Goal: Task Accomplishment & Management: Manage account settings

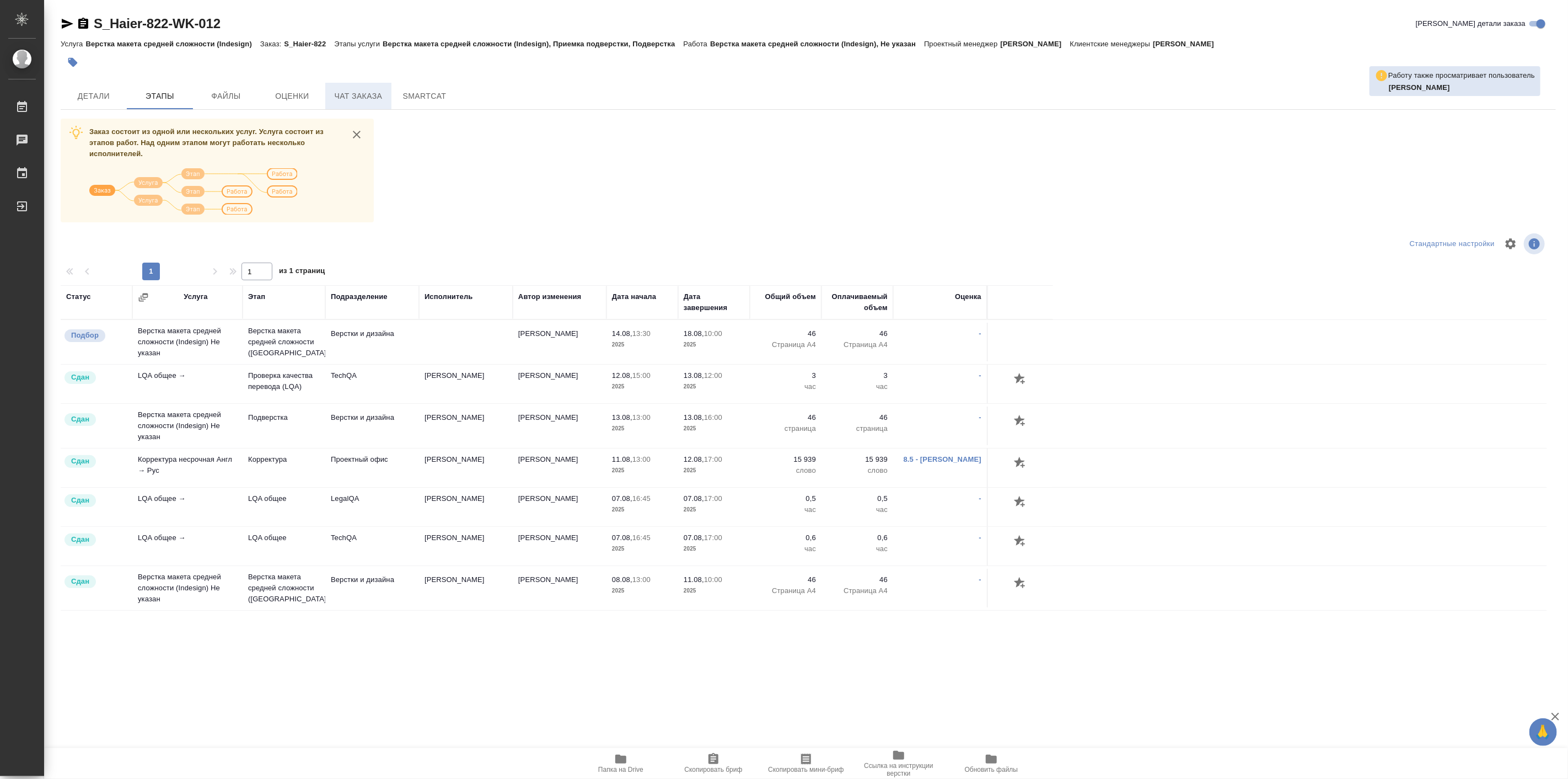
click at [371, 103] on button "Чат заказа" at bounding box center [358, 96] width 66 height 26
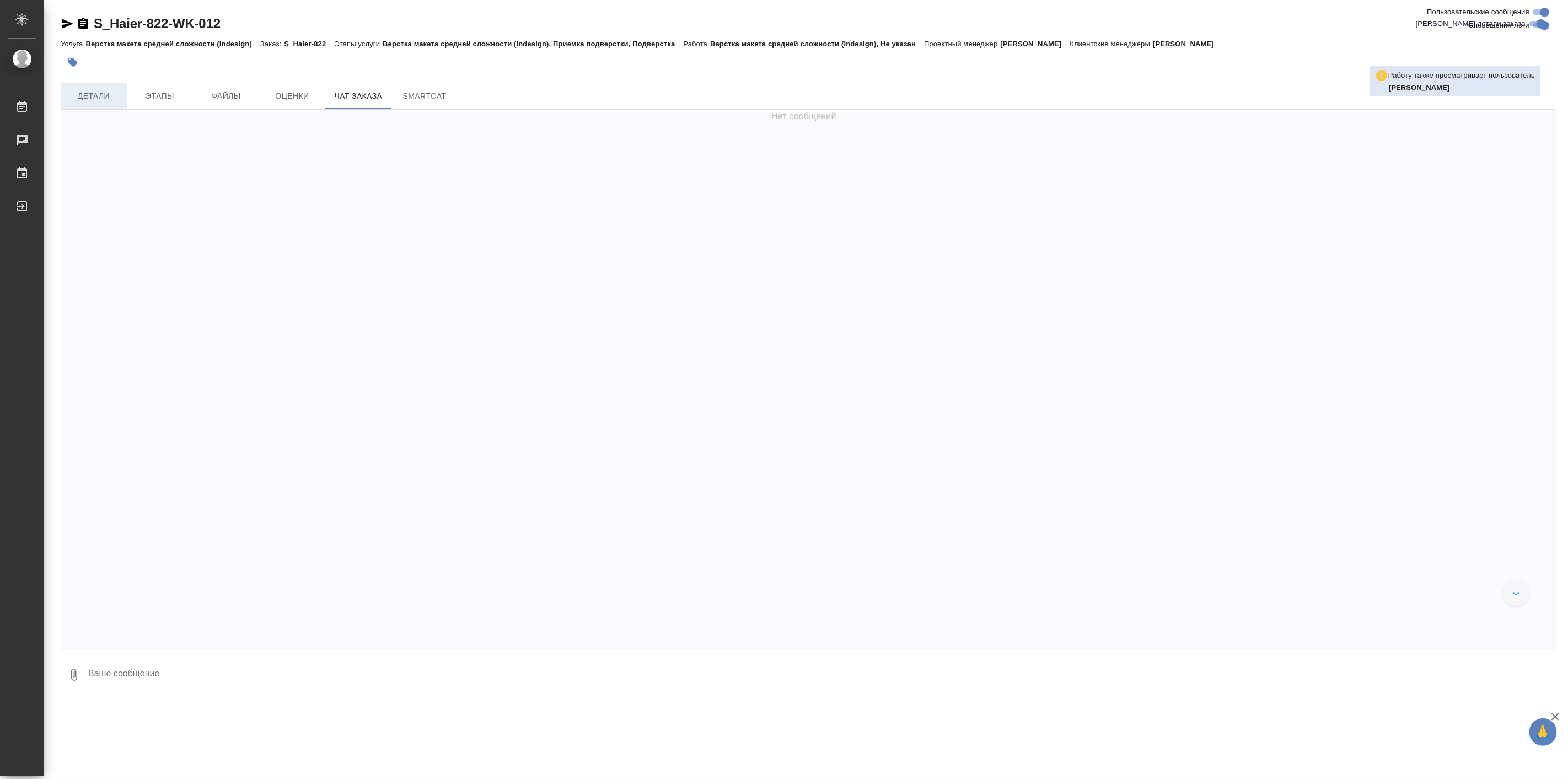
click at [98, 95] on span "Детали" at bounding box center [93, 96] width 53 height 14
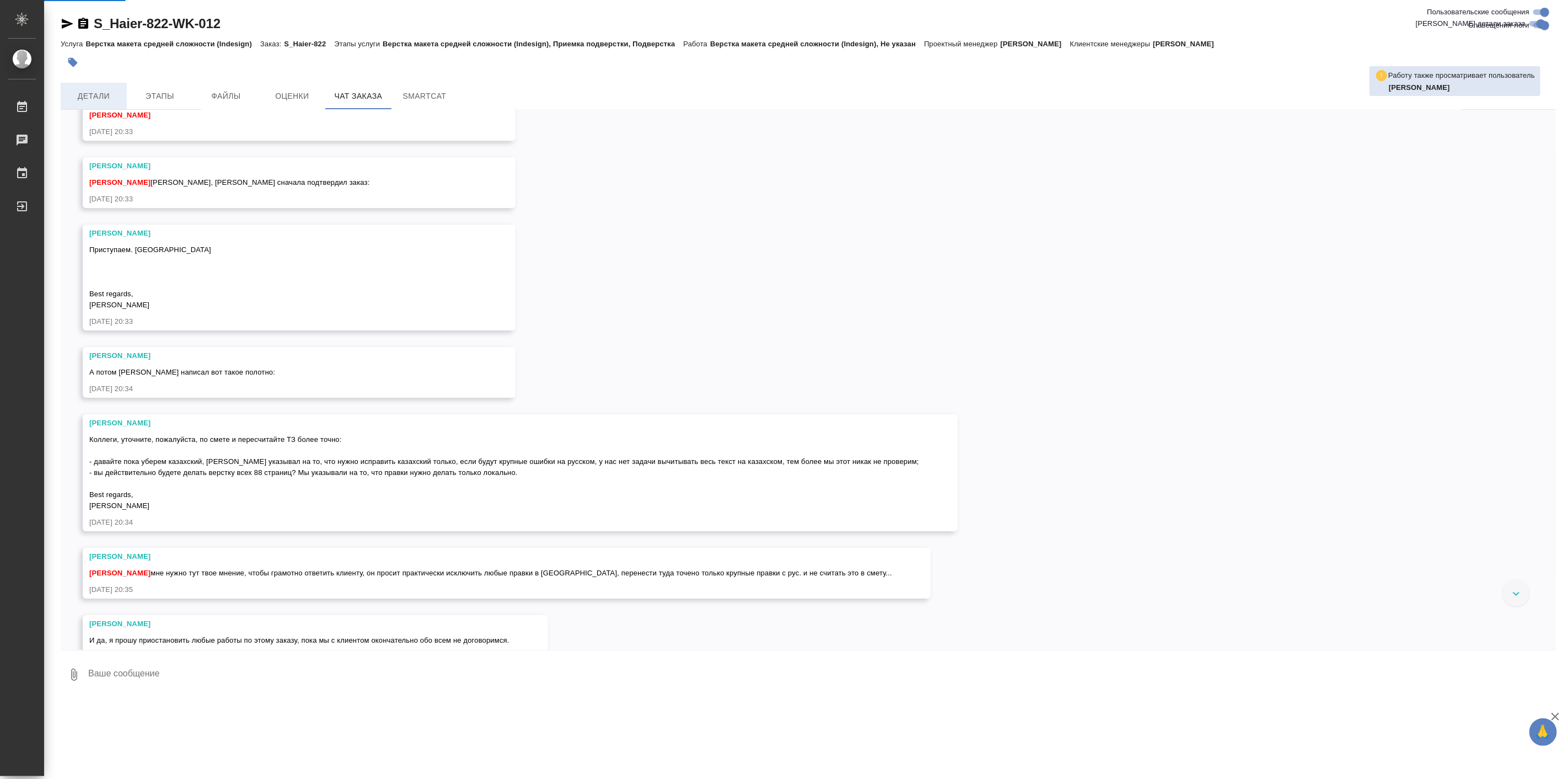
scroll to position [6170, 0]
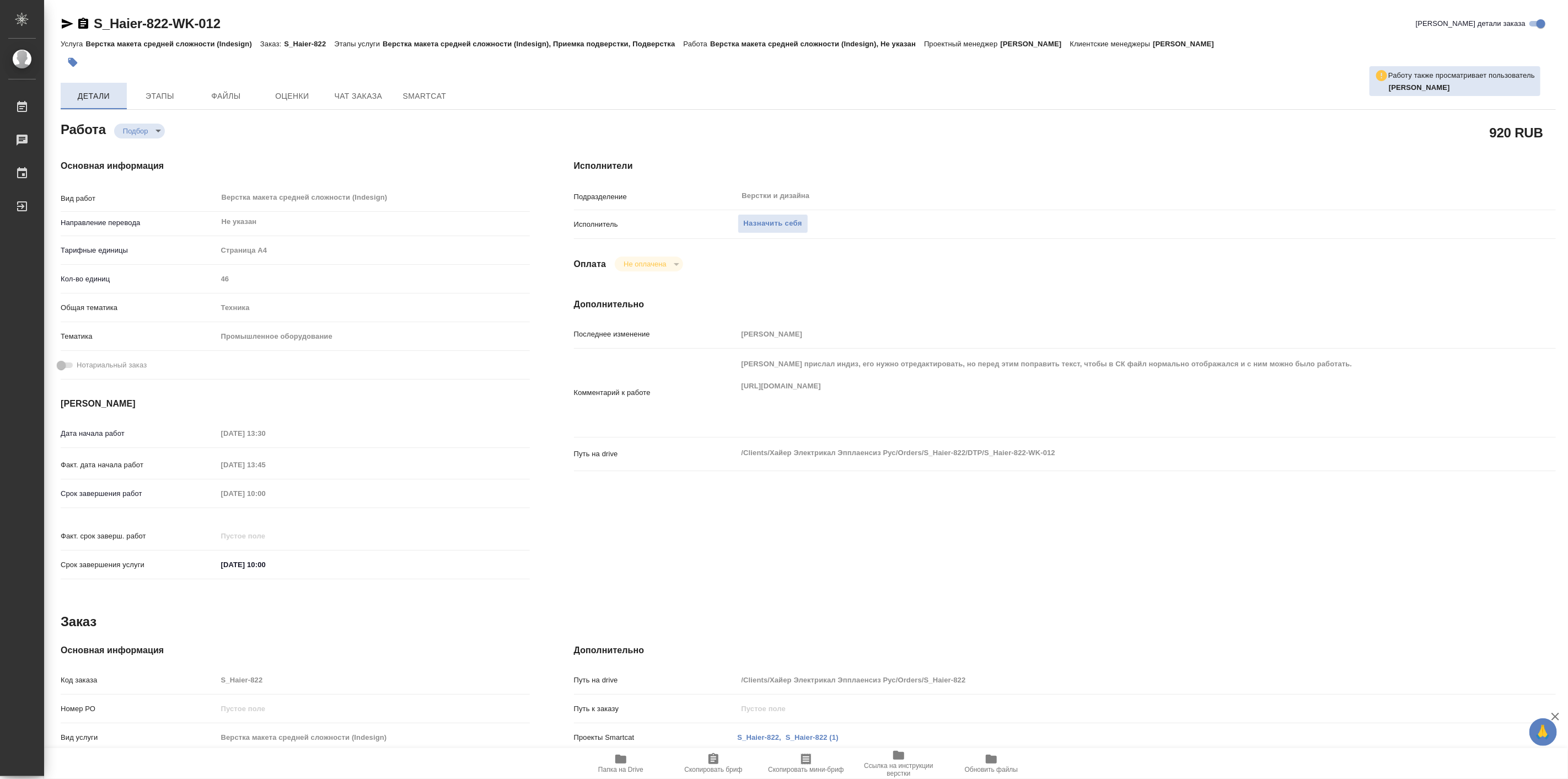
type textarea "x"
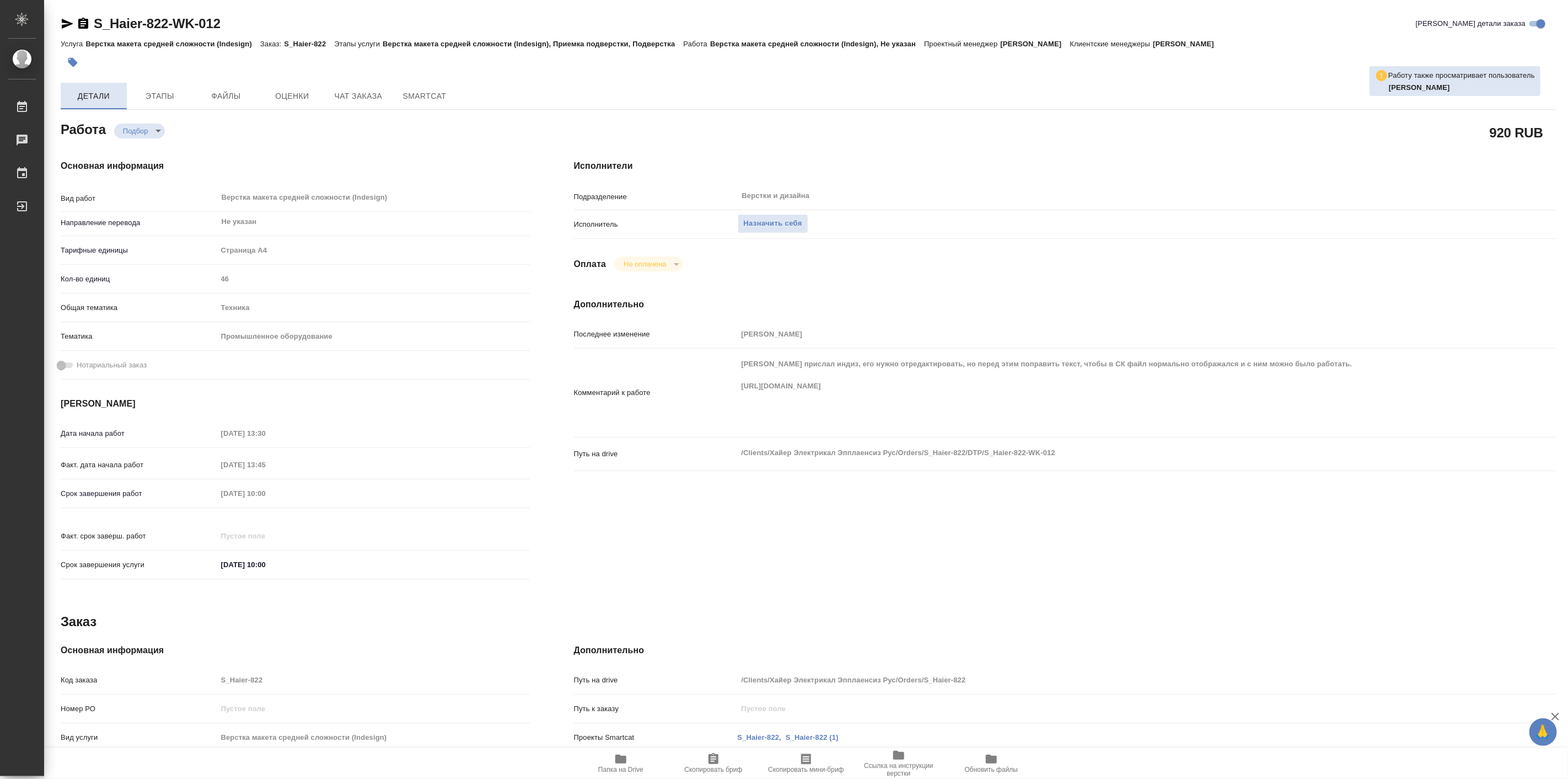
type textarea "x"
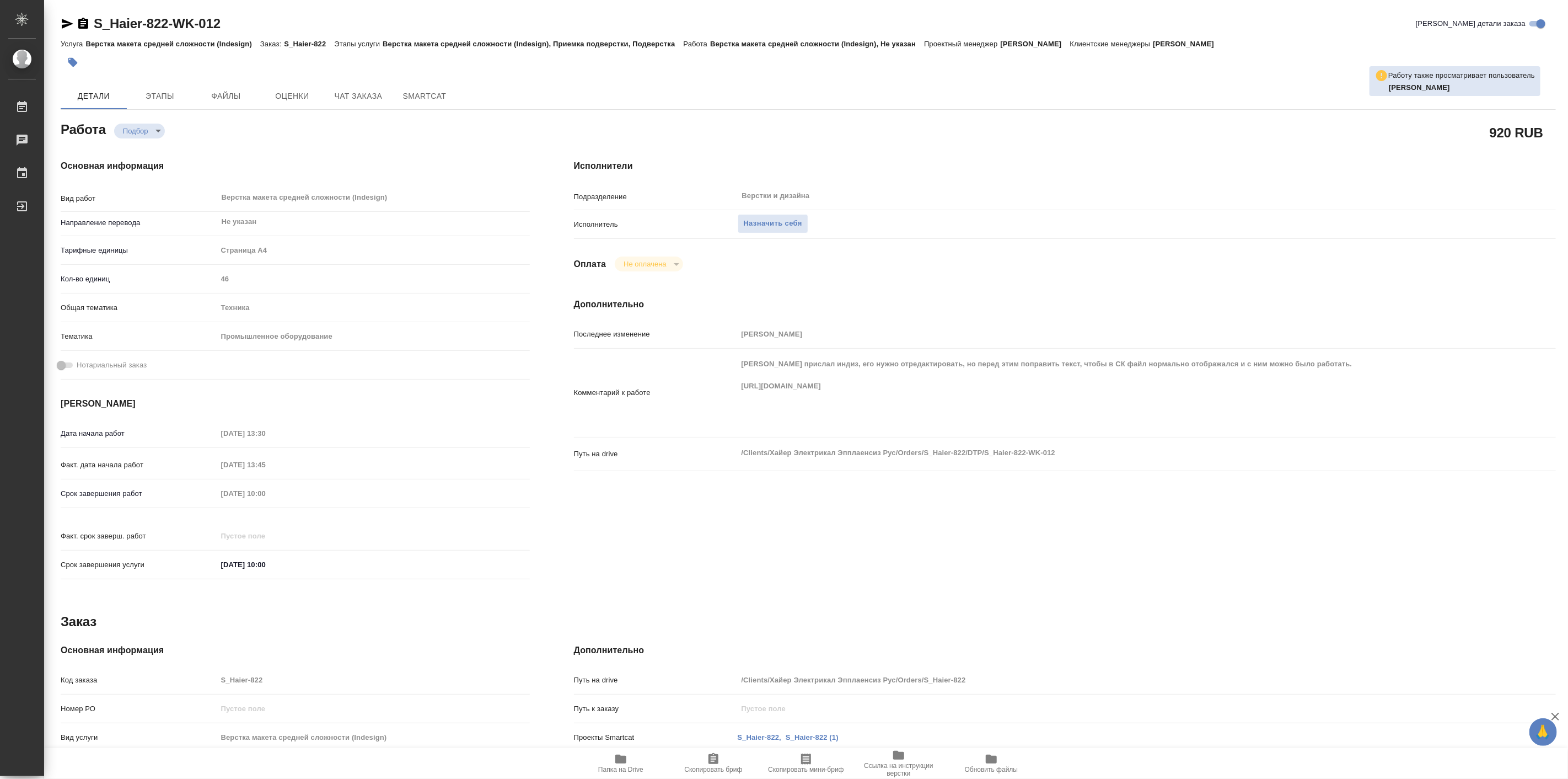
type textarea "x"
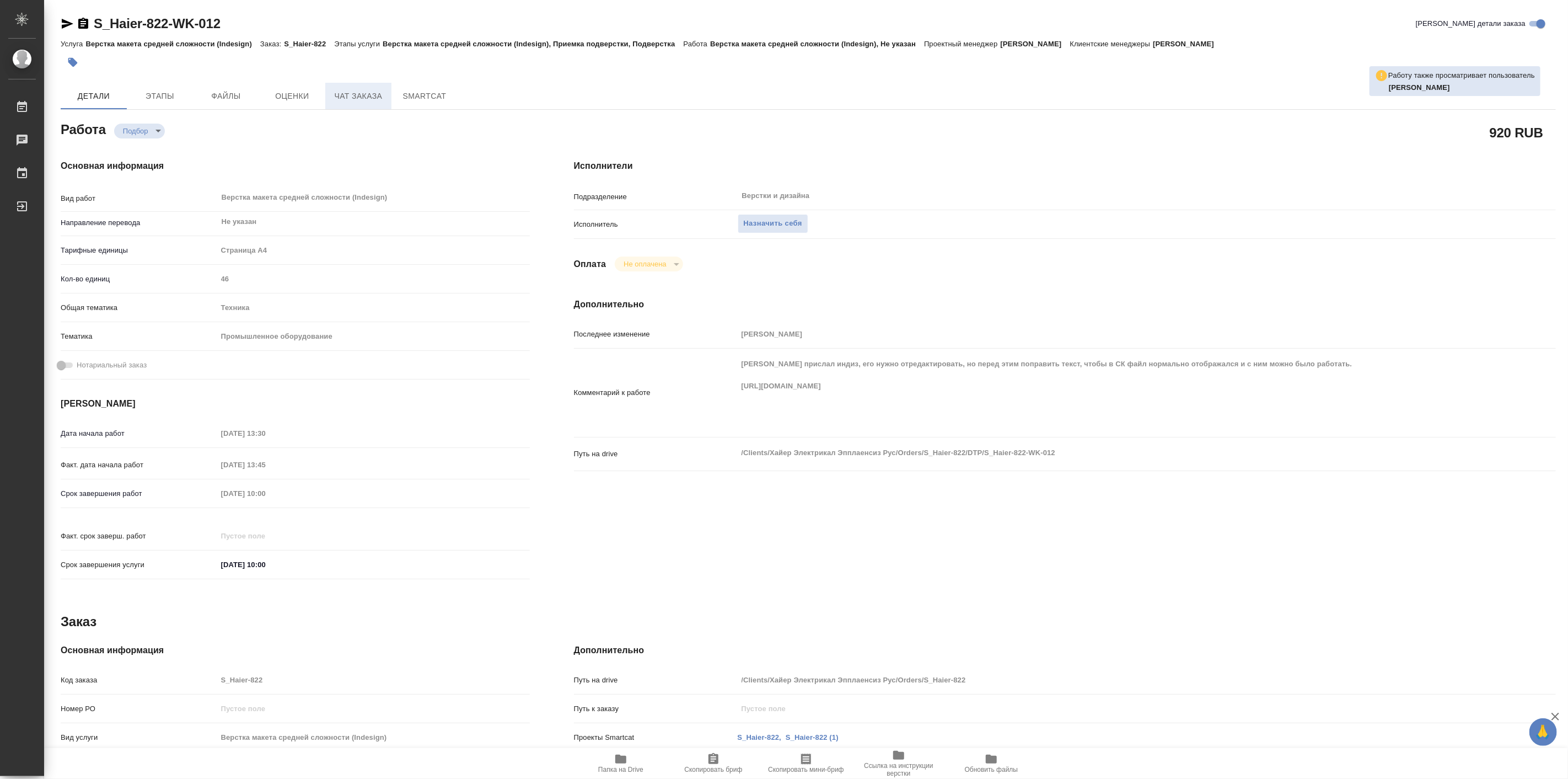
click at [346, 97] on span "Чат заказа" at bounding box center [358, 96] width 53 height 14
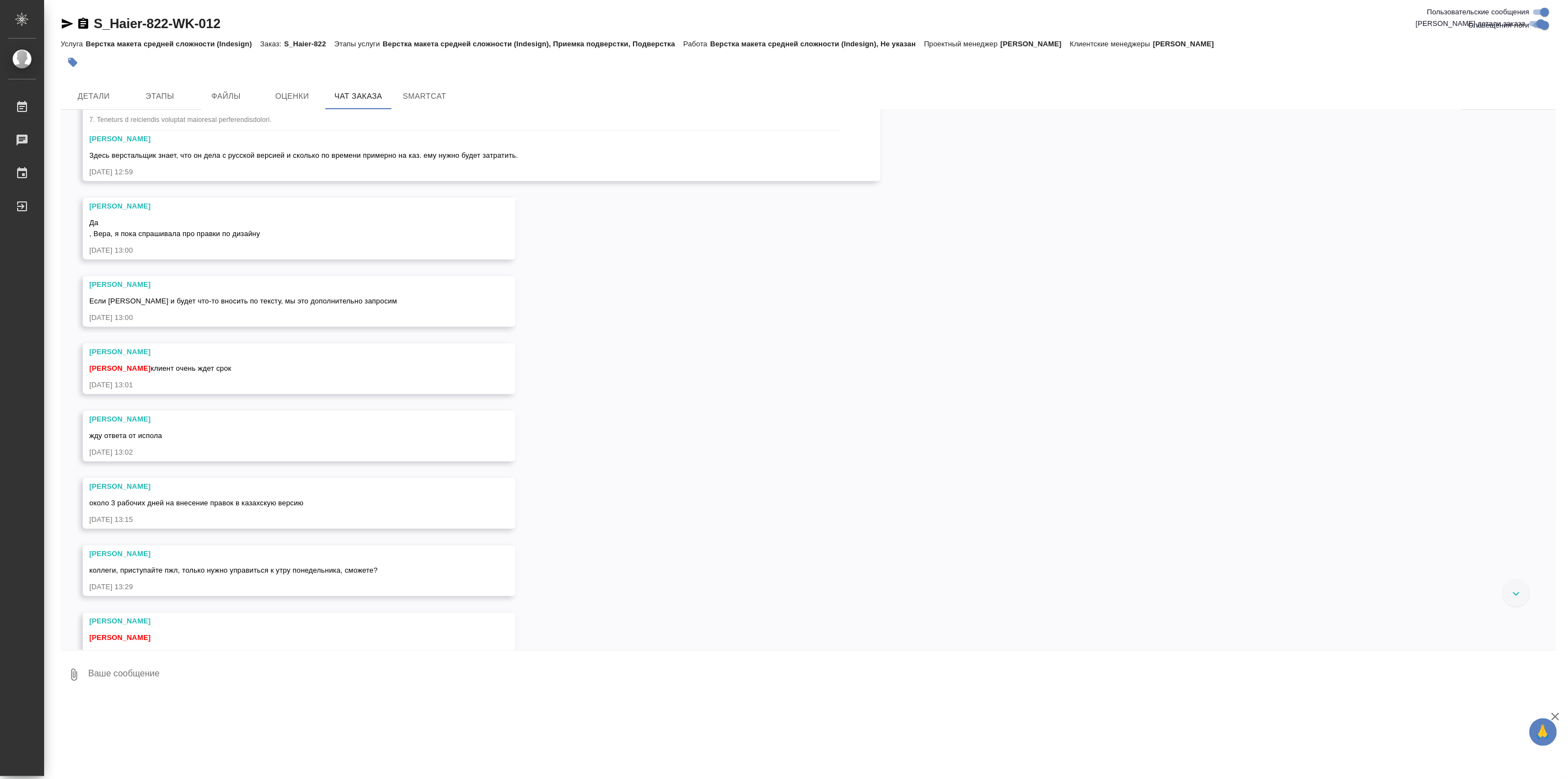
scroll to position [16258, 0]
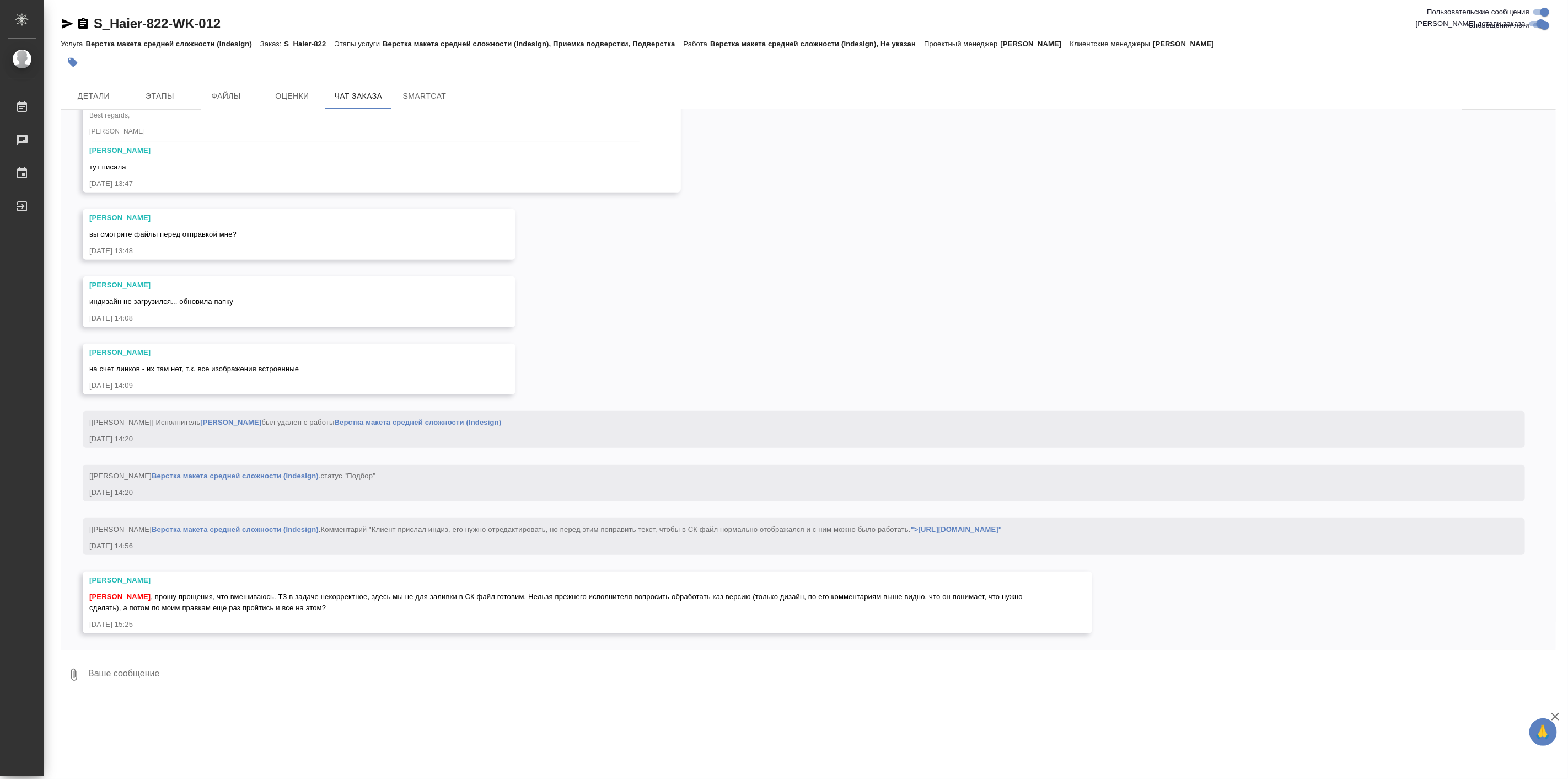
scroll to position [18891, 0]
click at [432, 306] on div "07.08, четверг [Усманова Ольга] Клиент оставил комментарий: ">https://drive.awa…" at bounding box center [808, 379] width 1495 height 540
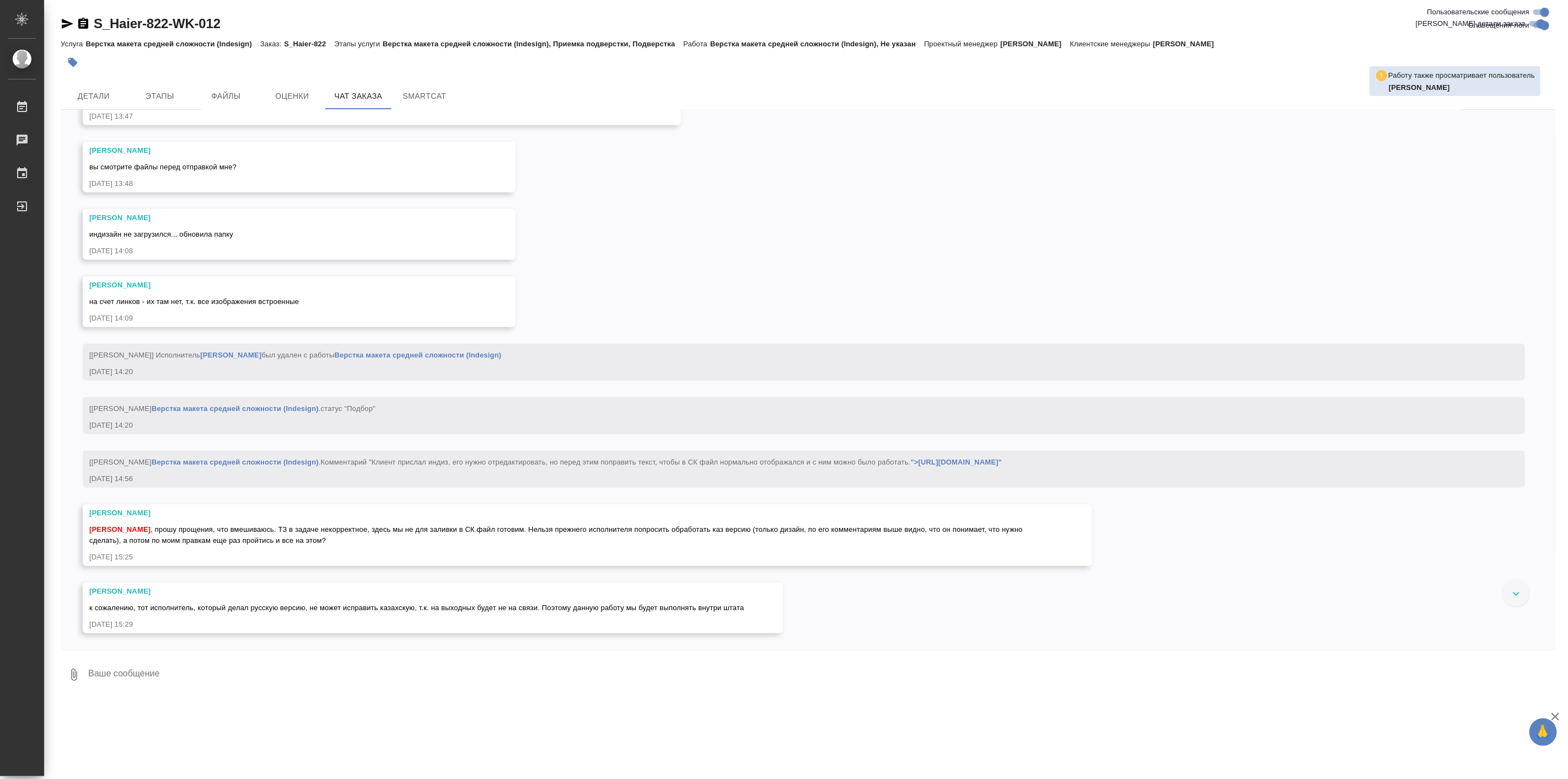
scroll to position [18958, 0]
click at [75, 508] on div "07.08, четверг [Усманова Ольга] Клиент оставил комментарий: ">https://drive.awa…" at bounding box center [808, 379] width 1495 height 540
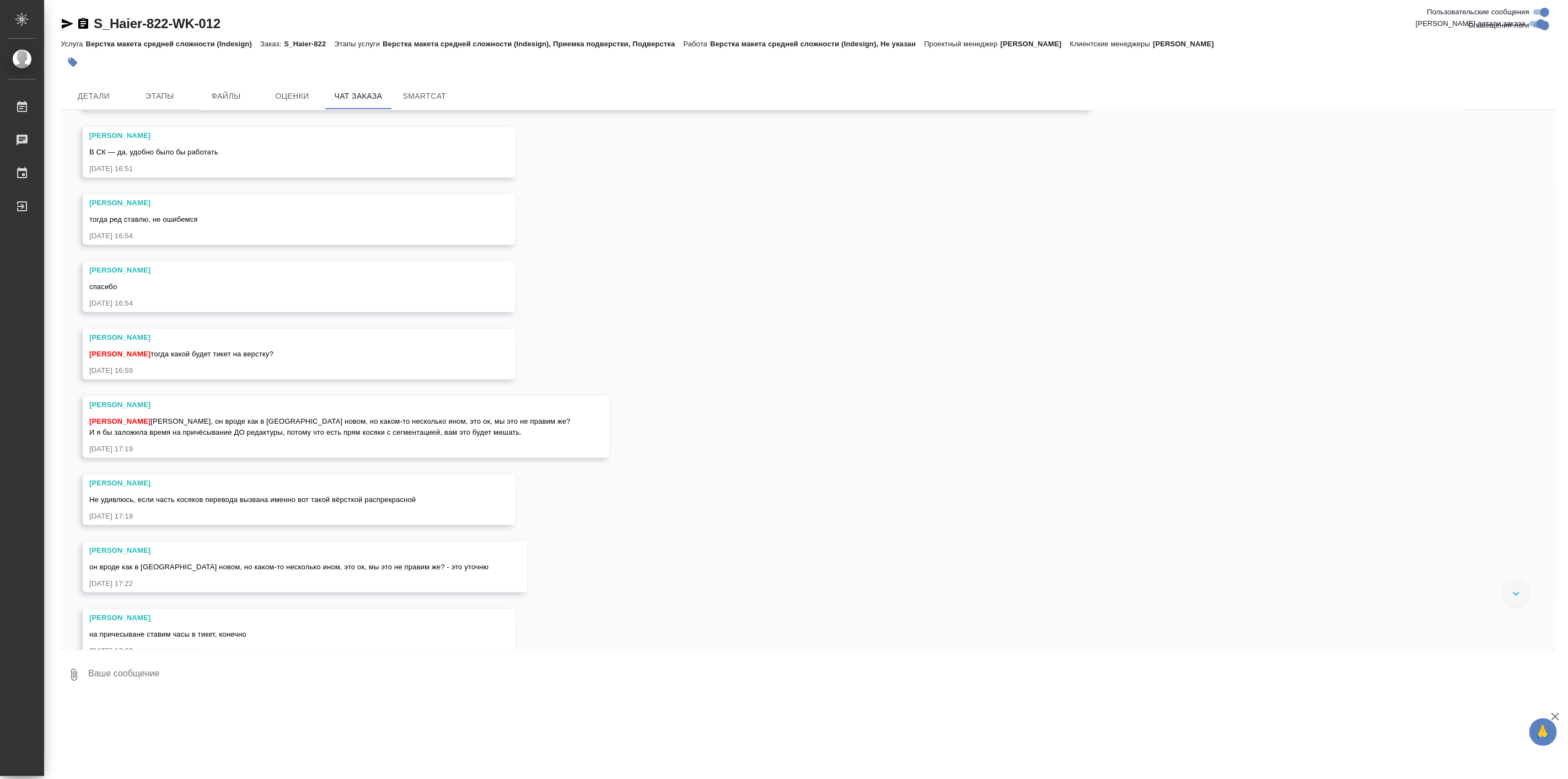
scroll to position [982, 0]
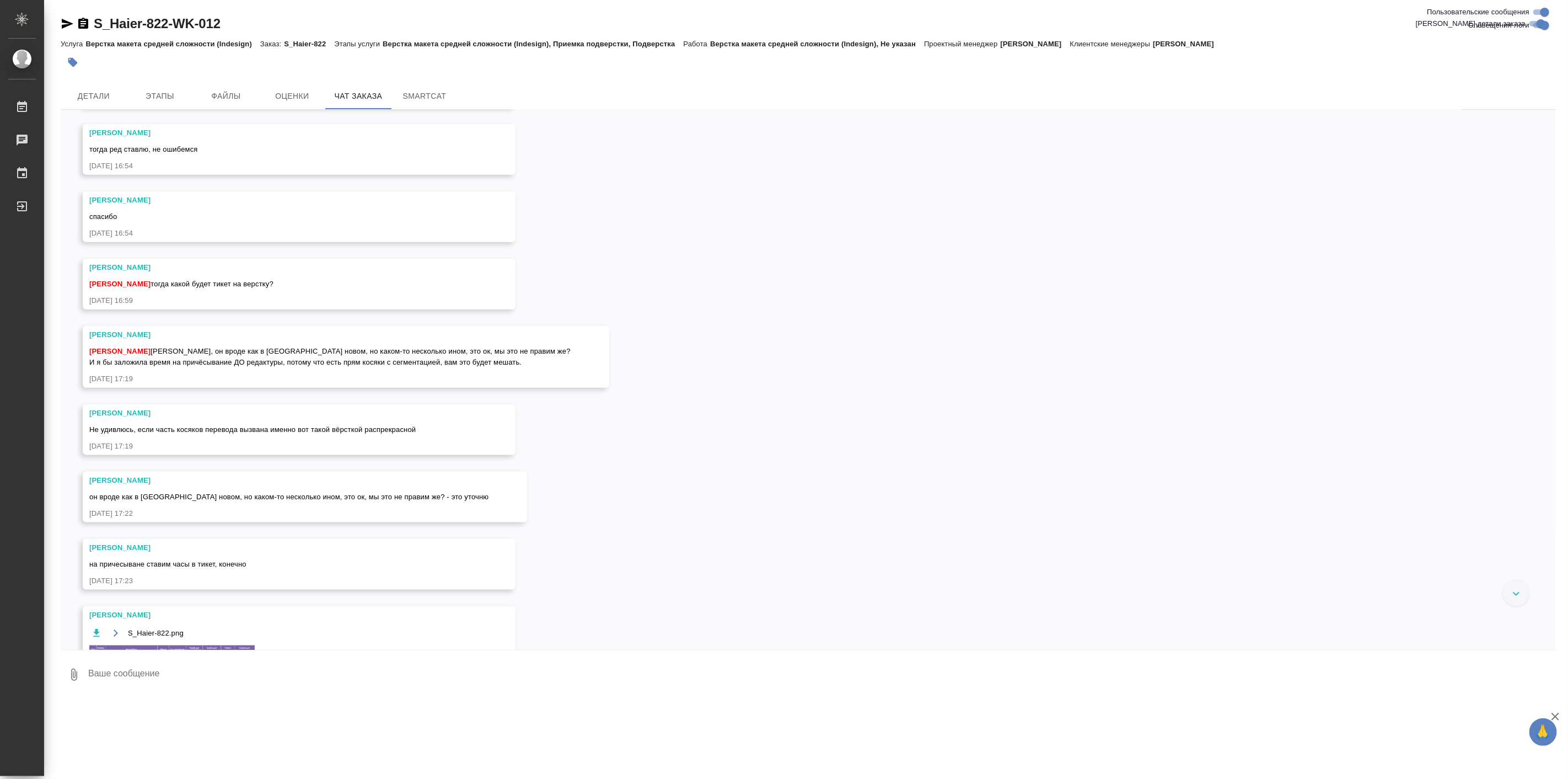
click at [549, 482] on div "07.08, четверг [Усманова Ольга] Клиент оставил комментарий: ">https://drive.awa…" at bounding box center [808, 379] width 1495 height 540
click at [401, 553] on div "Усманова Ольга" at bounding box center [283, 548] width 388 height 11
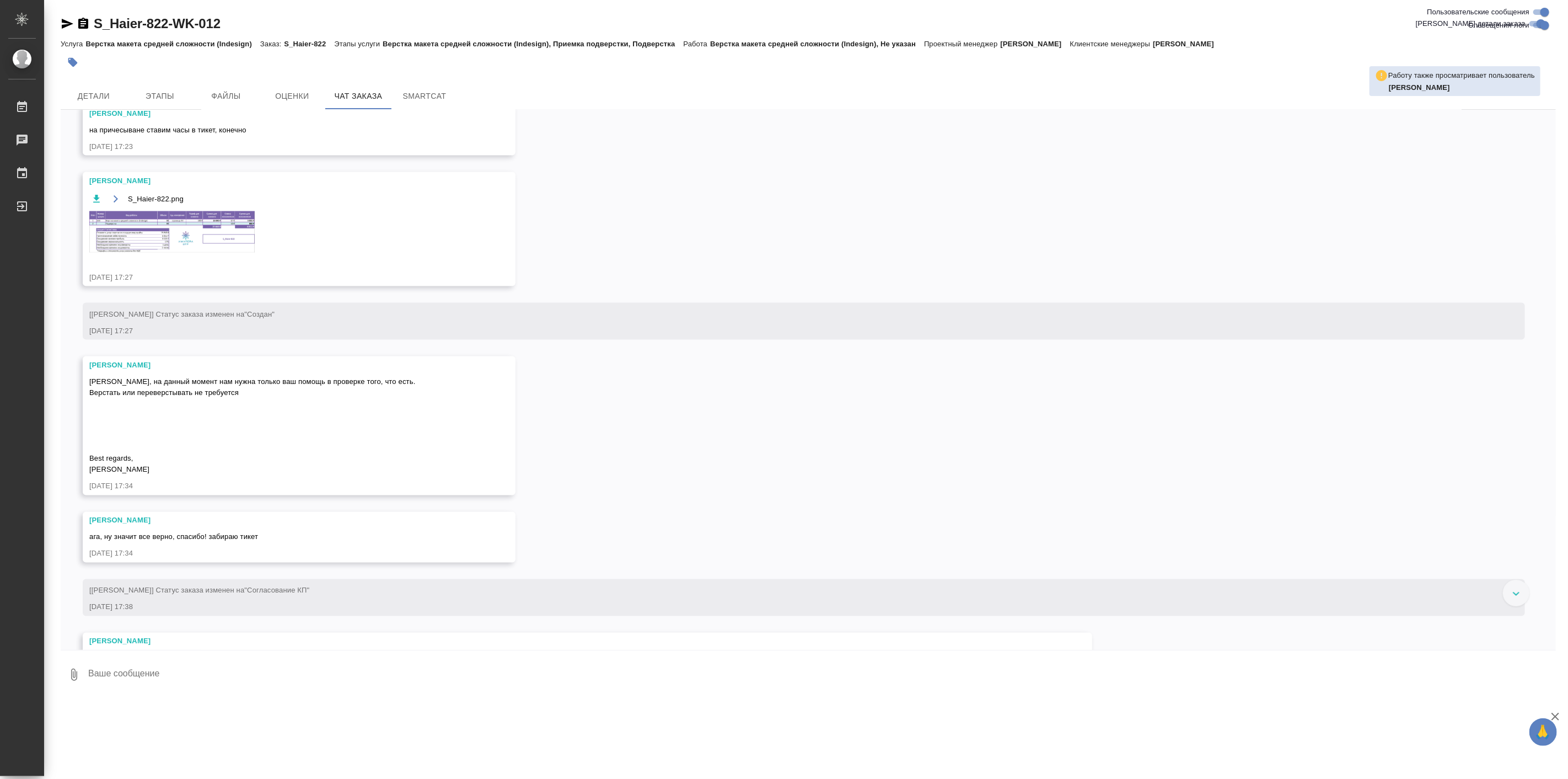
scroll to position [1492, 0]
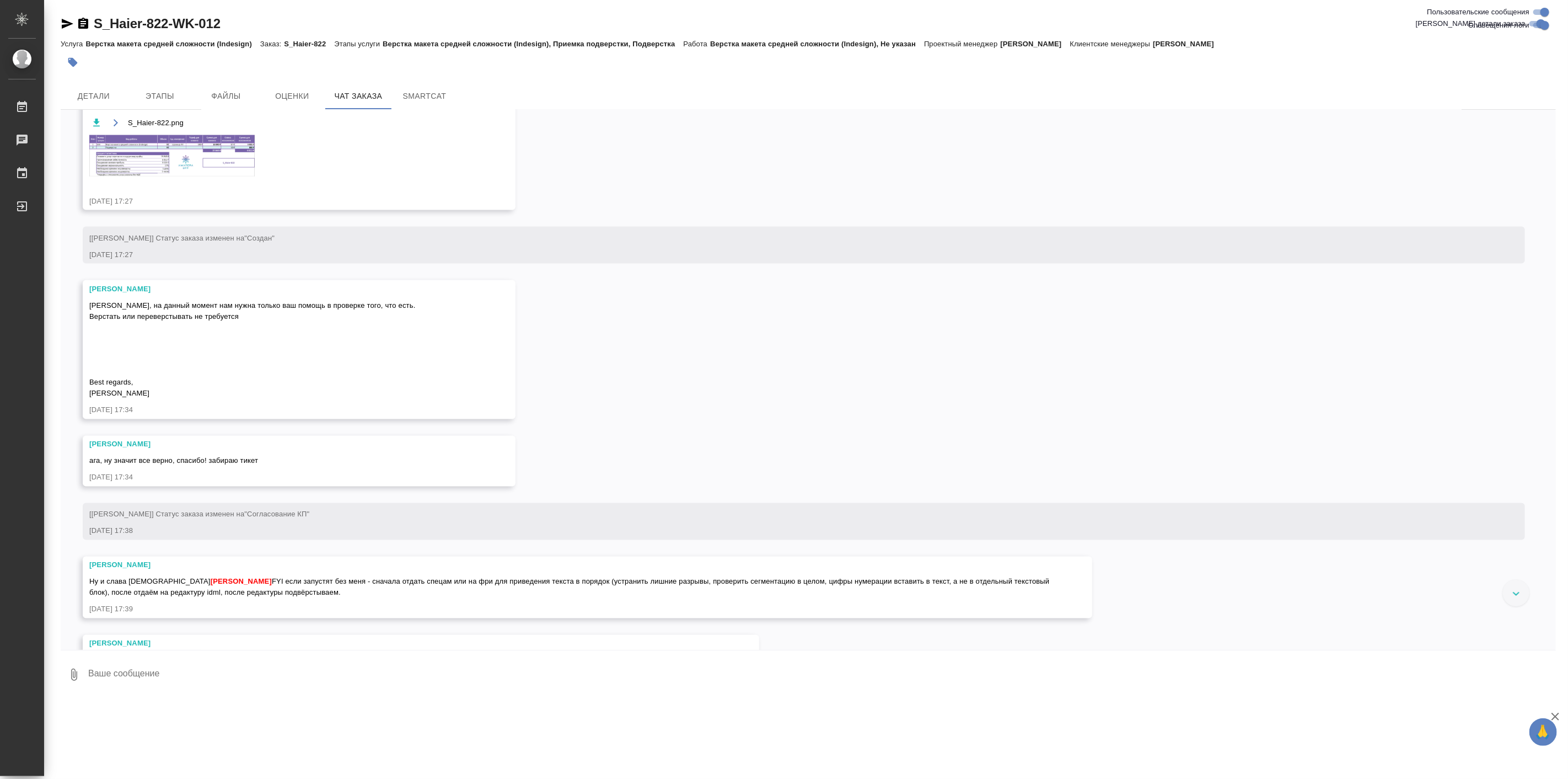
click at [377, 598] on div "Ну и слава богу Арсеньева Вера FYI если запустят без меня - сначала отдать спец…" at bounding box center [571, 586] width 964 height 25
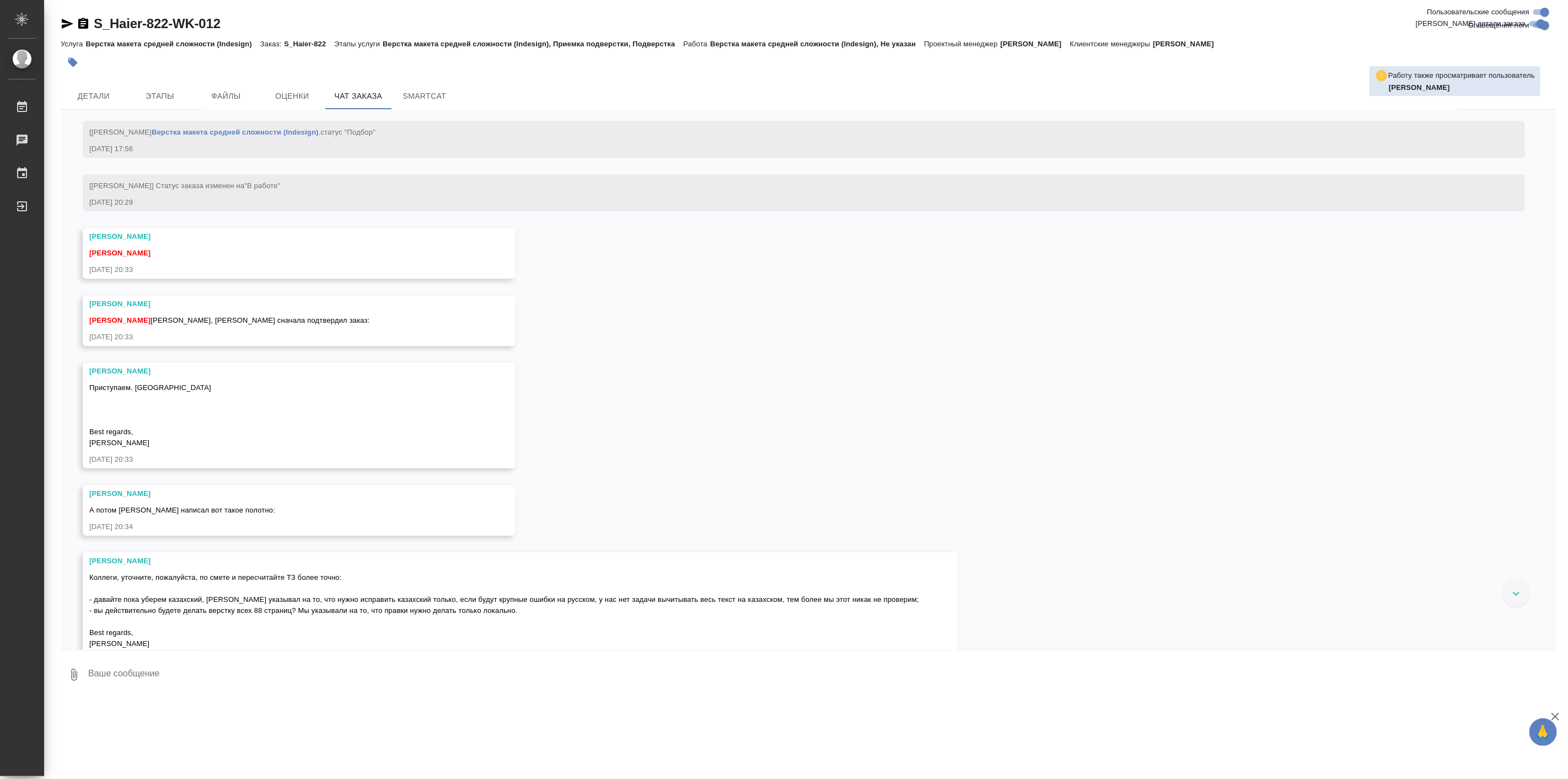
scroll to position [2922, 0]
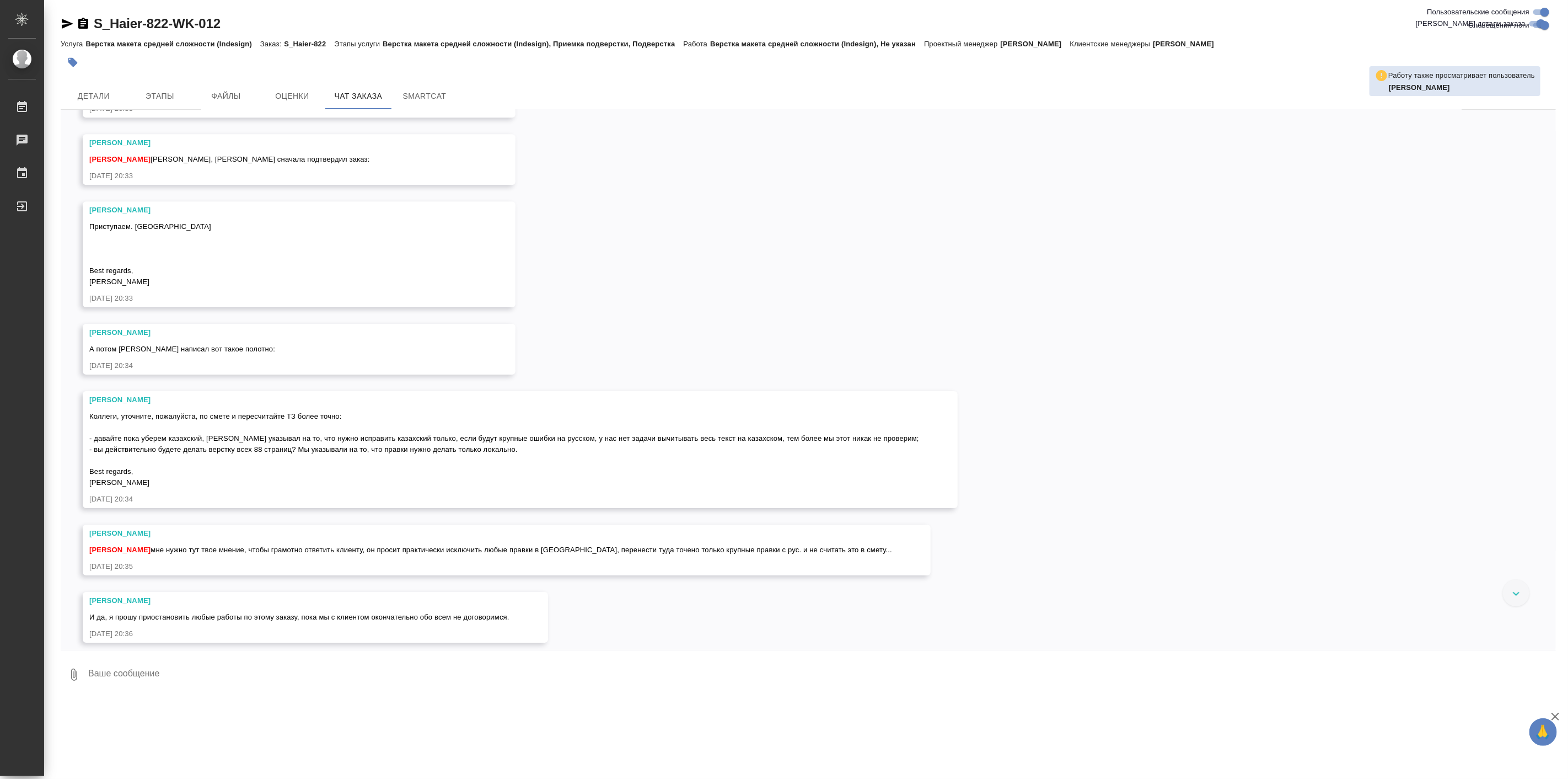
click at [471, 487] on span "Коллеги, уточните, пожалуйста, по смете и пересчитайте ТЗ более точно: - давайт…" at bounding box center [504, 449] width 830 height 74
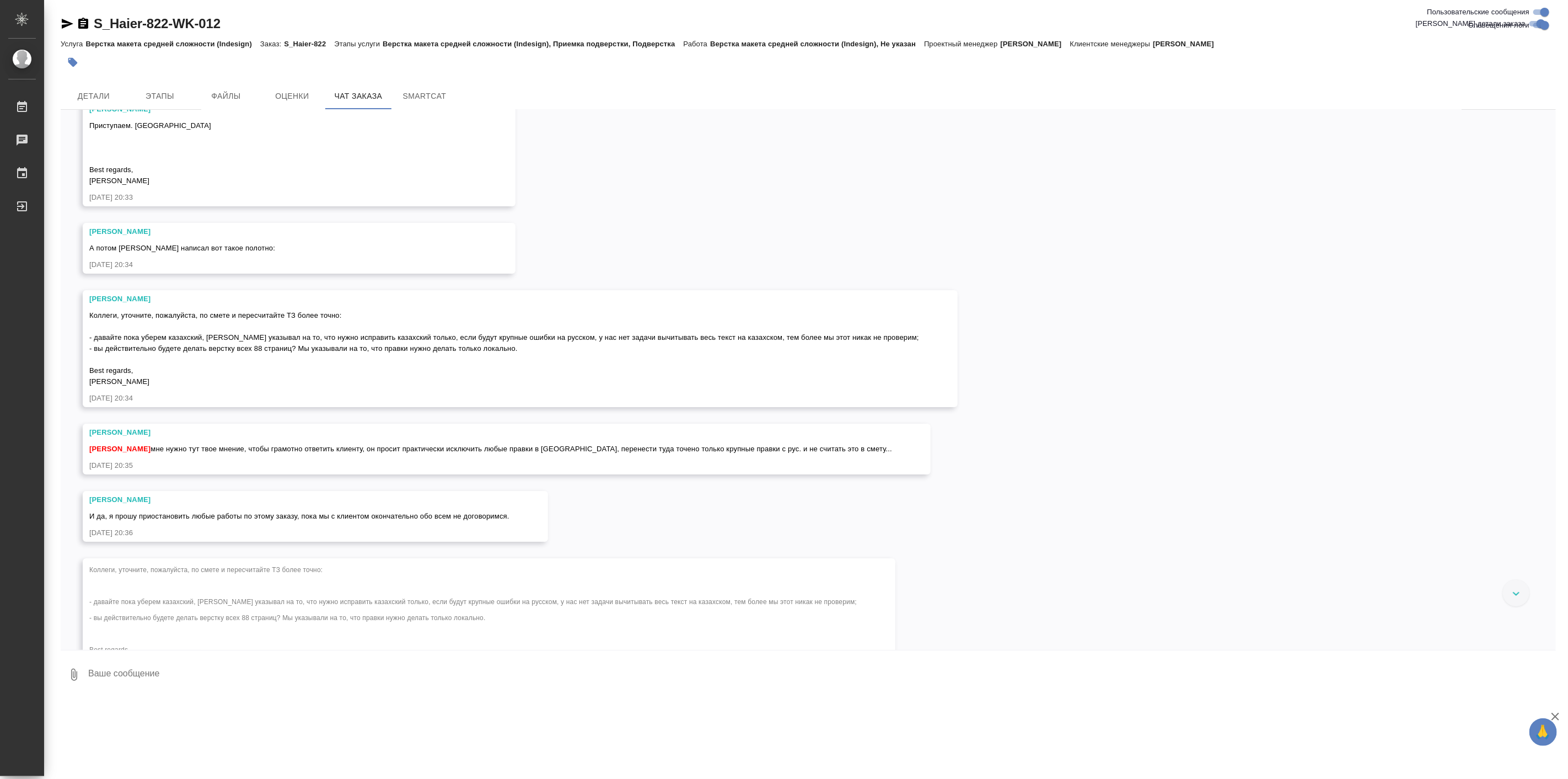
scroll to position [3024, 0]
click at [307, 652] on div at bounding box center [808, 653] width 1495 height 5
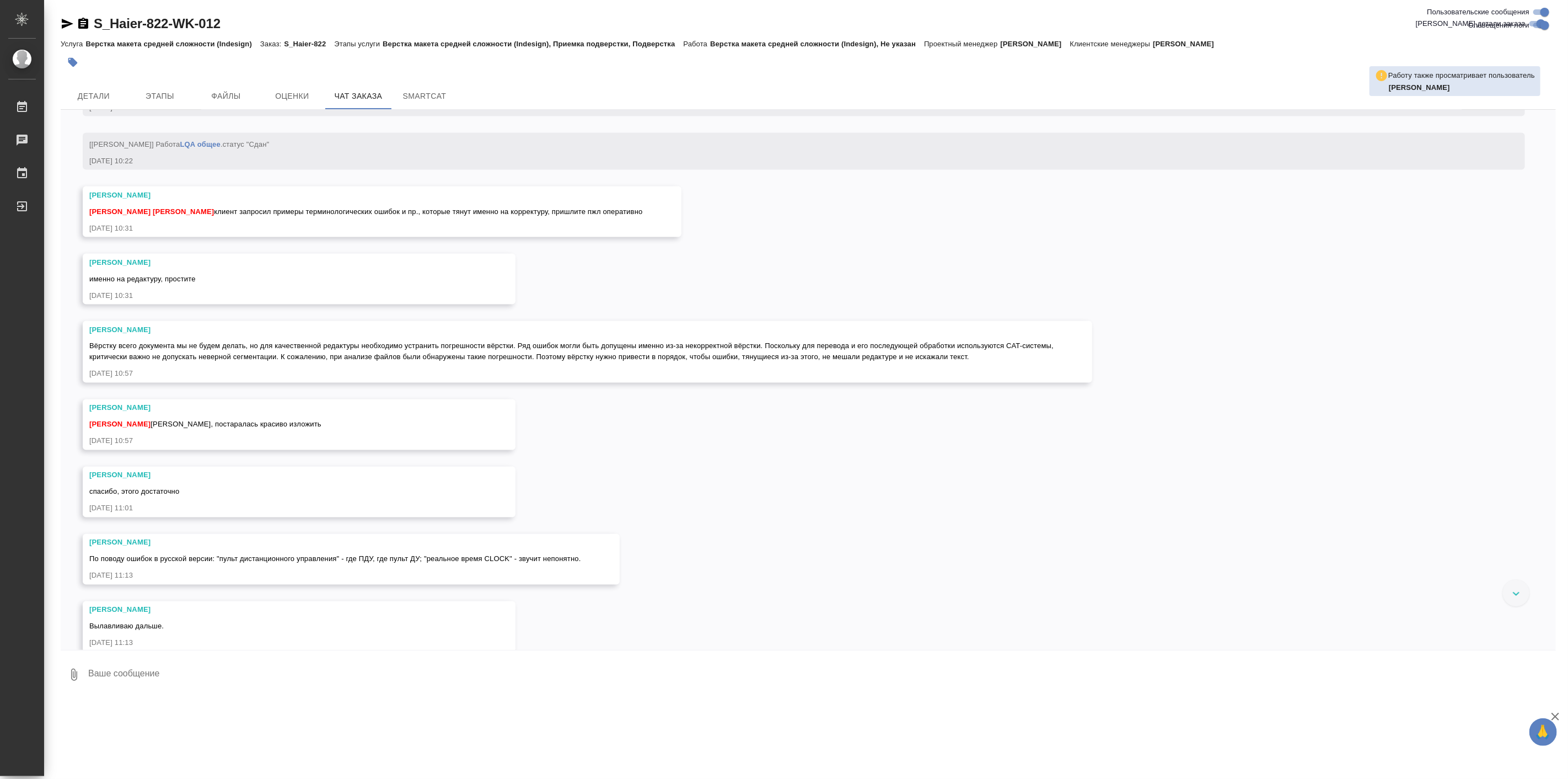
scroll to position [5067, 0]
click at [384, 524] on div "07.08, четверг [Усманова Ольга] Клиент оставил комментарий: ">https://drive.awa…" at bounding box center [808, 379] width 1495 height 540
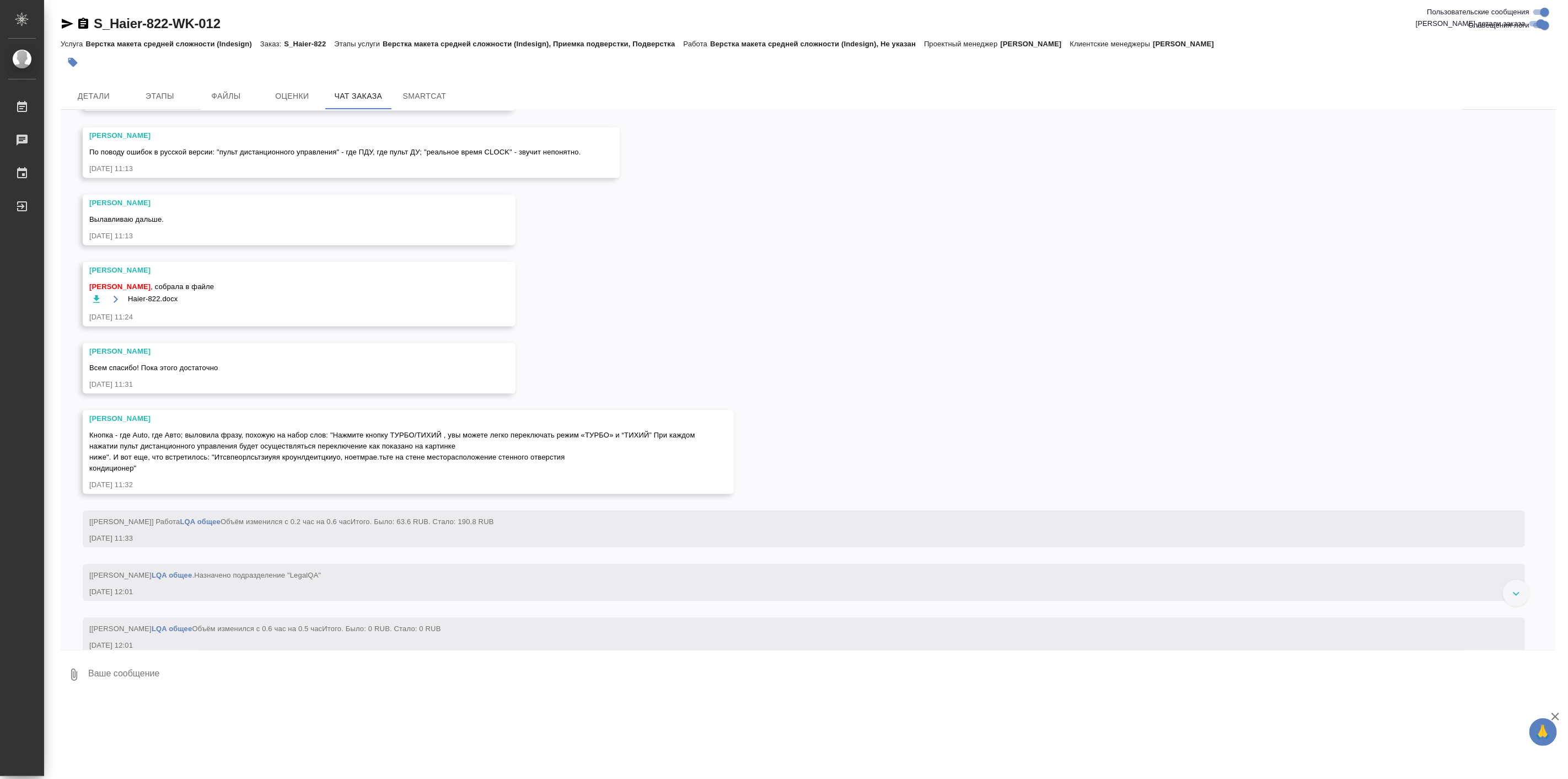
scroll to position [5476, 0]
click at [114, 300] on icon "button" at bounding box center [116, 295] width 9 height 9
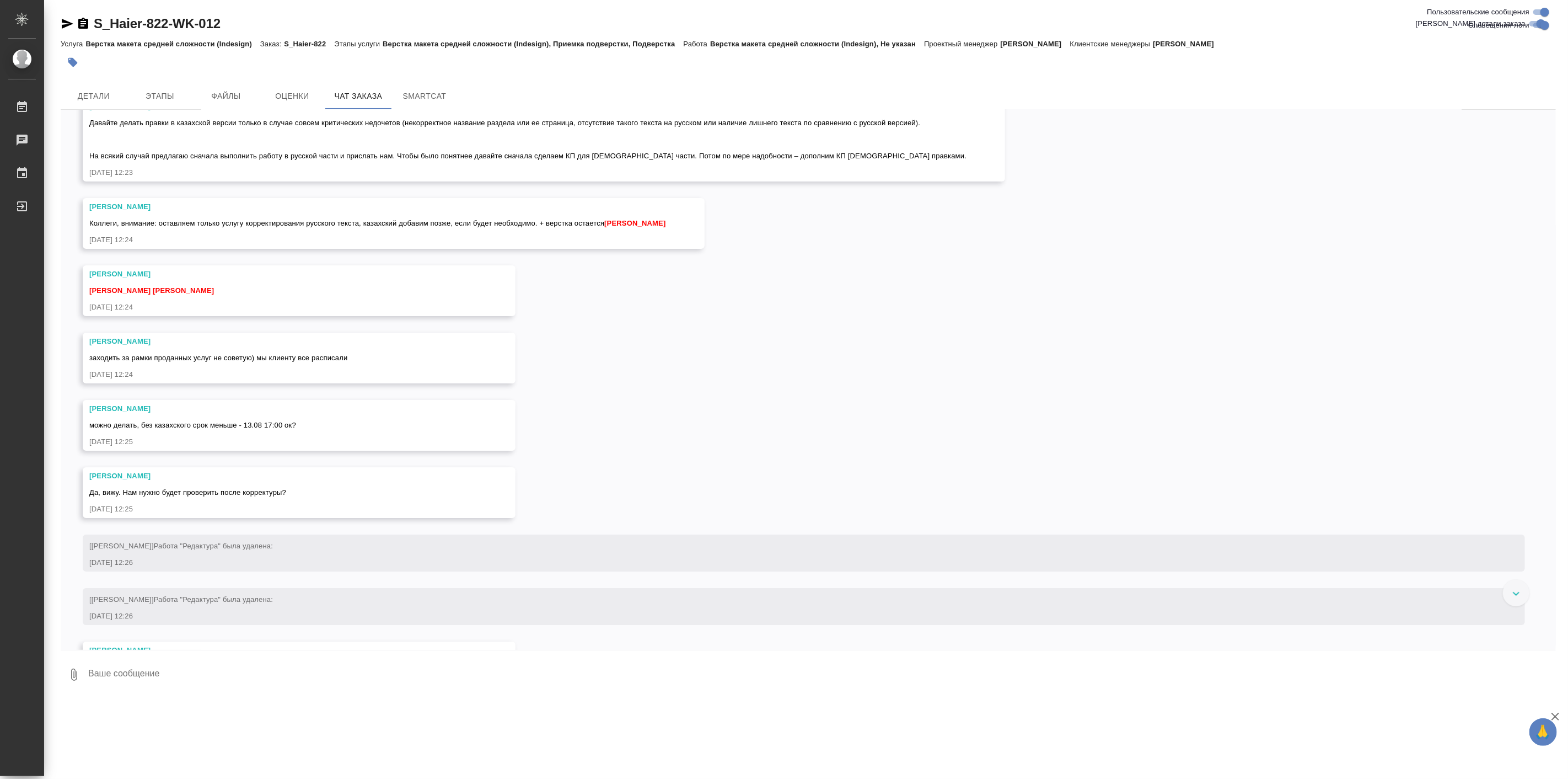
scroll to position [6702, 0]
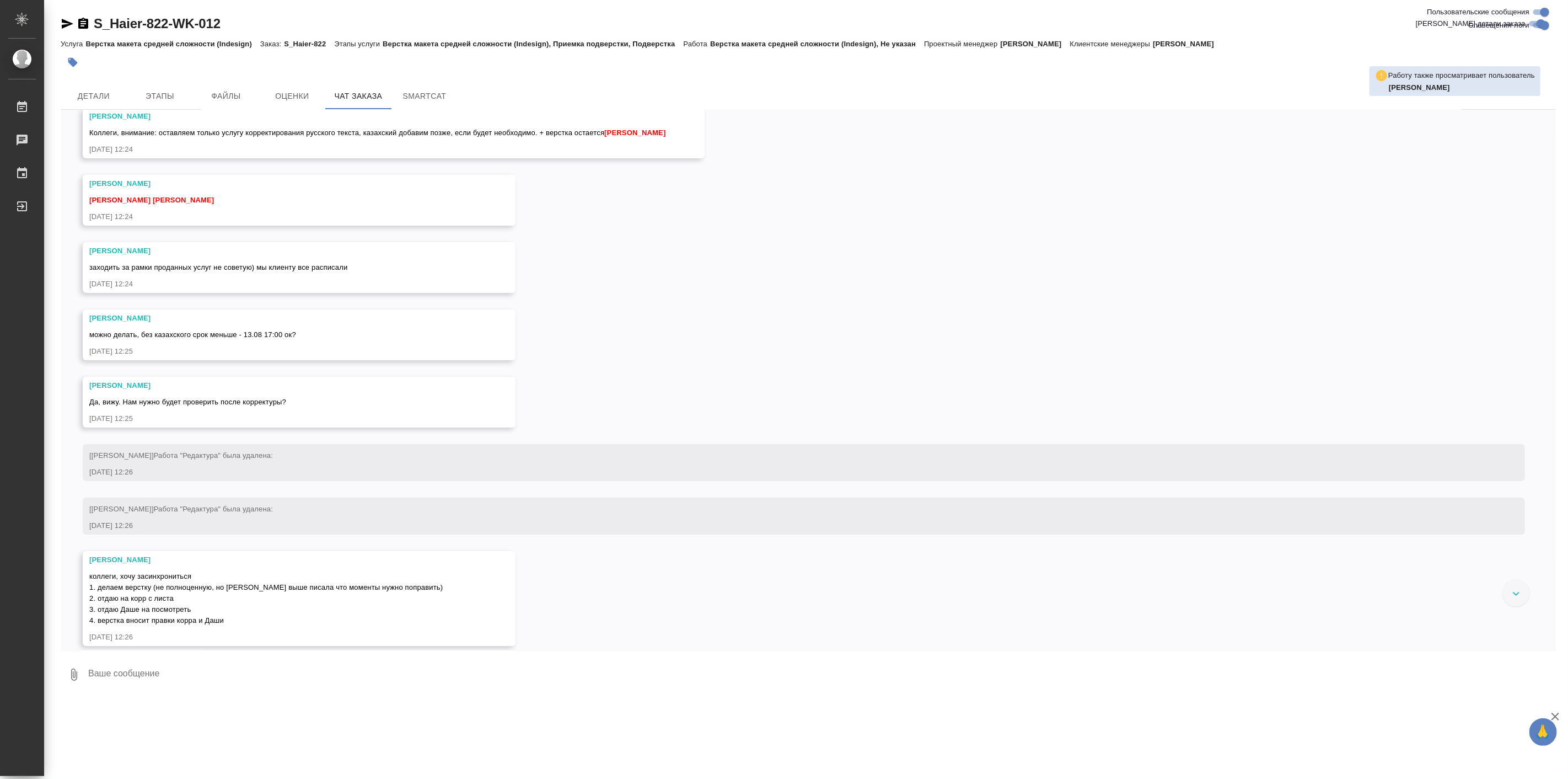
click at [686, 536] on div "07.08, четверг [Усманова Ольга] Клиент оставил комментарий: ">https://drive.awa…" at bounding box center [808, 379] width 1495 height 540
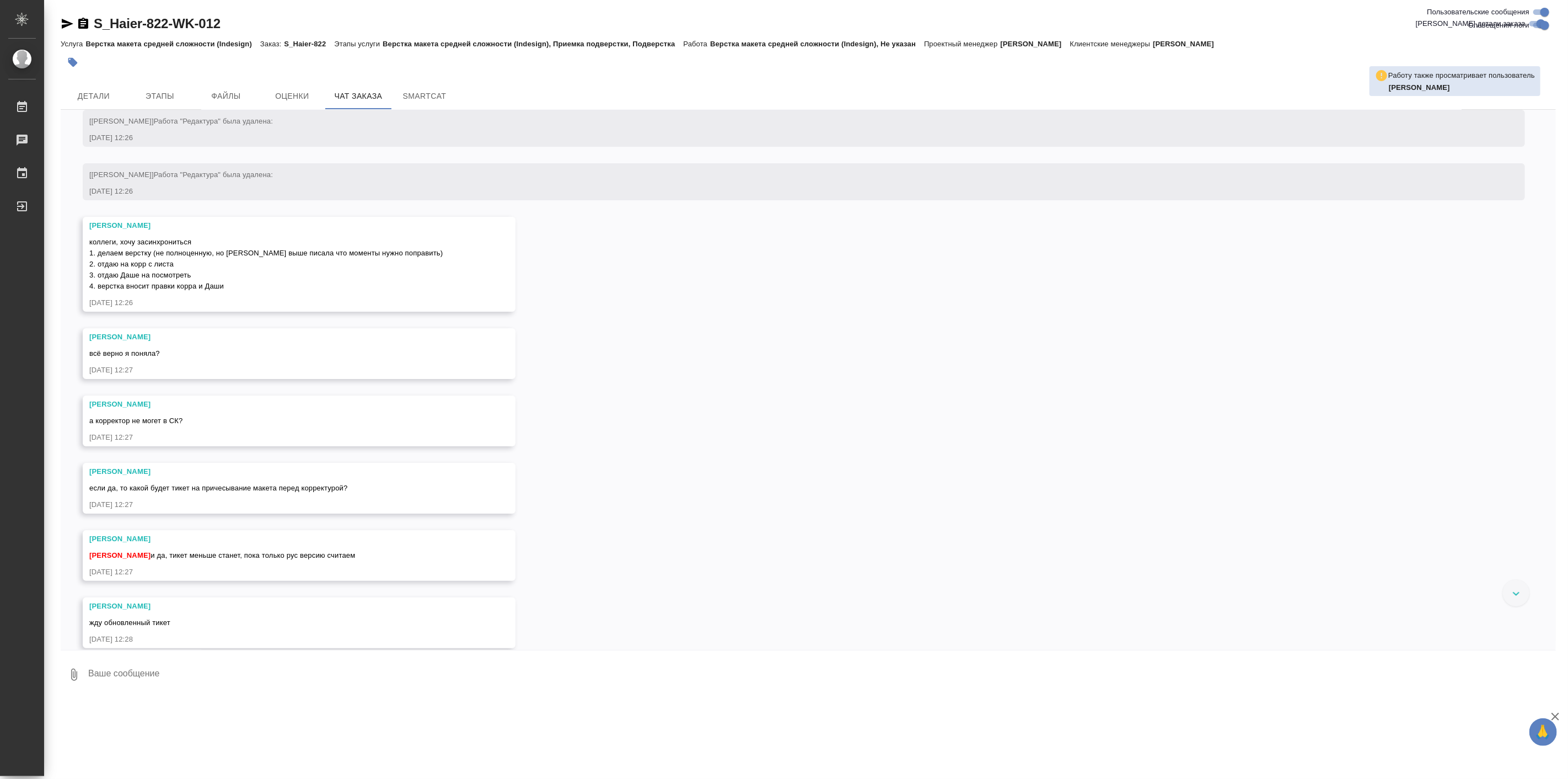
scroll to position [7110, 0]
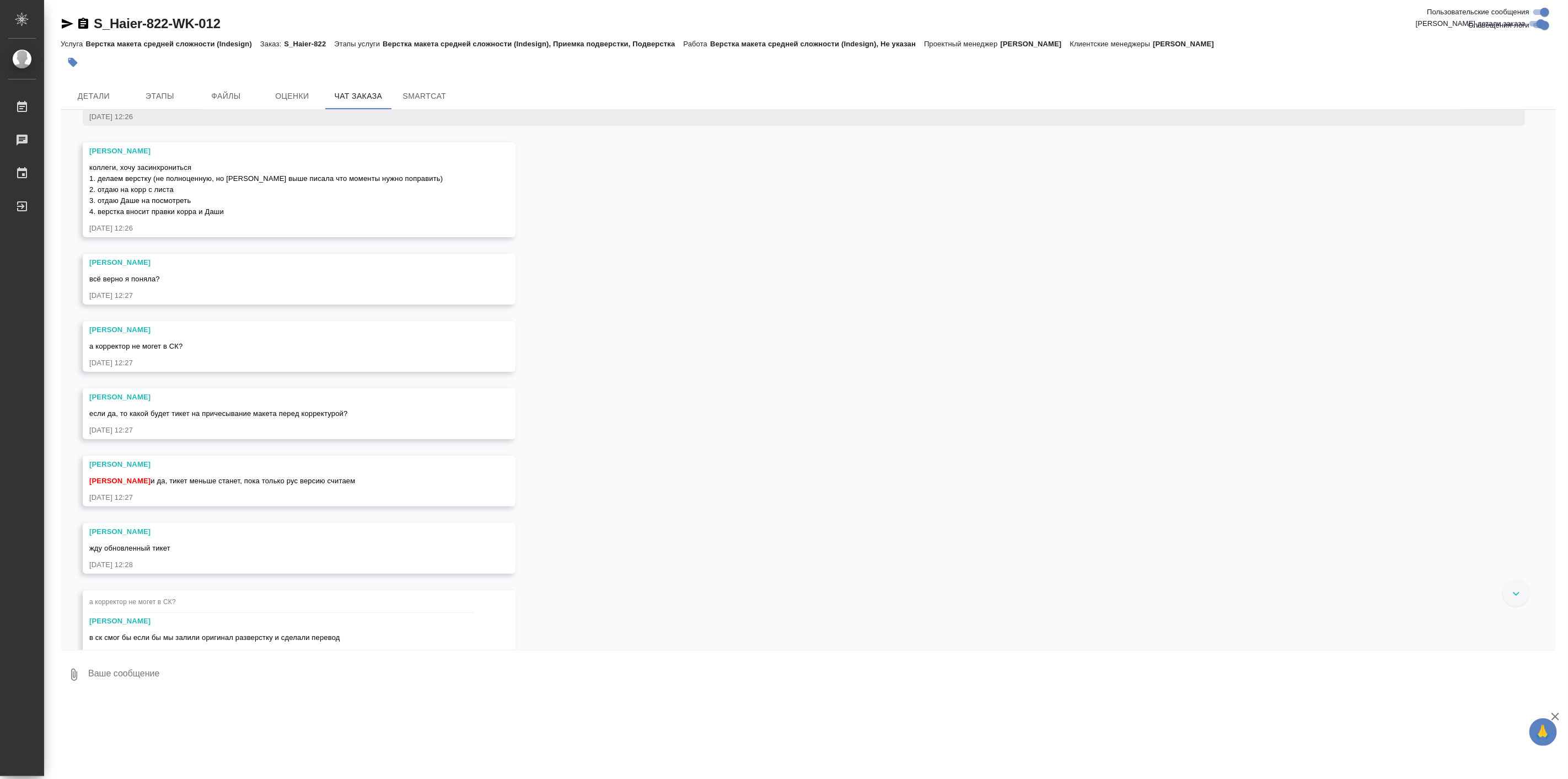
click at [453, 543] on div "07.08, четверг [Усманова Ольга] Клиент оставил комментарий: ">https://drive.awa…" at bounding box center [808, 379] width 1495 height 540
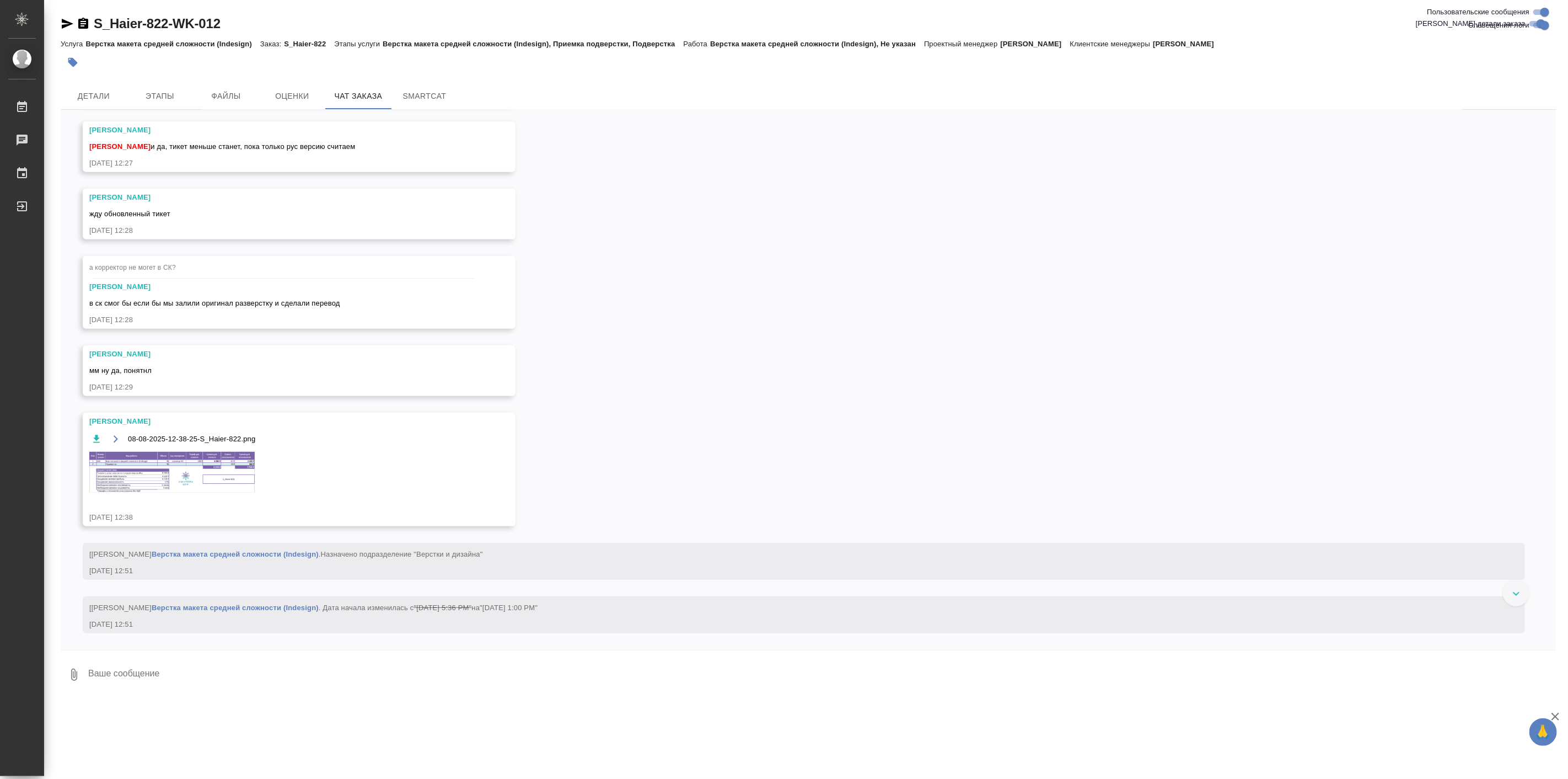
scroll to position [7519, 0]
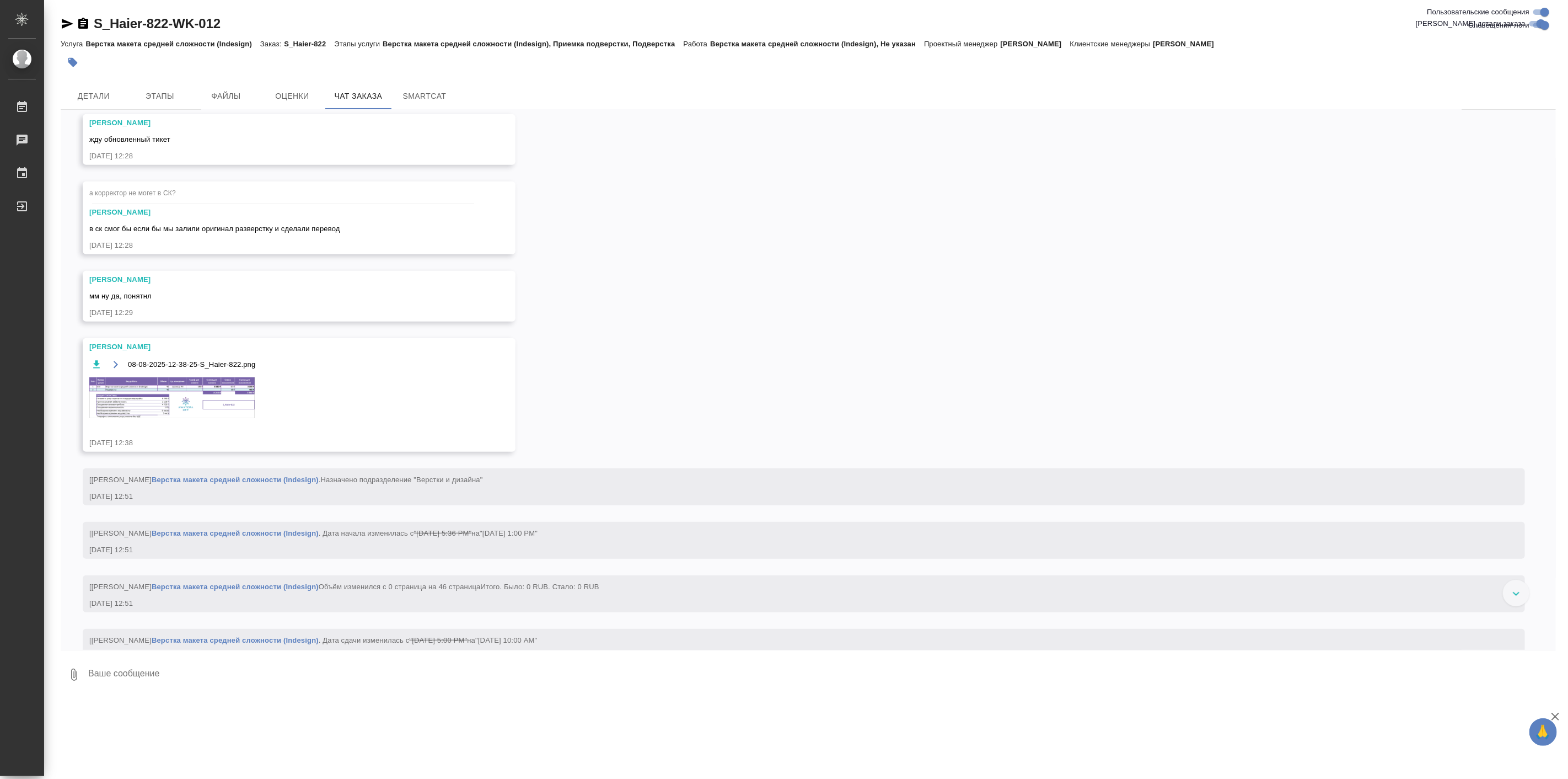
click at [227, 418] on img at bounding box center [171, 398] width 165 height 41
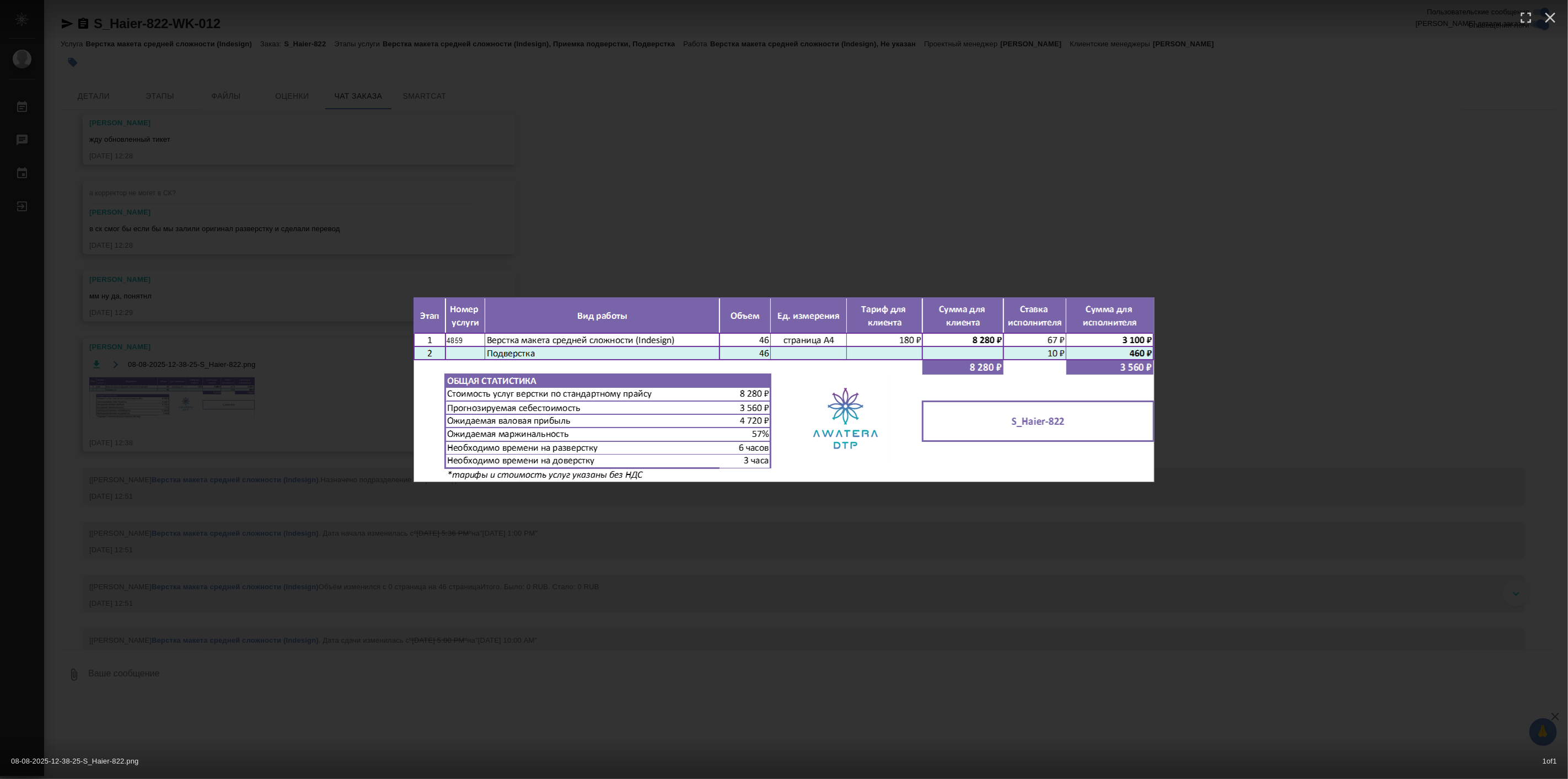
click at [1288, 437] on div "08-08-2025-12-38-25-S_Haier-822.png 1 of 1" at bounding box center [784, 389] width 1568 height 779
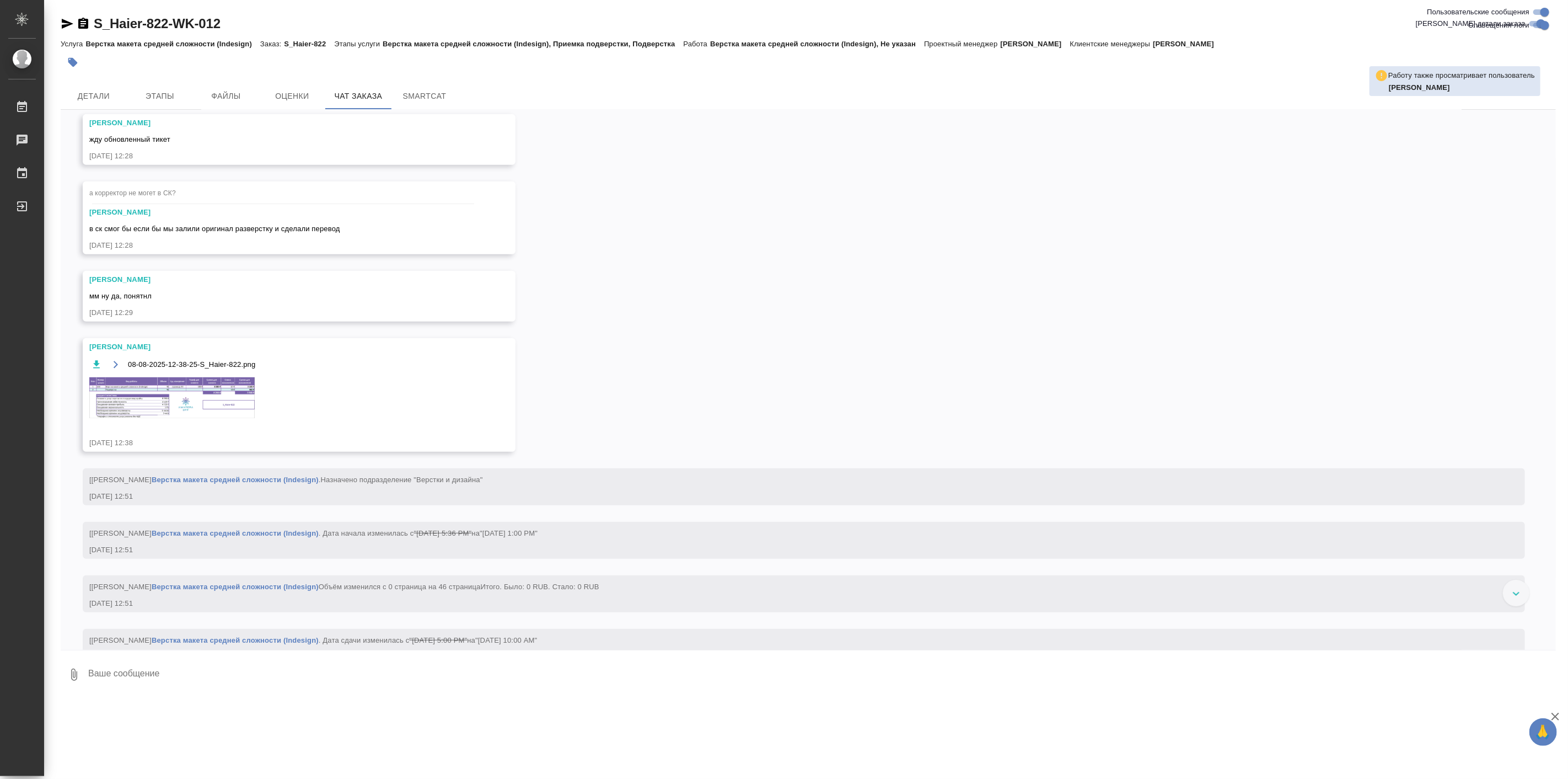
click at [555, 569] on div "07.08, четверг [Усманова Ольга] Клиент оставил комментарий: ">https://drive.awa…" at bounding box center [808, 379] width 1495 height 540
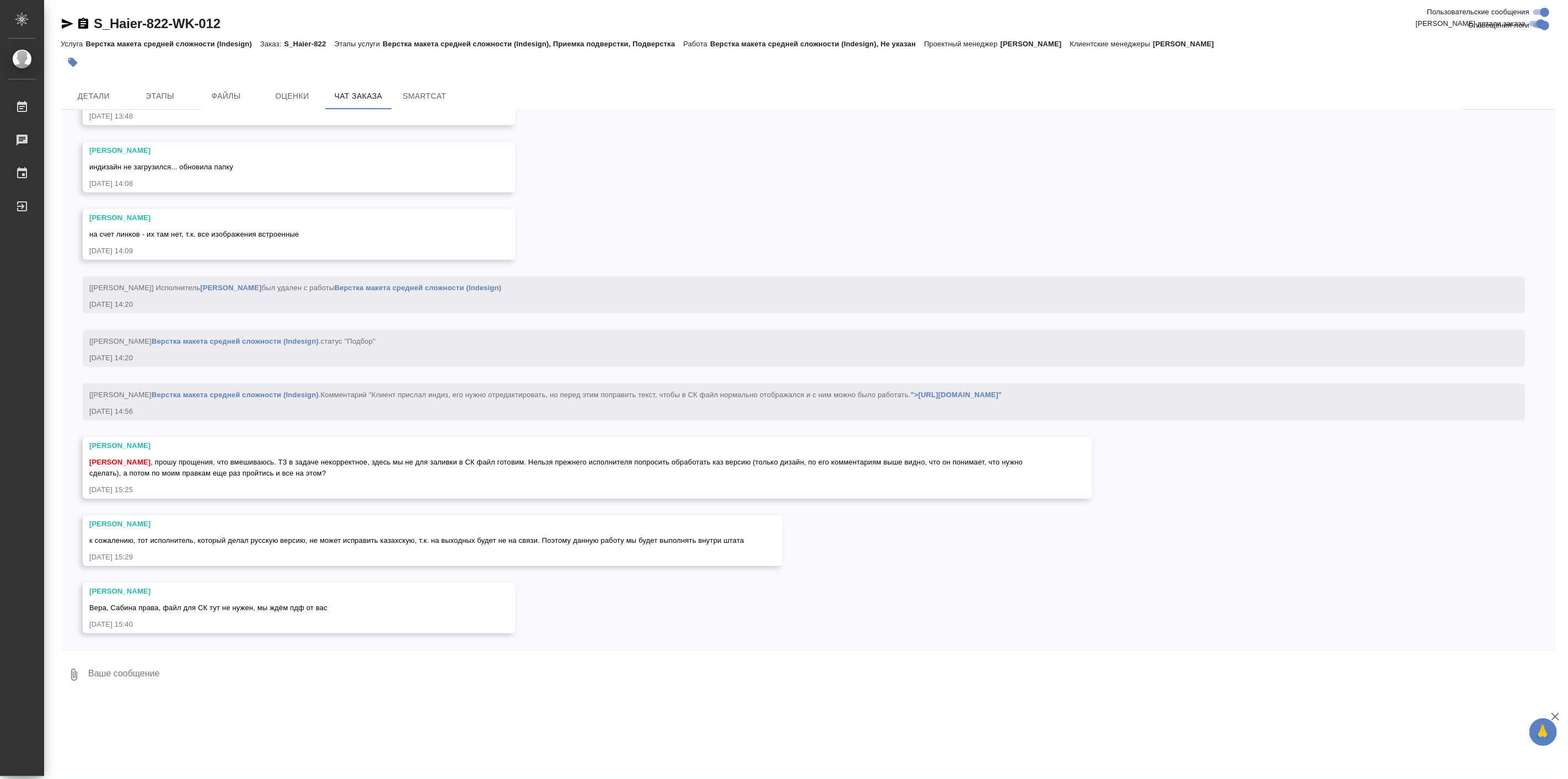
scroll to position [19025, 0]
click at [335, 533] on div "к сожалению, тот исполнитель, который делал русскую версию, не может исправить …" at bounding box center [416, 539] width 655 height 14
drag, startPoint x: 90, startPoint y: 12, endPoint x: 168, endPoint y: 31, distance: 80.3
click at [168, 31] on div "S_Haier-822-WK-012 Кратко детали заказа Услуга Верстка макета средней сложности…" at bounding box center [808, 350] width 1507 height 700
copy link "S_Haier-822"
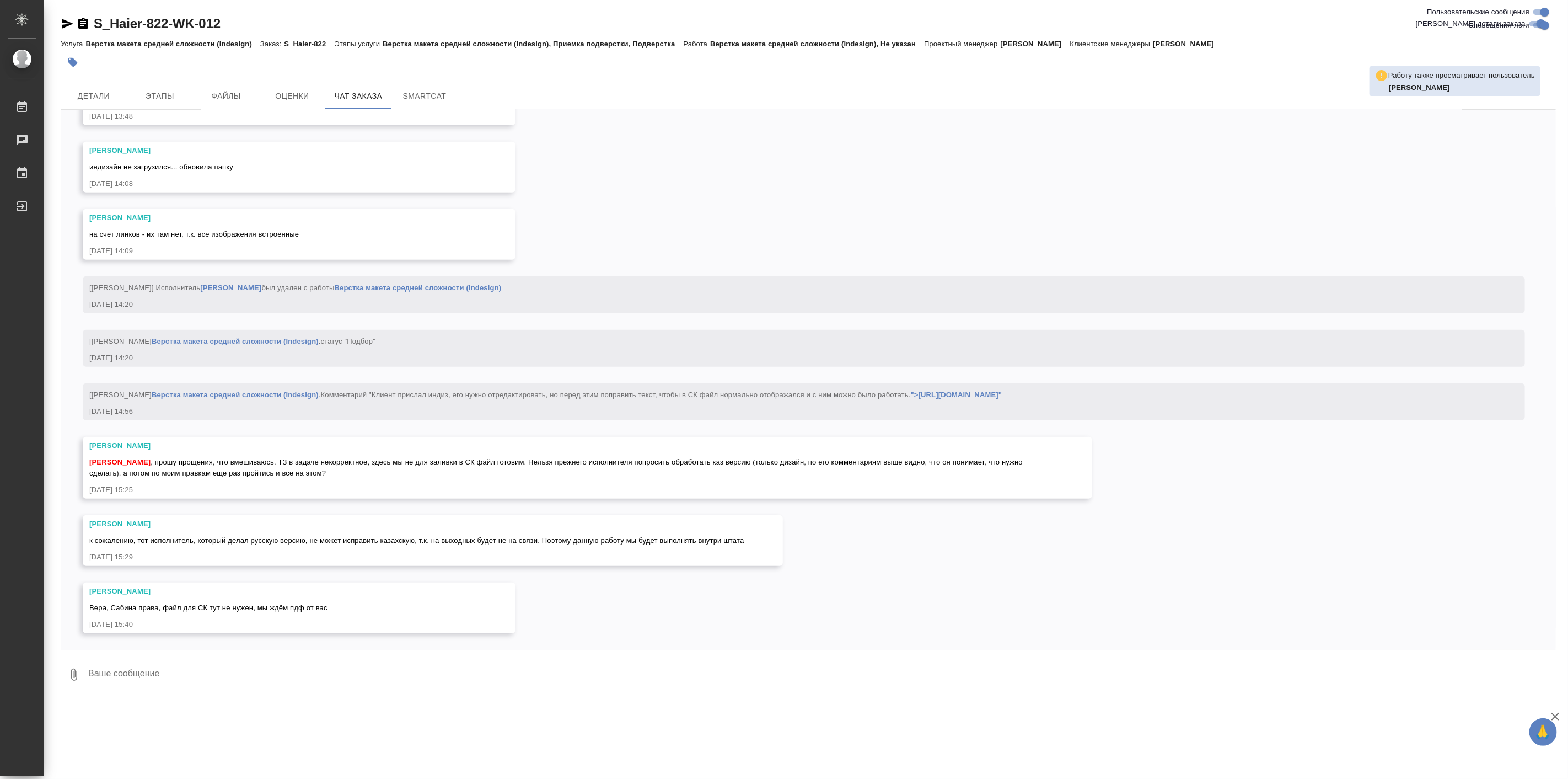
click at [240, 664] on textarea at bounding box center [821, 674] width 1469 height 37
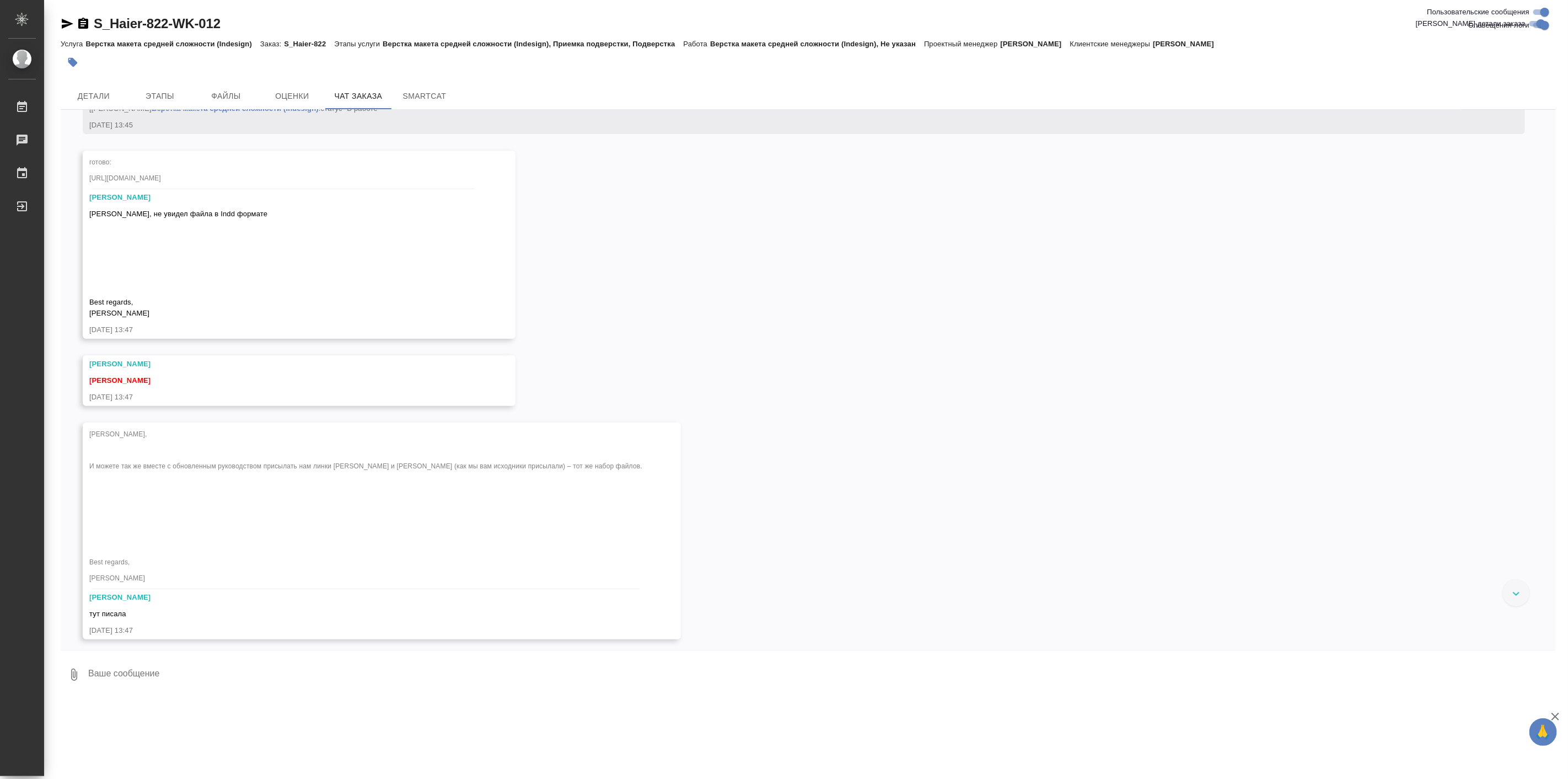
scroll to position [17800, 0]
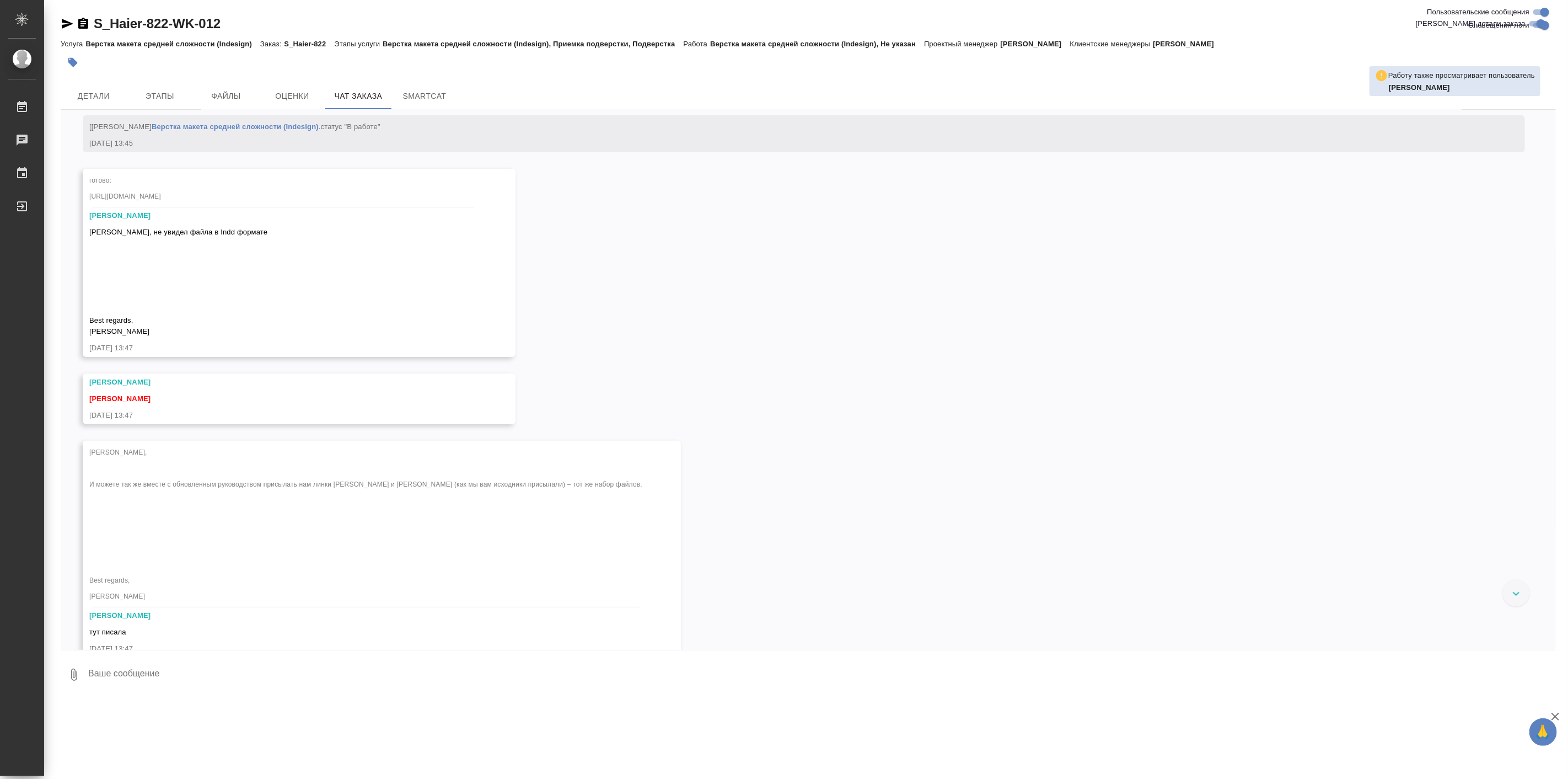
click at [66, 22] on icon "button" at bounding box center [67, 24] width 12 height 10
drag, startPoint x: 90, startPoint y: 13, endPoint x: 171, endPoint y: 29, distance: 82.6
click at [171, 29] on div "S_Haier-822-WK-012 Кратко детали заказа Услуга Верстка макета средней сложности…" at bounding box center [808, 350] width 1507 height 700
copy link "S_Haier-822"
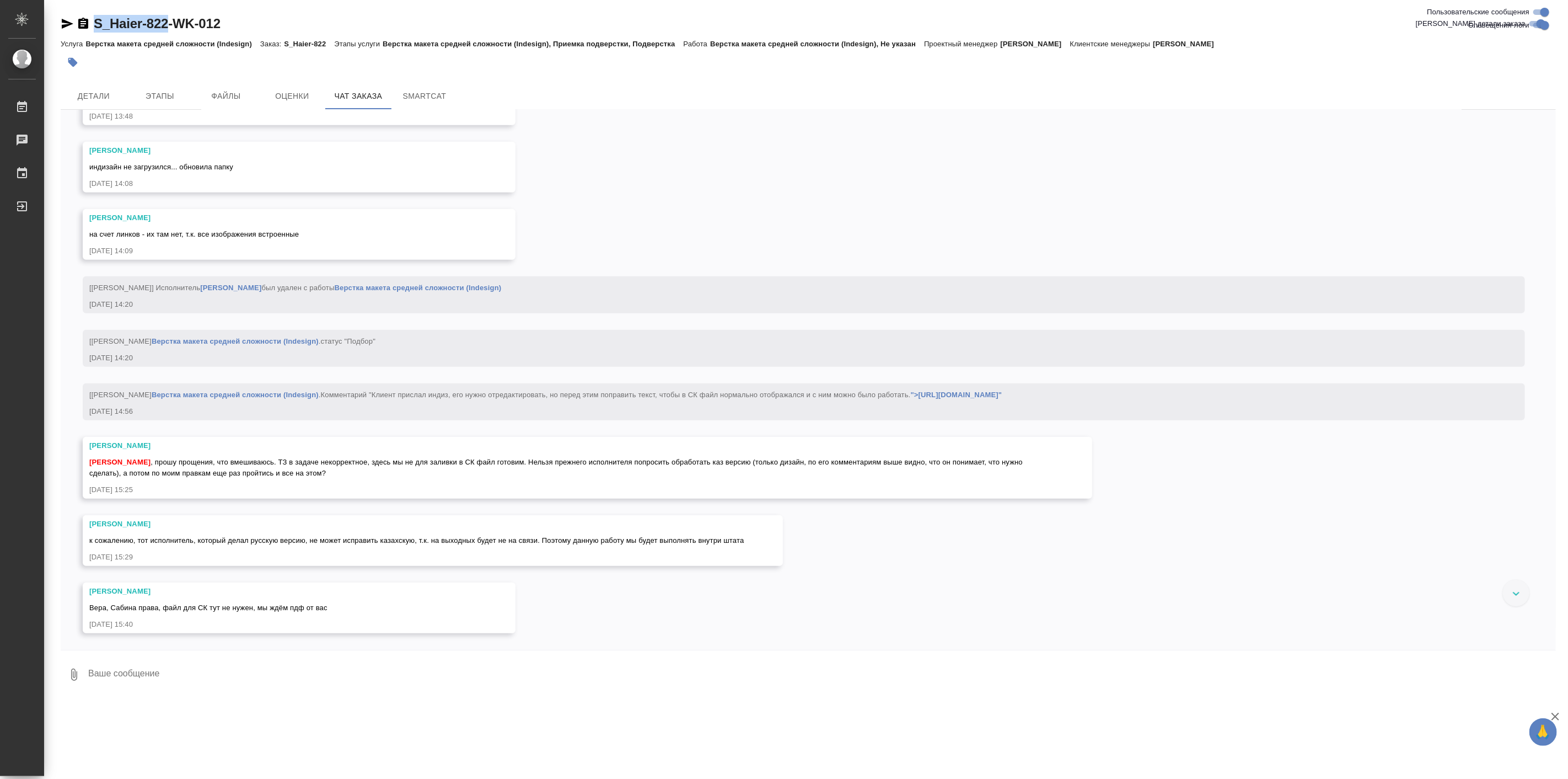
scroll to position [19025, 0]
click at [266, 677] on textarea at bounding box center [821, 674] width 1469 height 37
click at [60, 26] on icon "button" at bounding box center [67, 24] width 13 height 13
click at [416, 670] on textarea at bounding box center [821, 674] width 1469 height 37
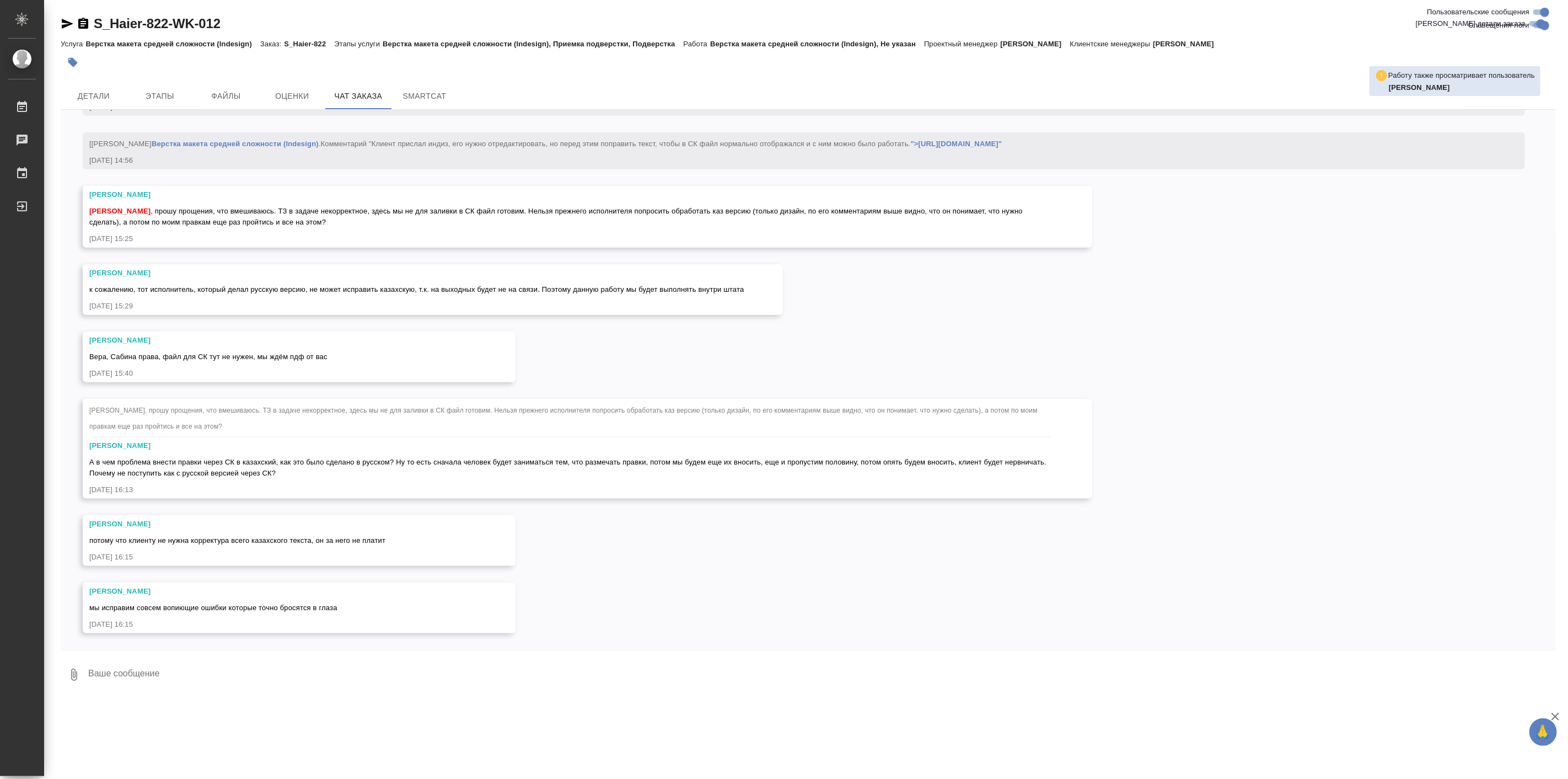
scroll to position [19278, 0]
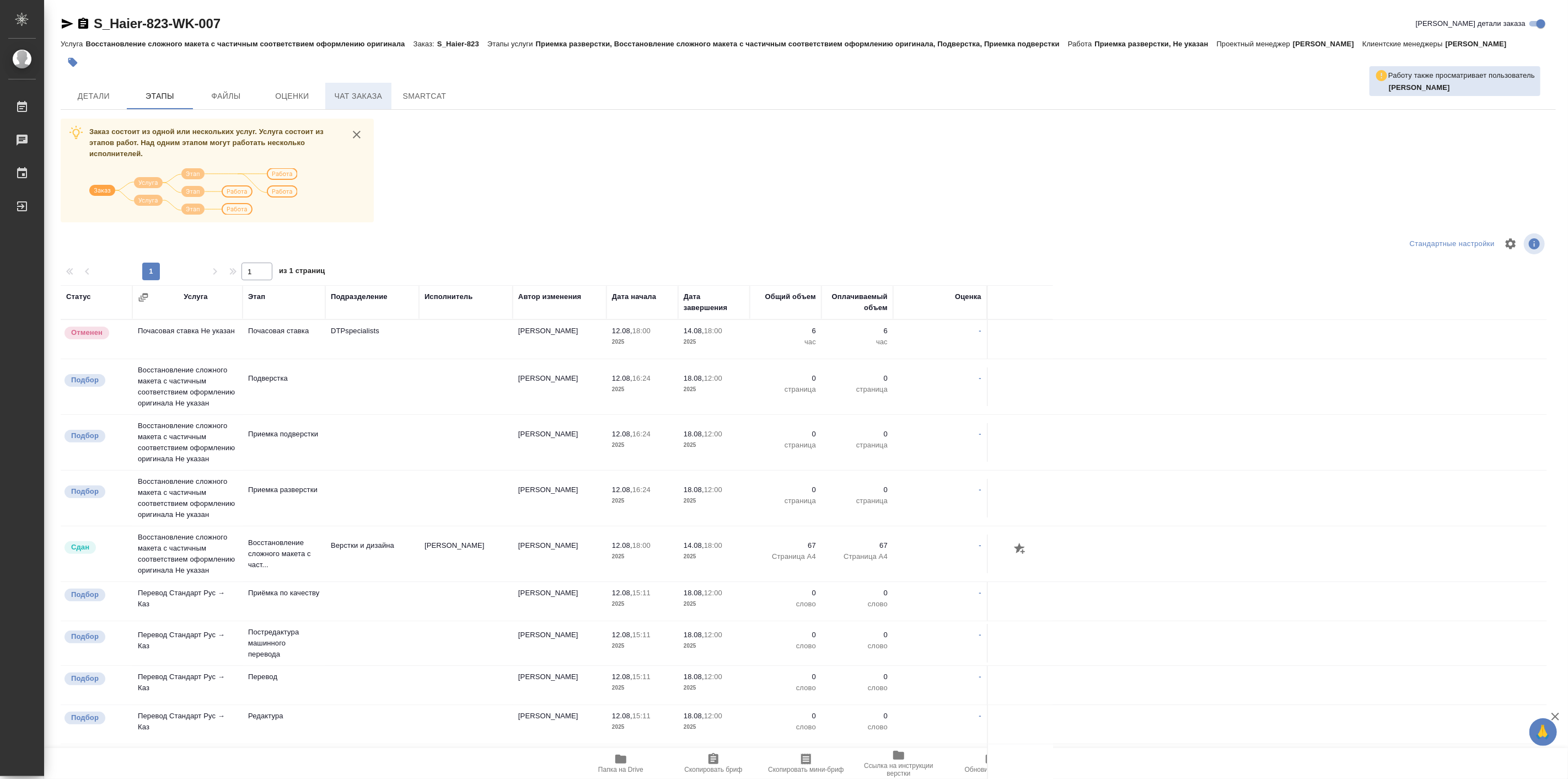
click at [338, 97] on span "Чат заказа" at bounding box center [358, 96] width 53 height 14
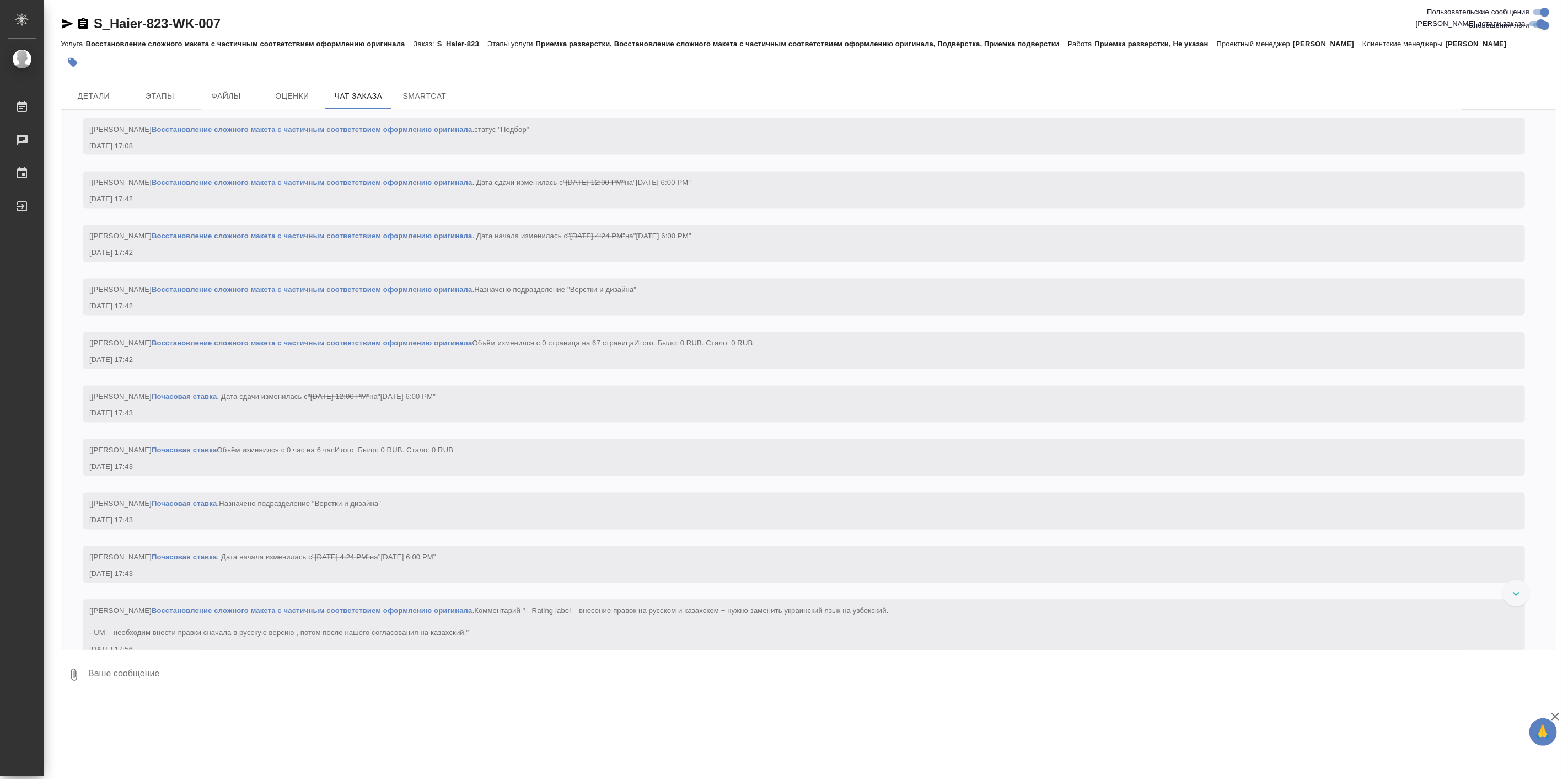
scroll to position [1714, 0]
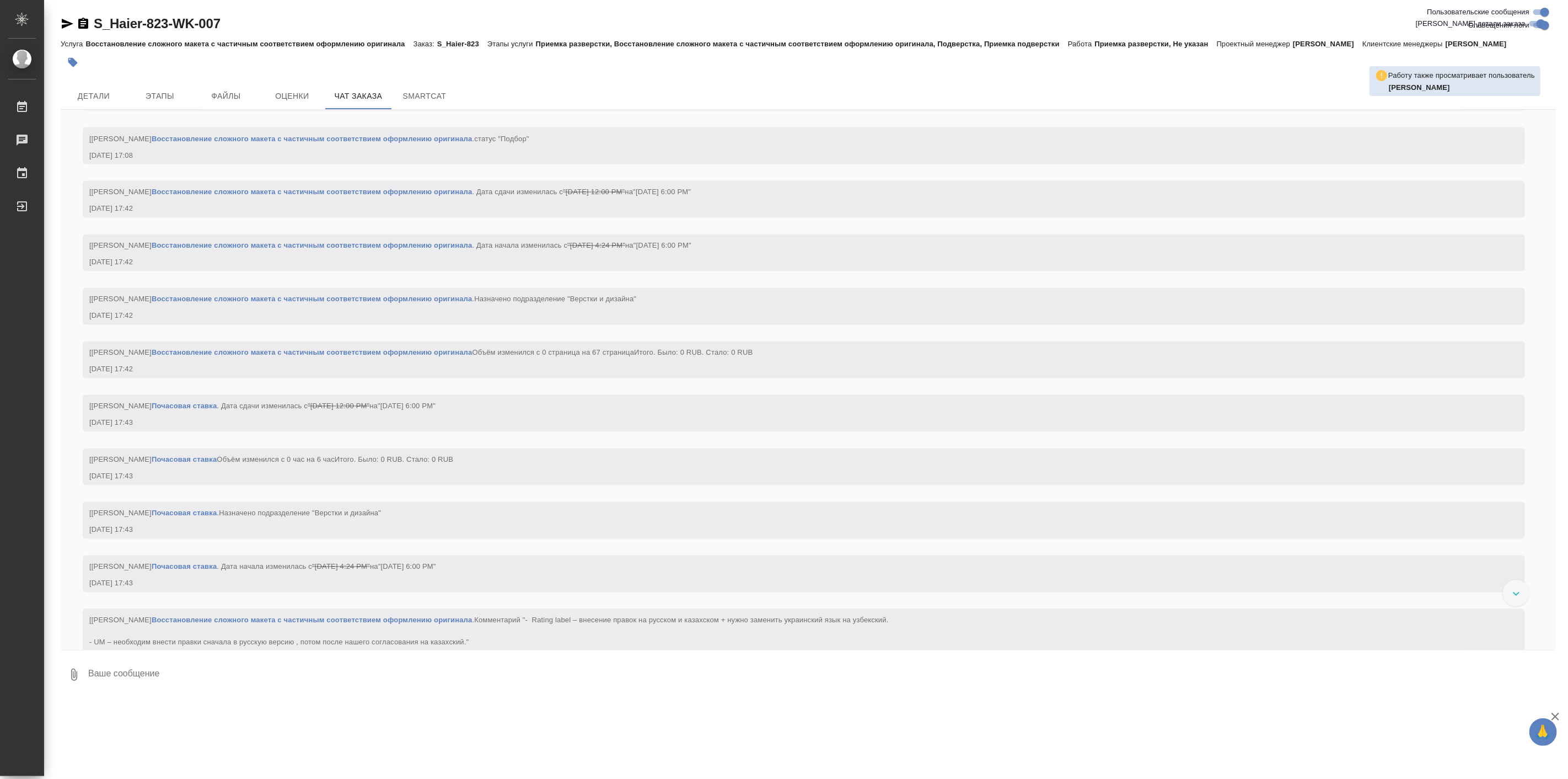
drag, startPoint x: 305, startPoint y: 691, endPoint x: 307, endPoint y: 677, distance: 14.1
click at [305, 691] on textarea at bounding box center [821, 674] width 1469 height 37
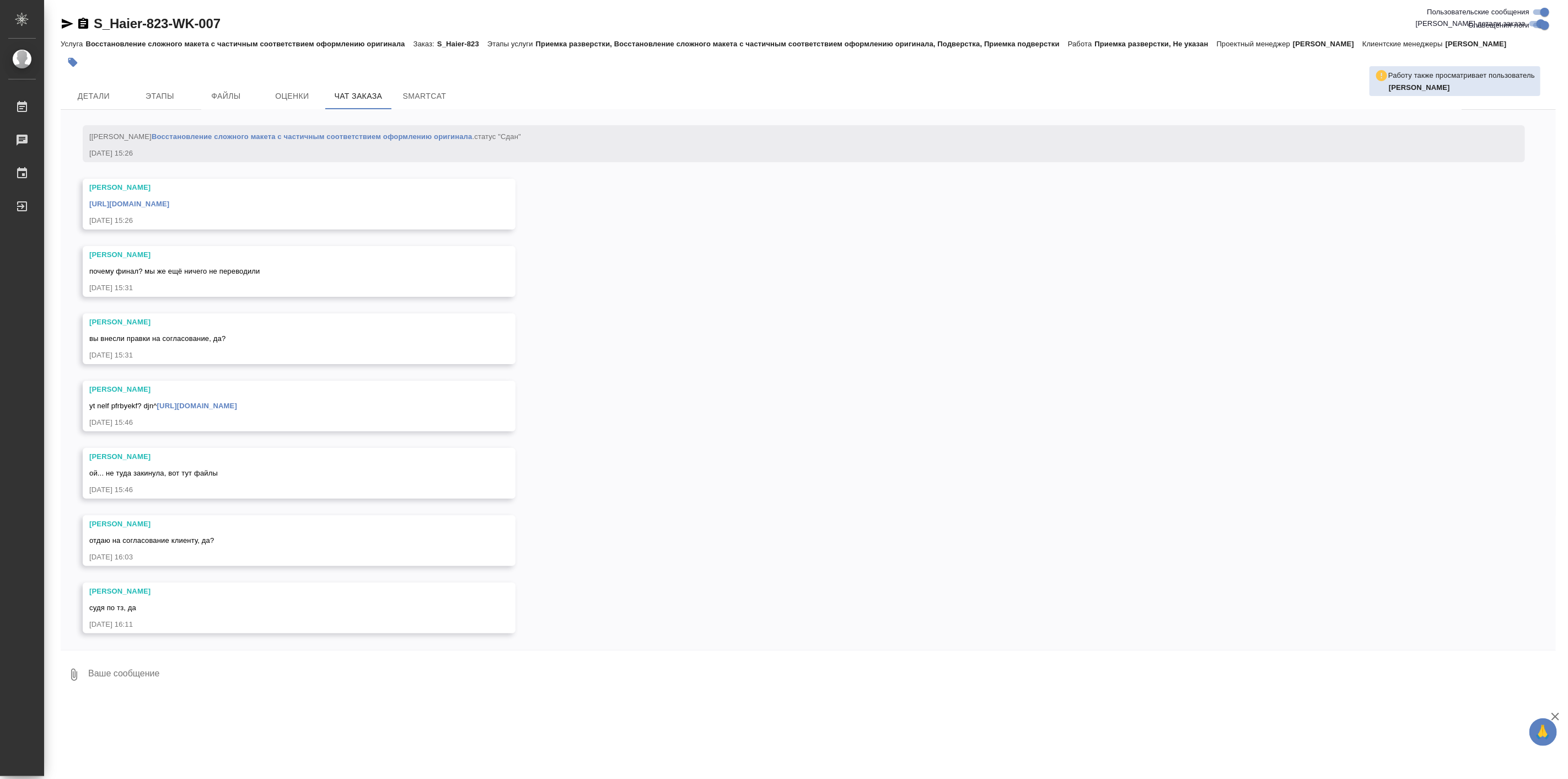
scroll to position [3757, 0]
click at [237, 401] on link "https://drive.awatera.com/apps/files/files/10108550?dir=/Shares/%D0%A5%D0%B0%D0…" at bounding box center [197, 406] width 80 height 9
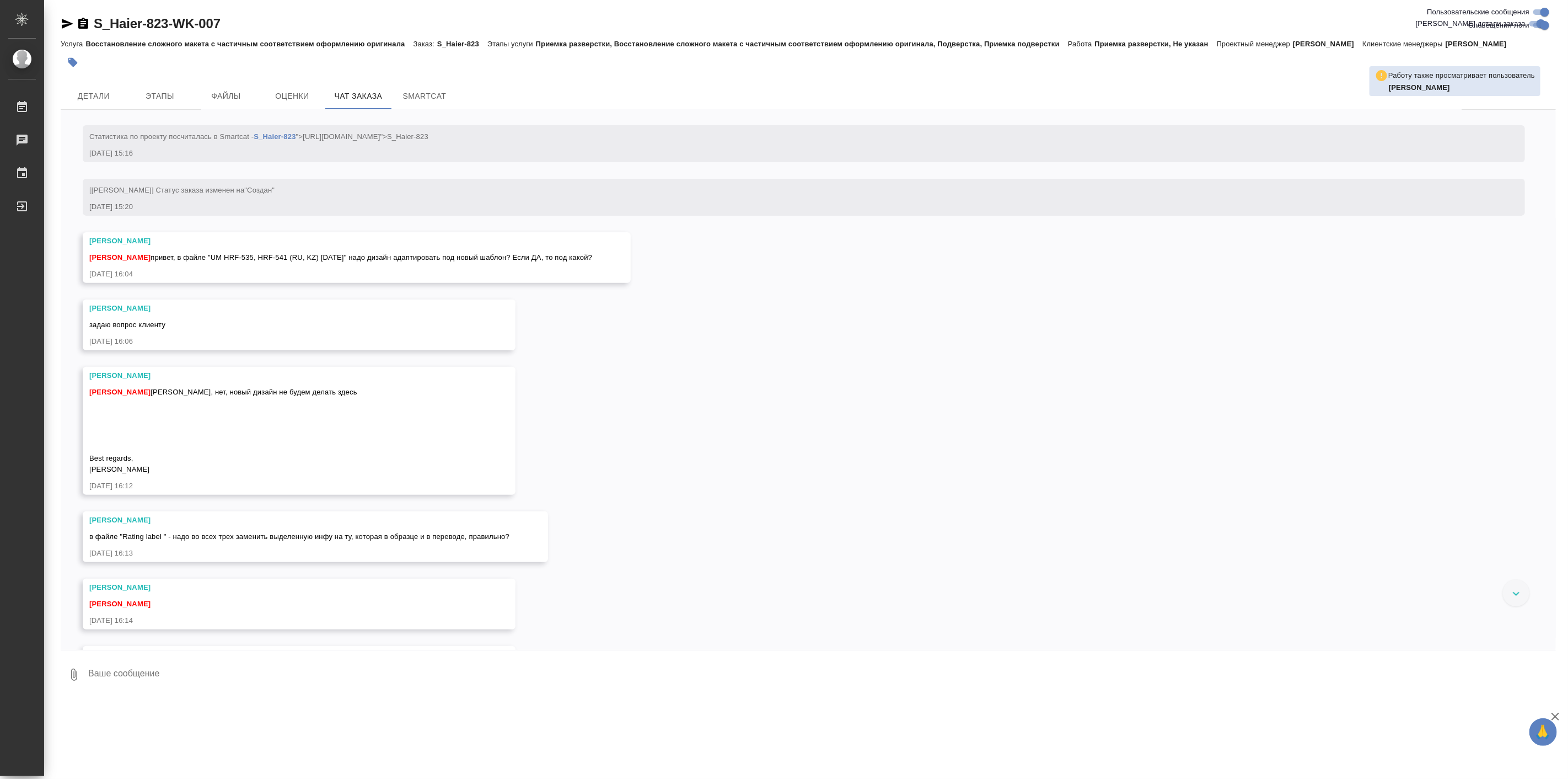
scroll to position [284, 0]
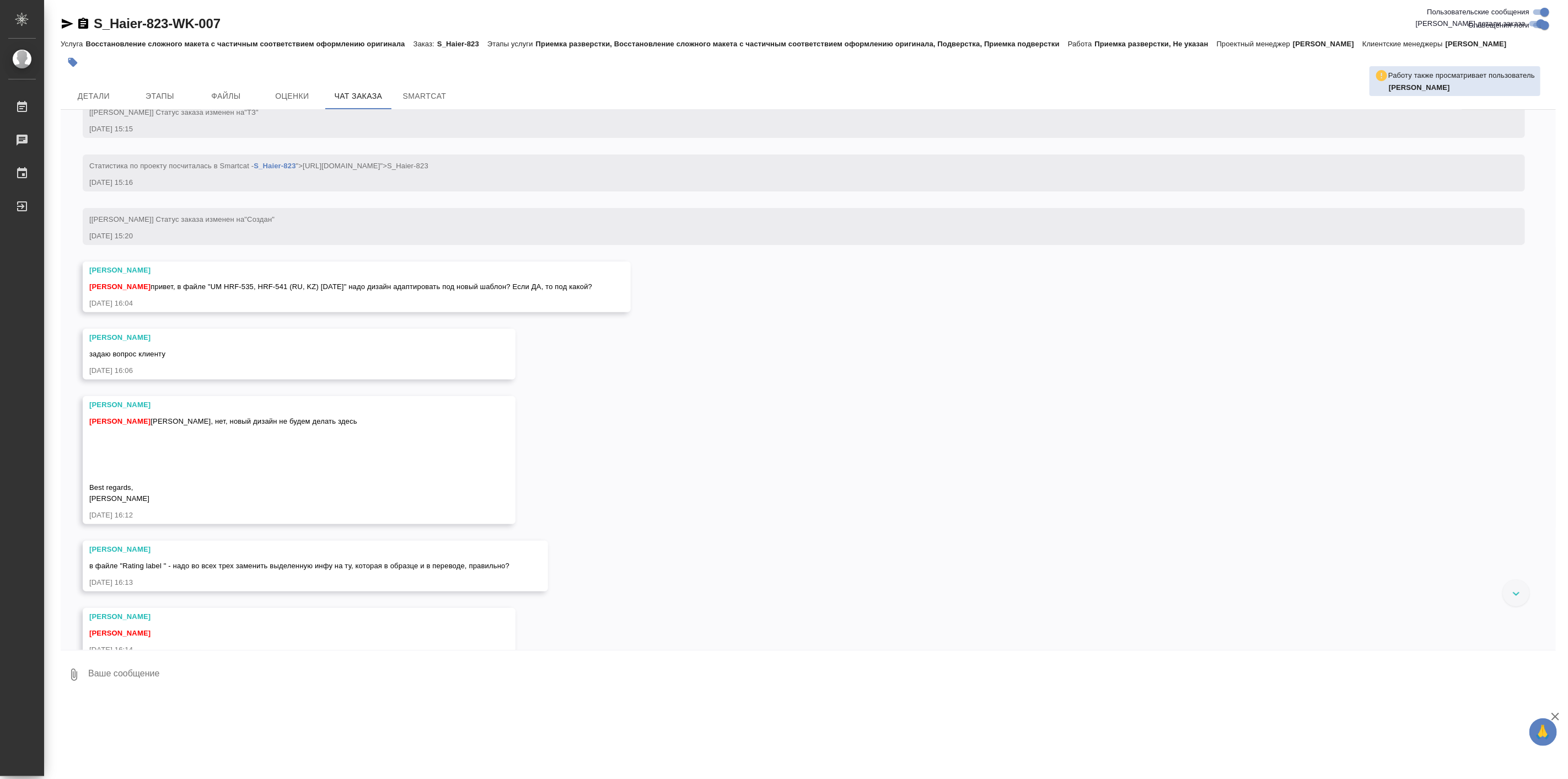
click at [403, 676] on textarea at bounding box center [821, 674] width 1469 height 37
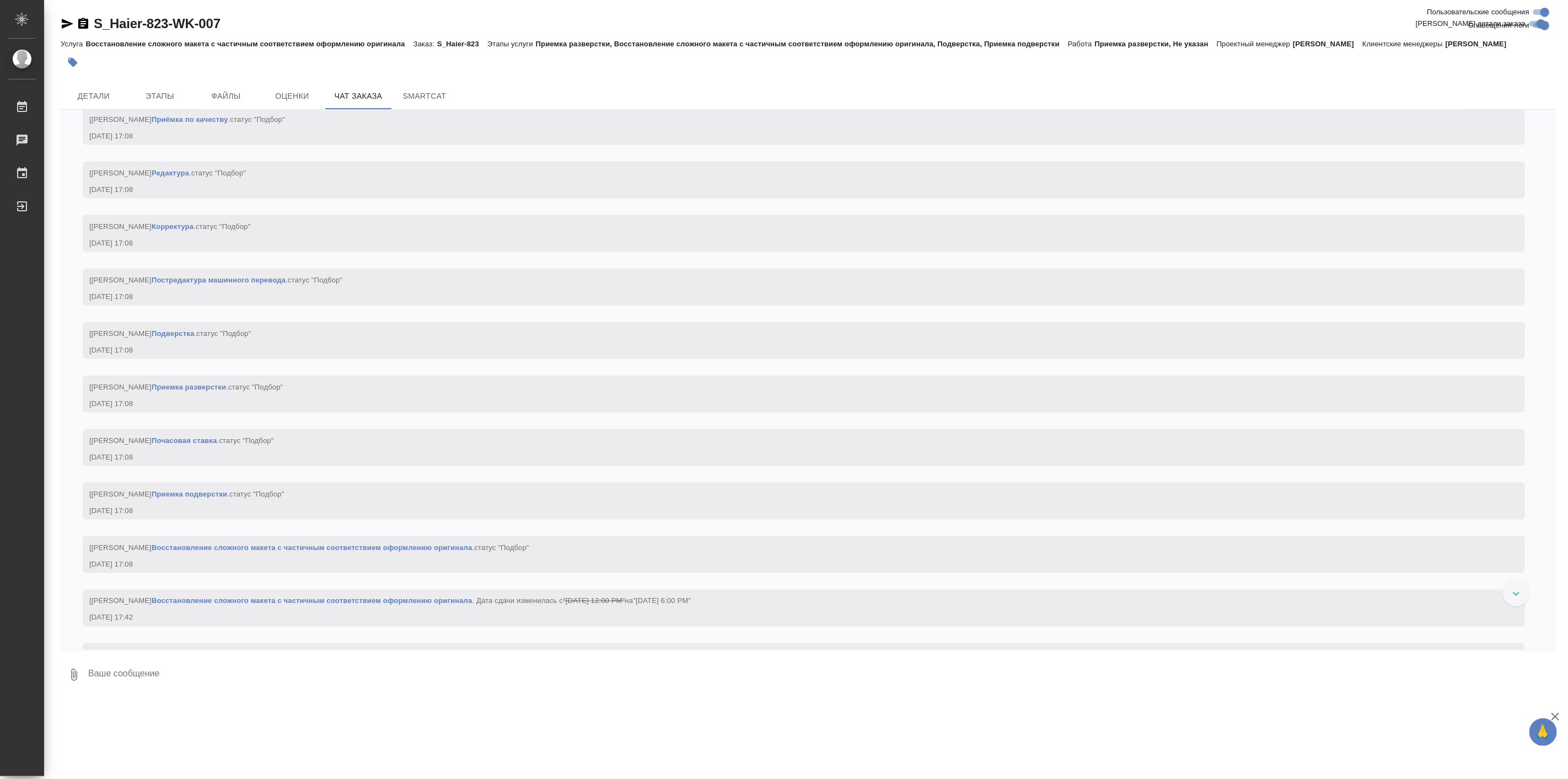
scroll to position [1203, 0]
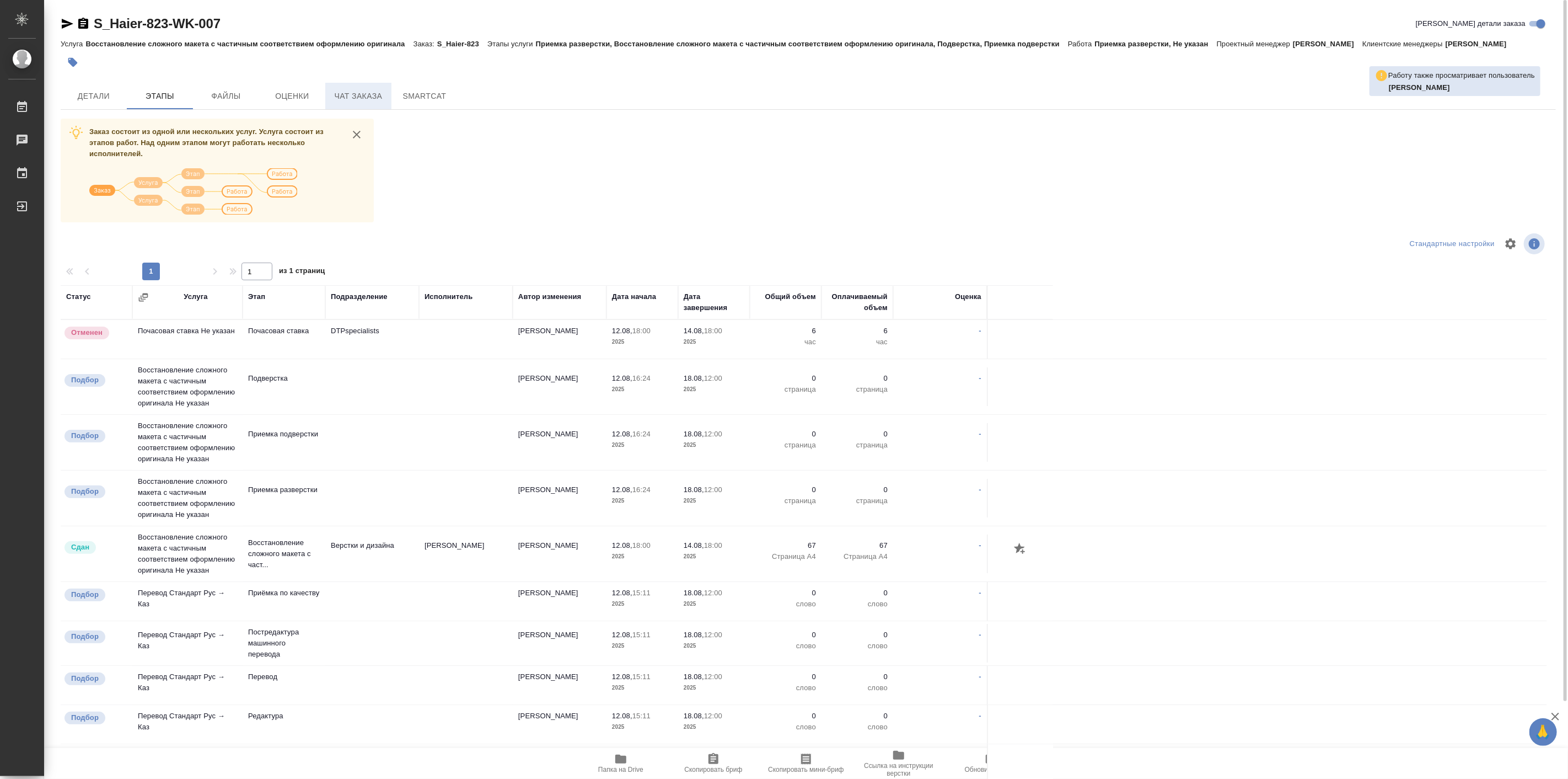
click at [371, 96] on span "Чат заказа" at bounding box center [358, 96] width 53 height 14
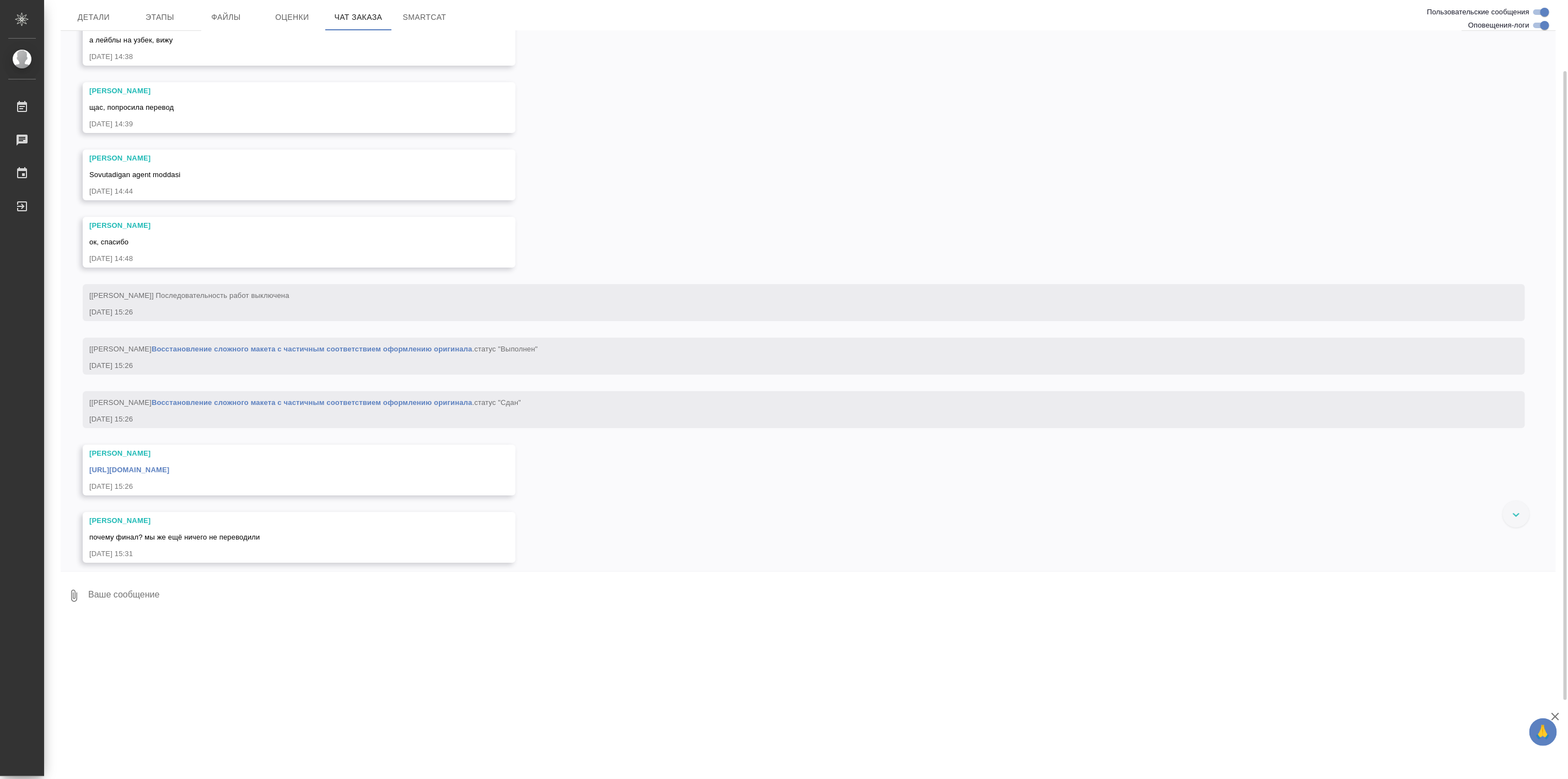
scroll to position [3757, 0]
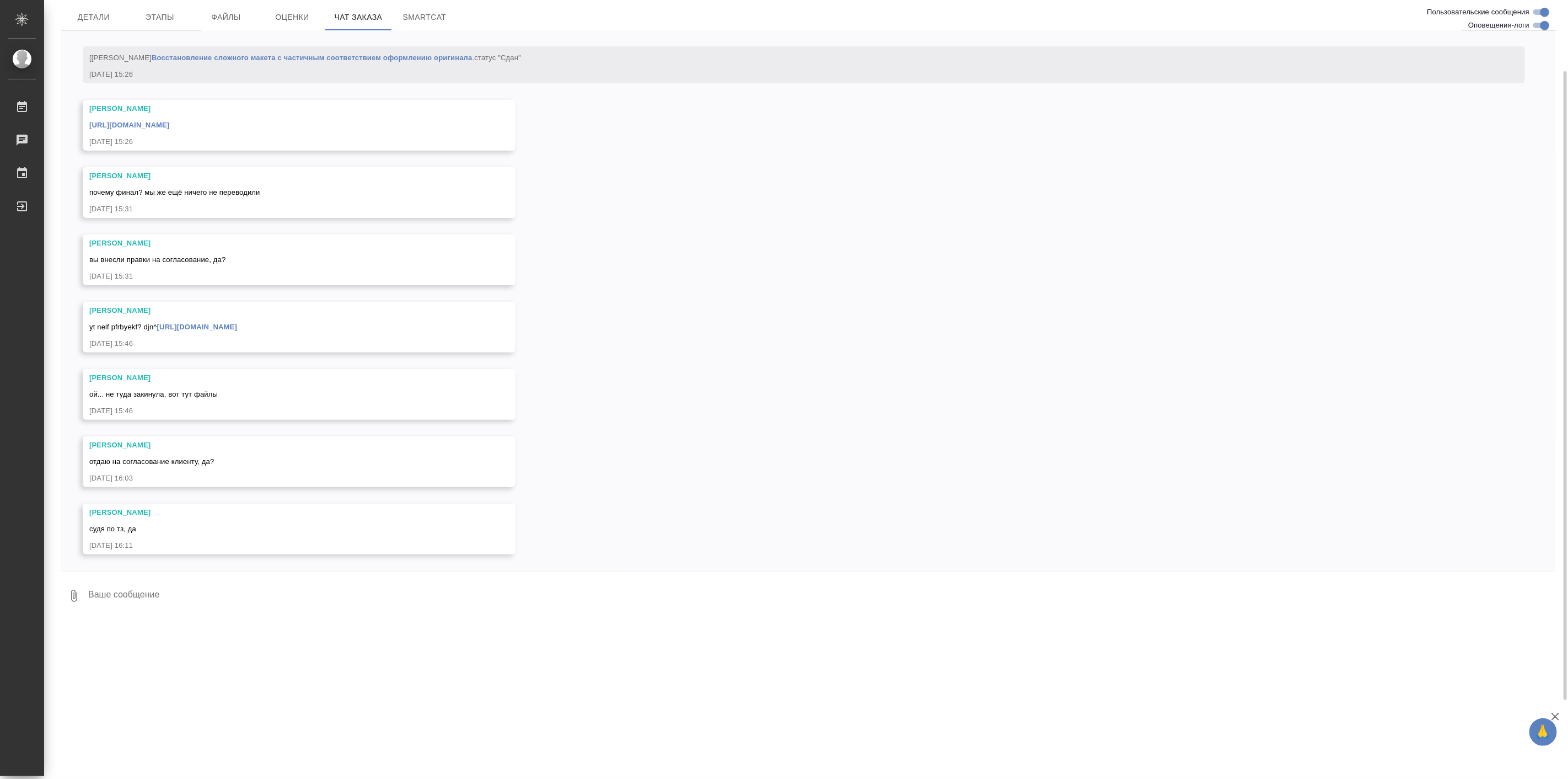
click at [392, 319] on div "yt nelf pfrbyekf? djn^ https://drive.awatera.com/apps/files/files/10108550?dir=…" at bounding box center [283, 326] width 388 height 14
click at [237, 323] on link "https://drive.awatera.com/apps/files/files/10108550?dir=/Shares/%D0%A5%D0%B0%D0…" at bounding box center [197, 327] width 80 height 9
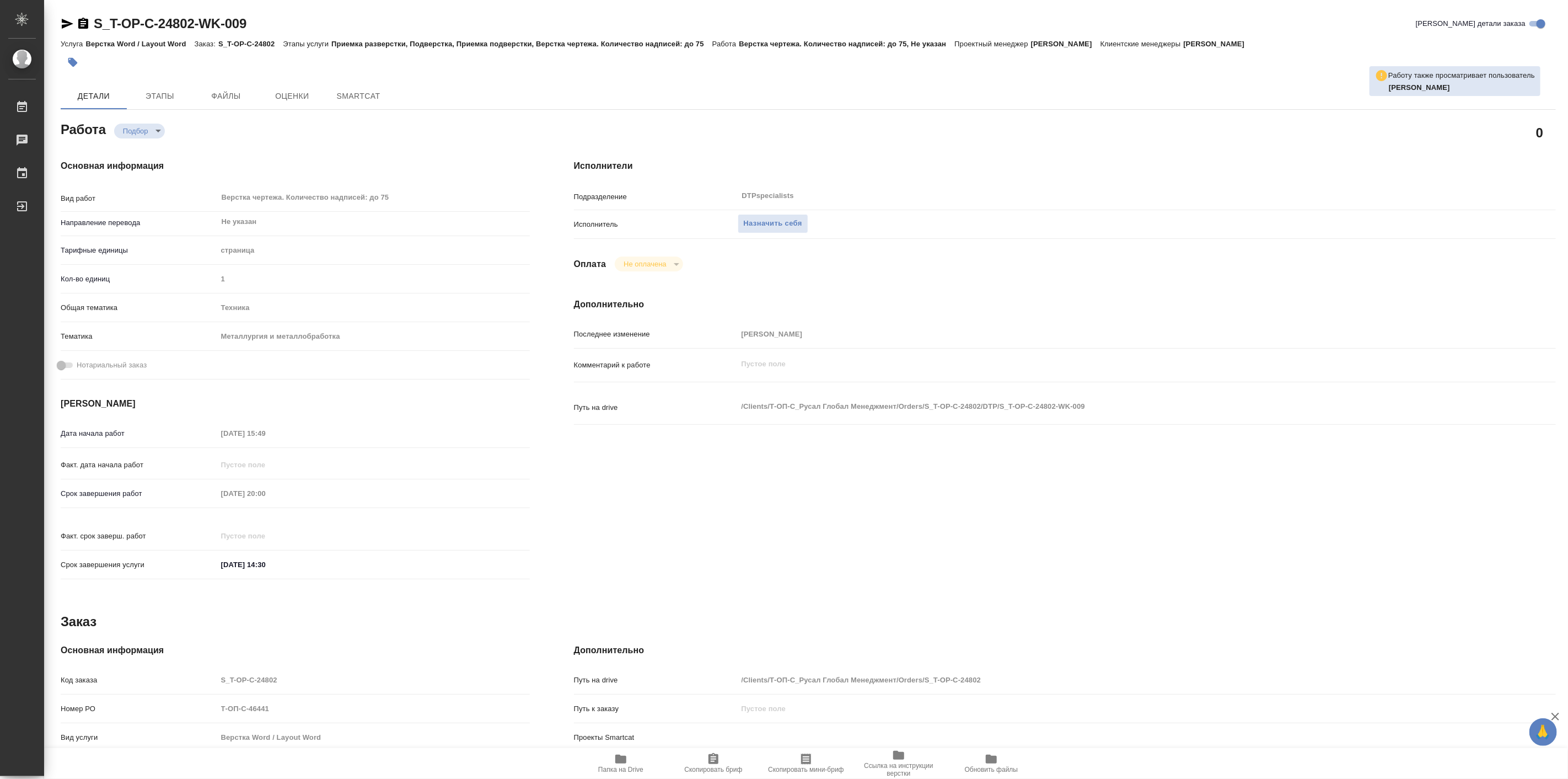
type textarea "x"
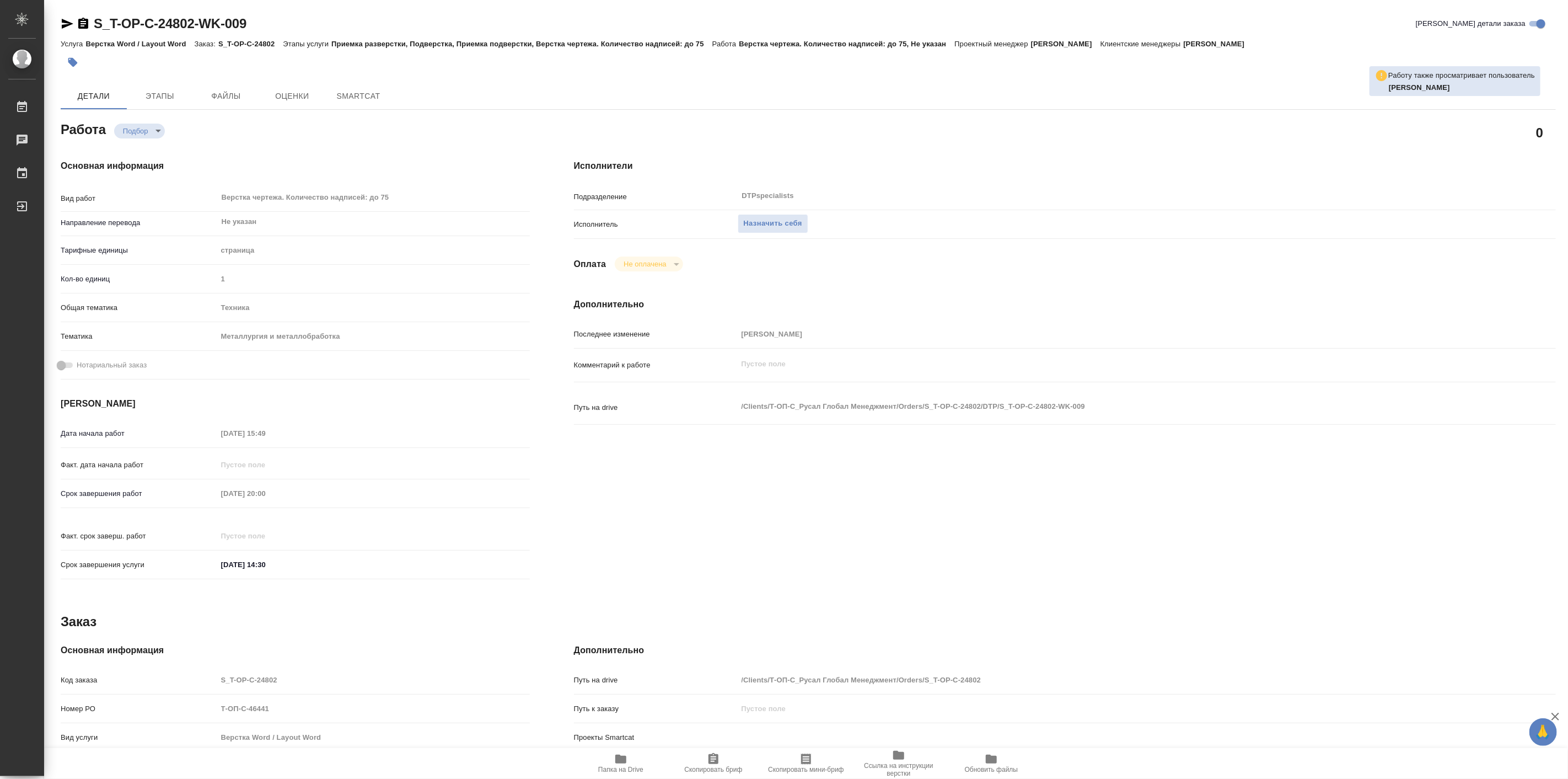
type textarea "x"
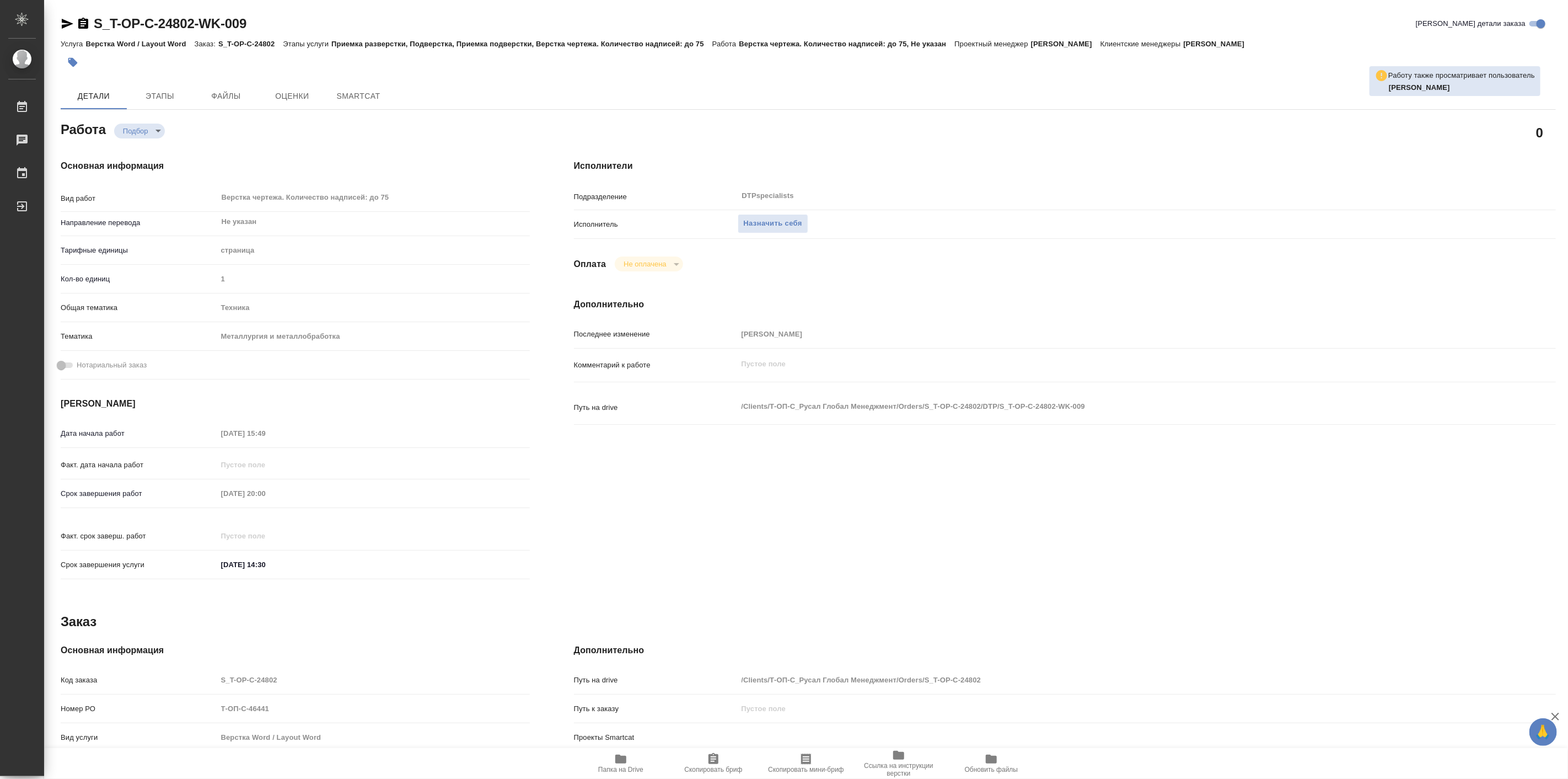
type textarea "x"
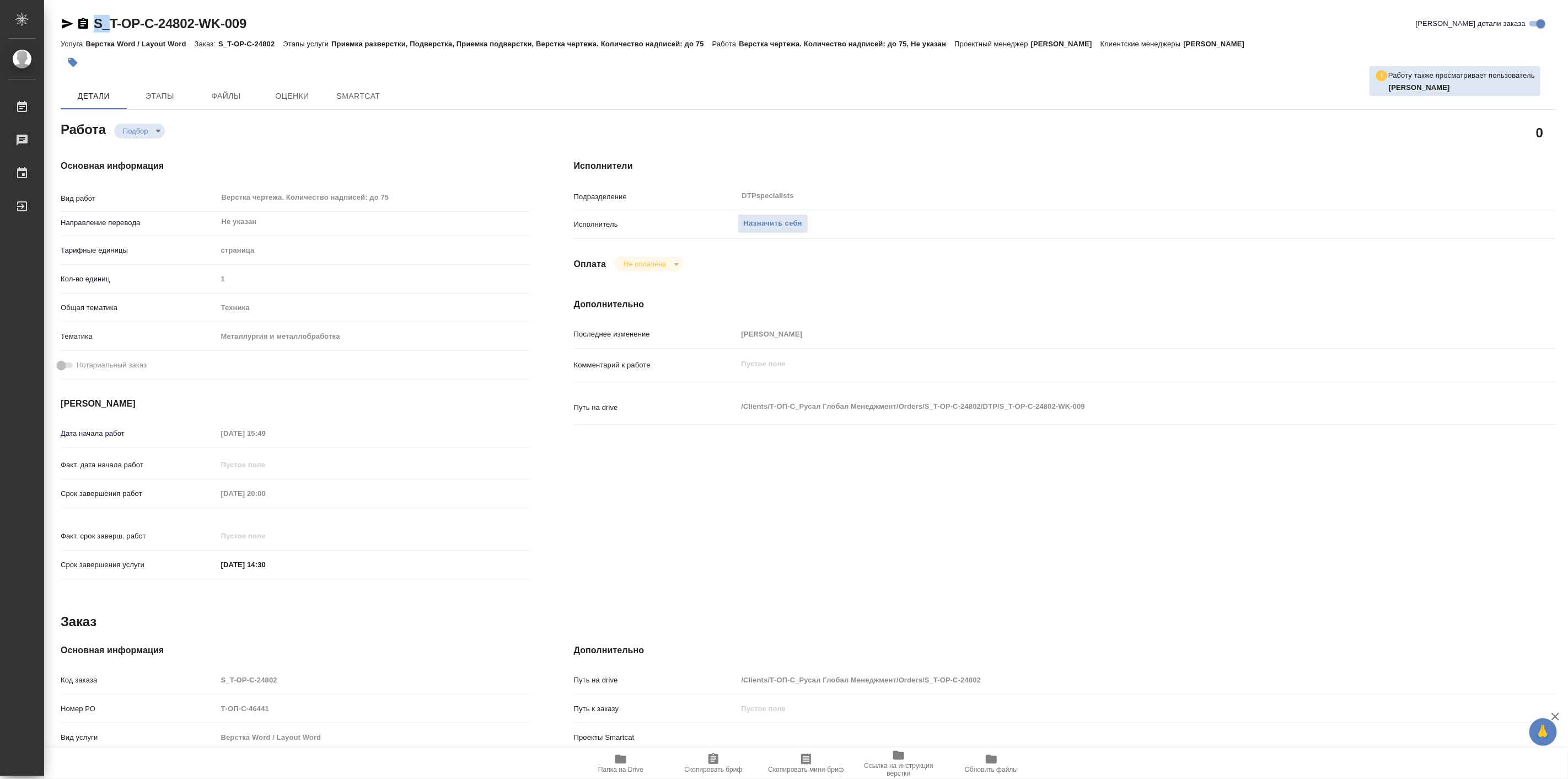
type textarea "x"
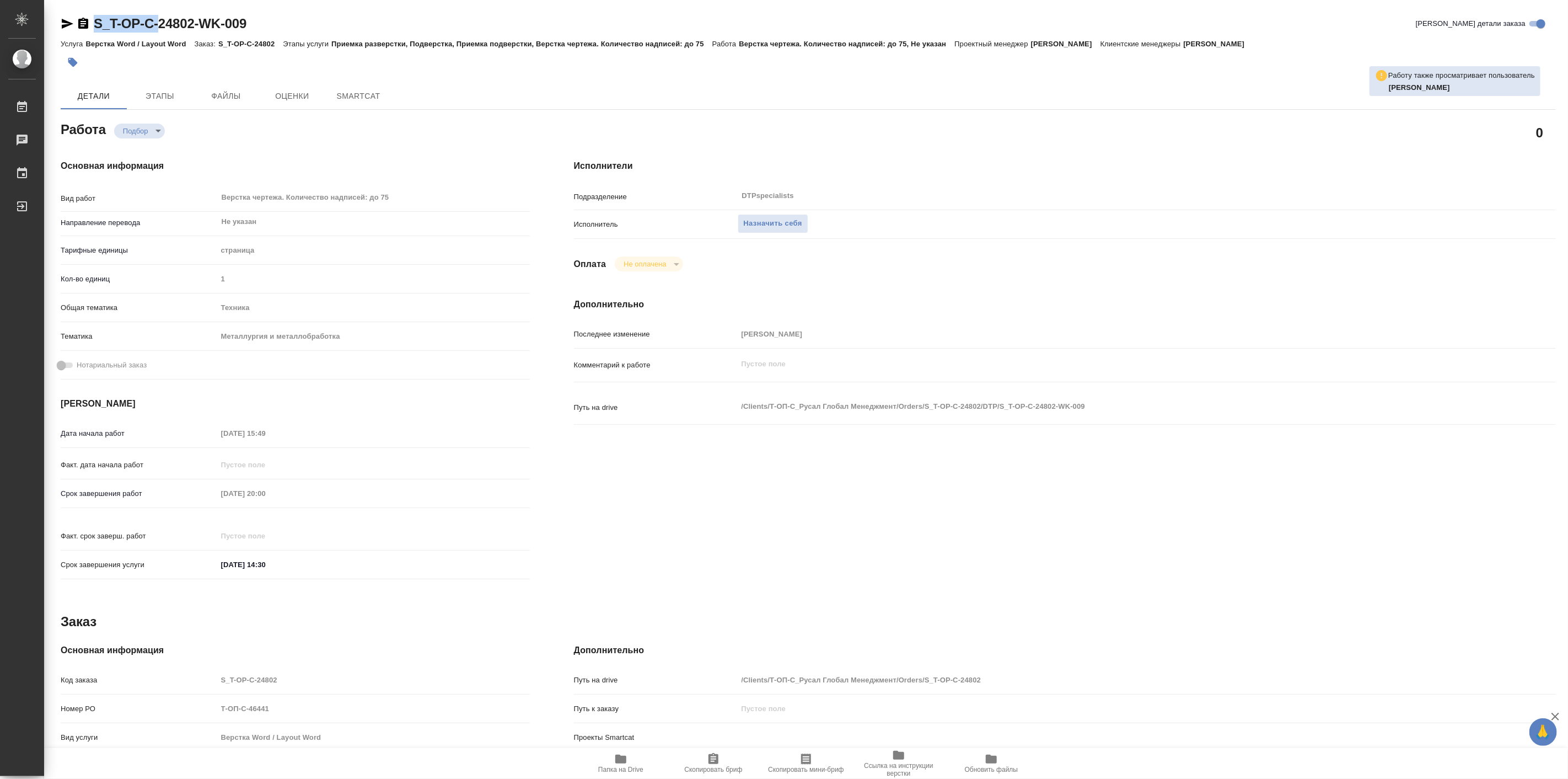
type textarea "x"
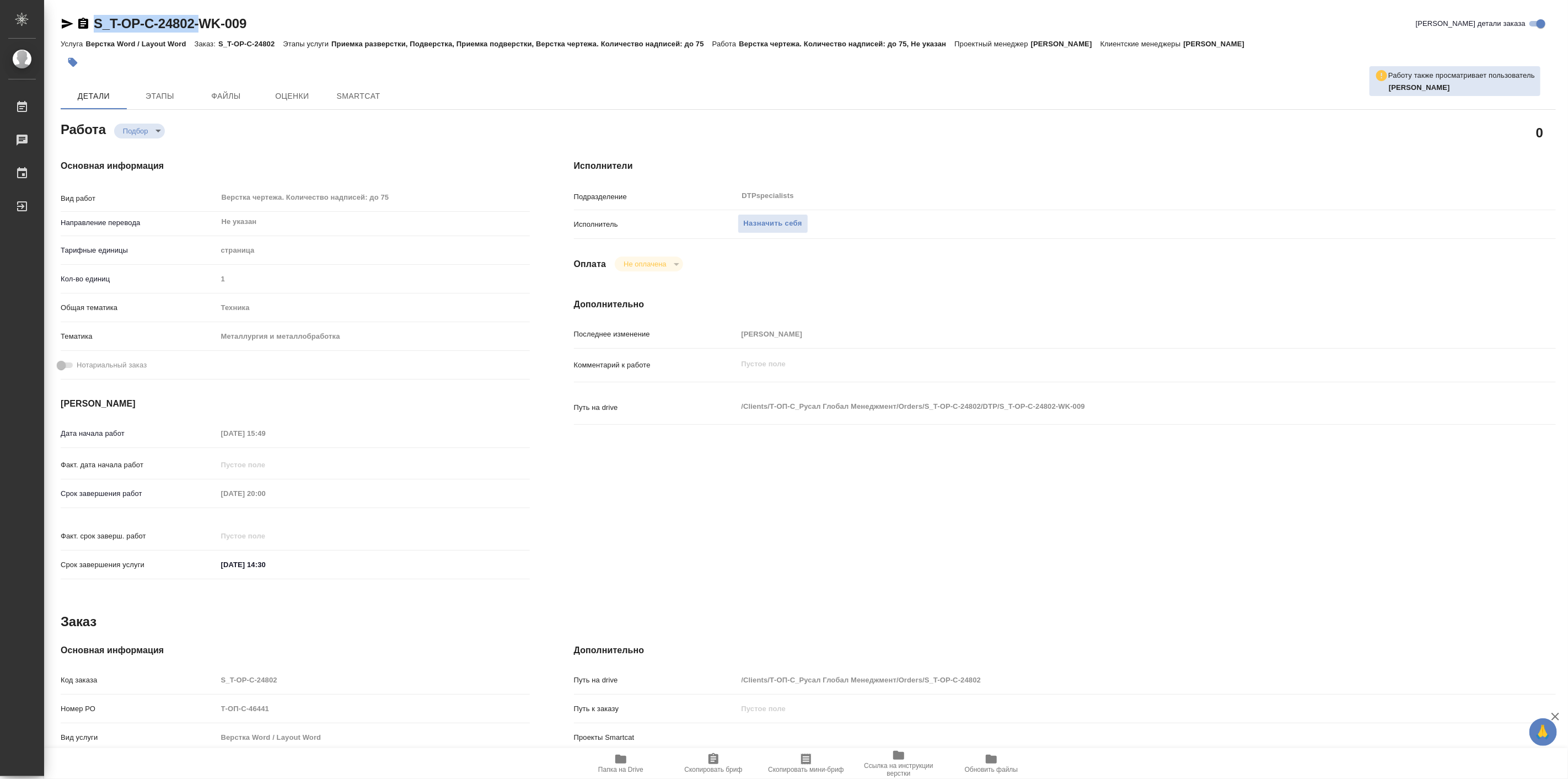
type textarea "x"
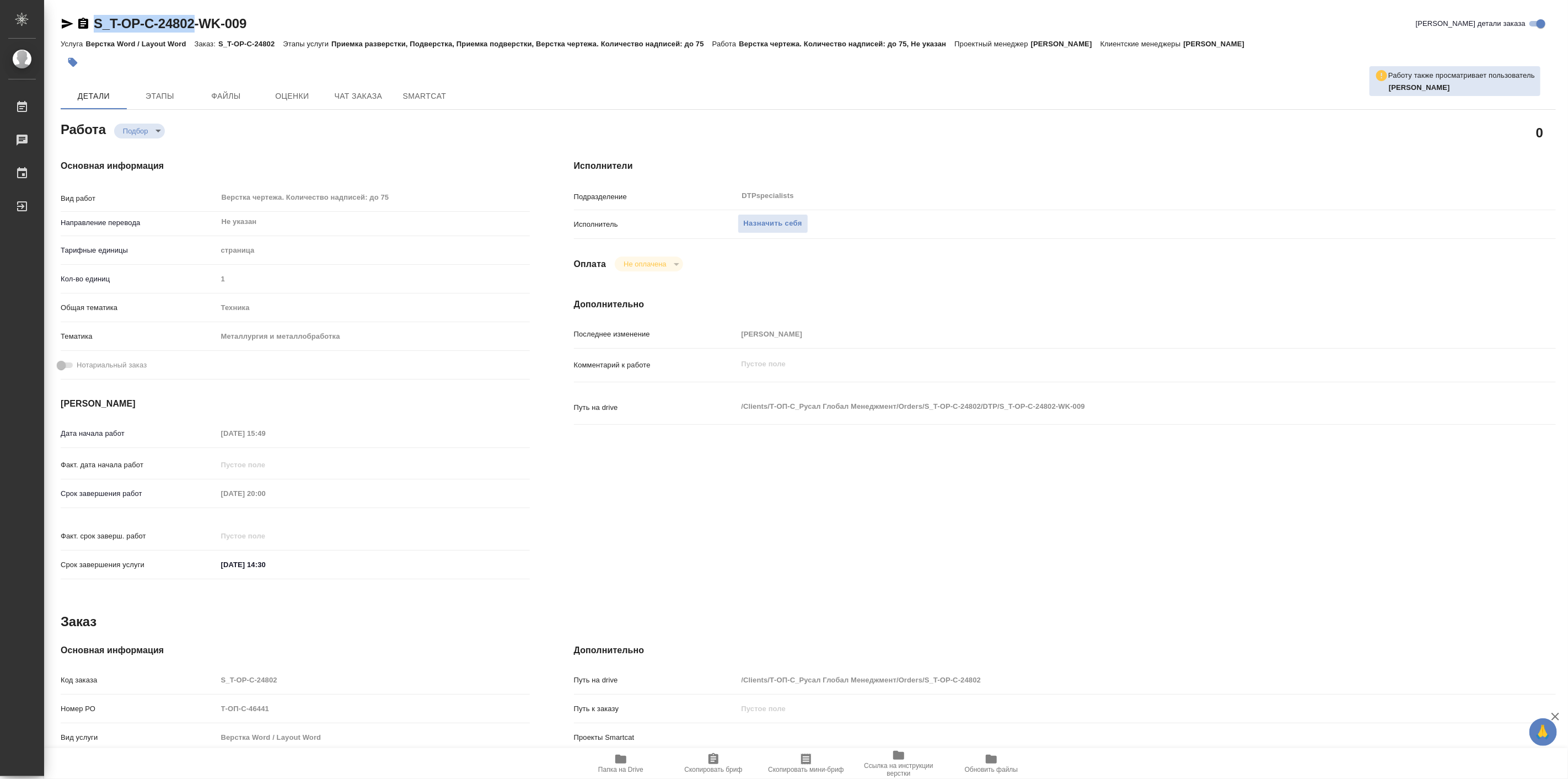
drag, startPoint x: 91, startPoint y: 12, endPoint x: 199, endPoint y: 23, distance: 108.6
click at [199, 23] on div "S_T-OP-C-24802-WK-009 Кратко детали заказа Услуга Верстка Word / Layout Word За…" at bounding box center [808, 469] width 1507 height 939
copy link "S_T-OP-C-24802"
type textarea "x"
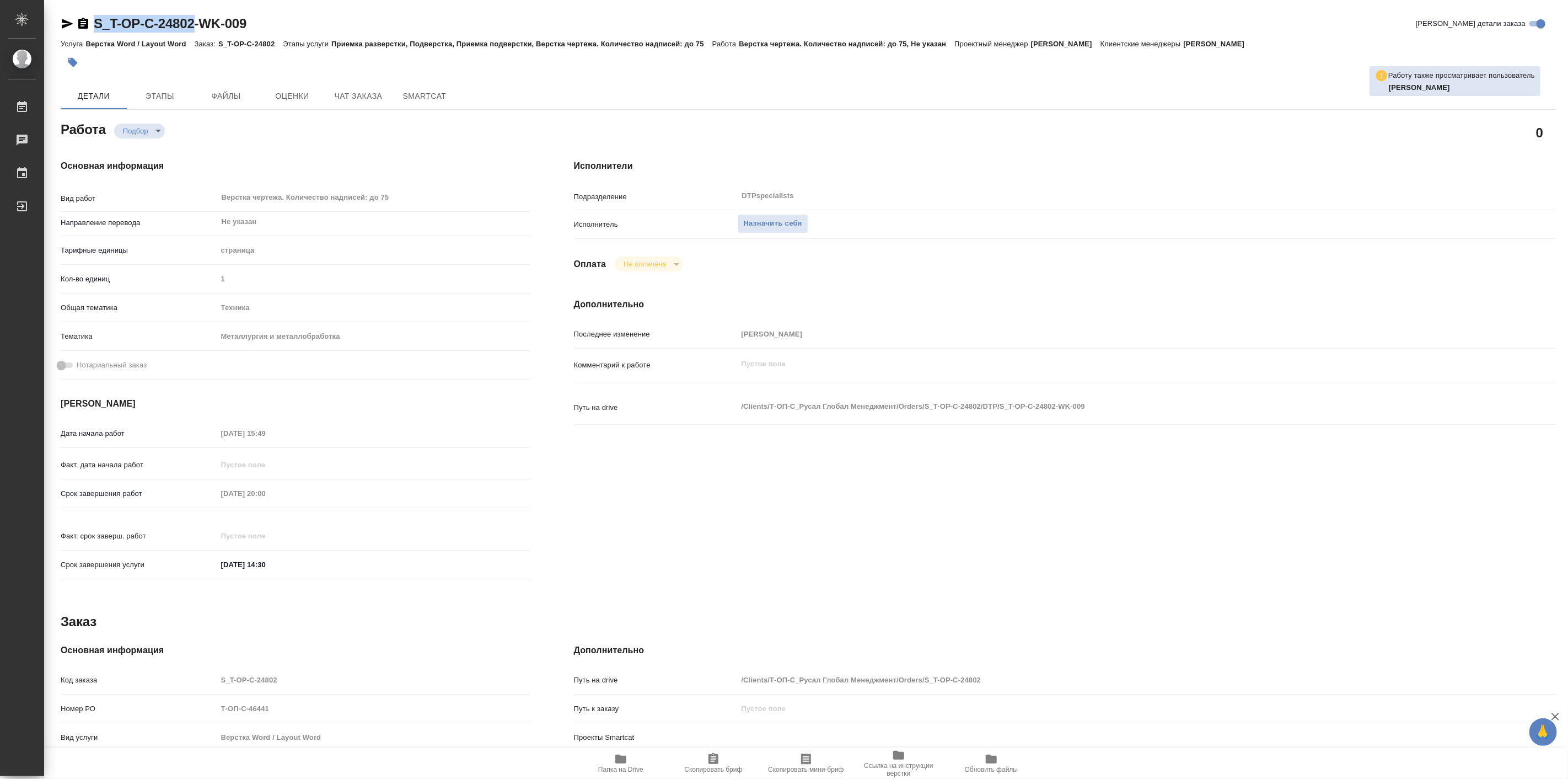
type textarea "x"
click at [638, 764] on span "Папка на Drive" at bounding box center [621, 763] width 79 height 21
type textarea "x"
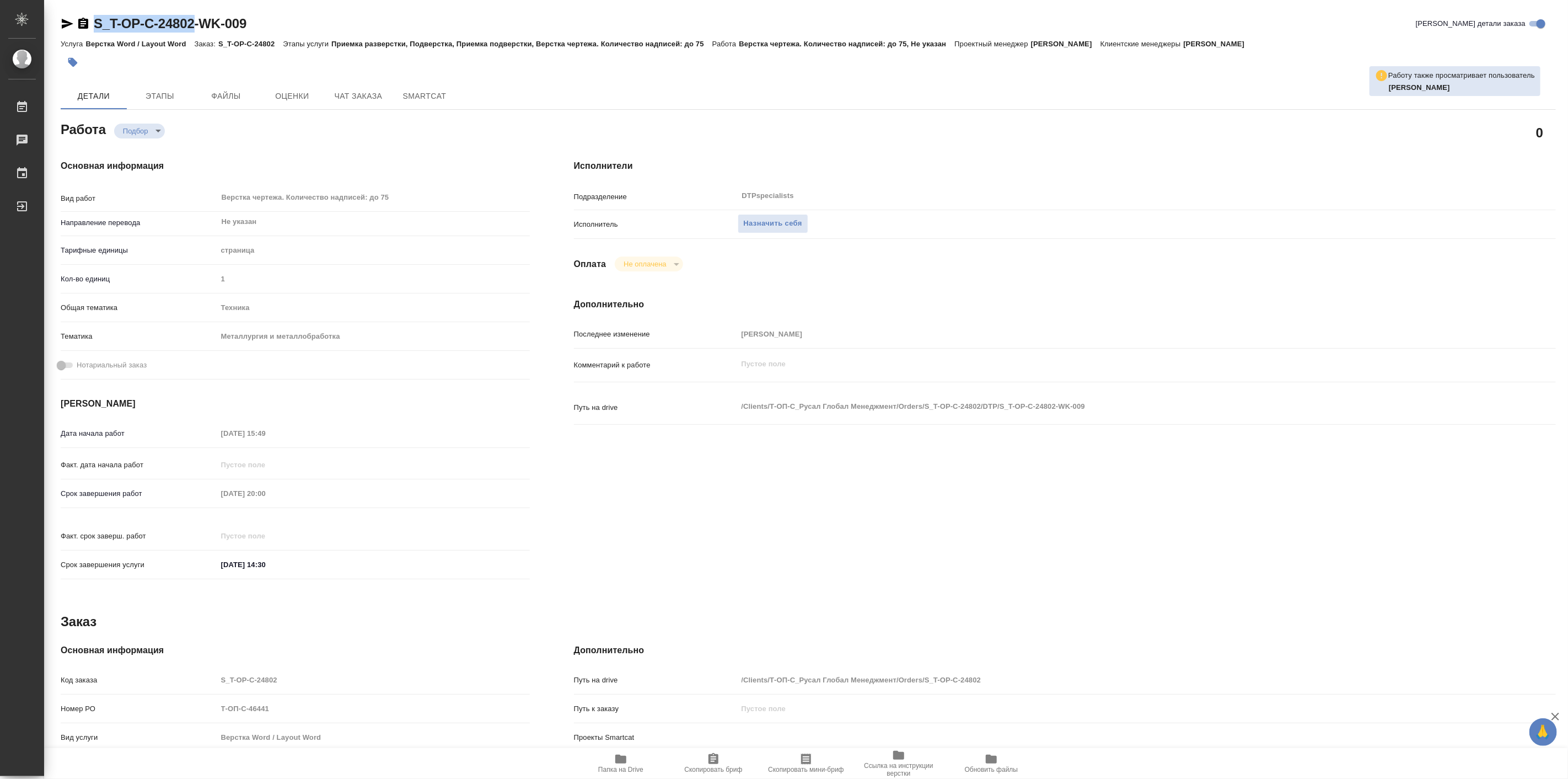
type textarea "x"
click at [794, 221] on span "Назначить себя" at bounding box center [773, 223] width 59 height 13
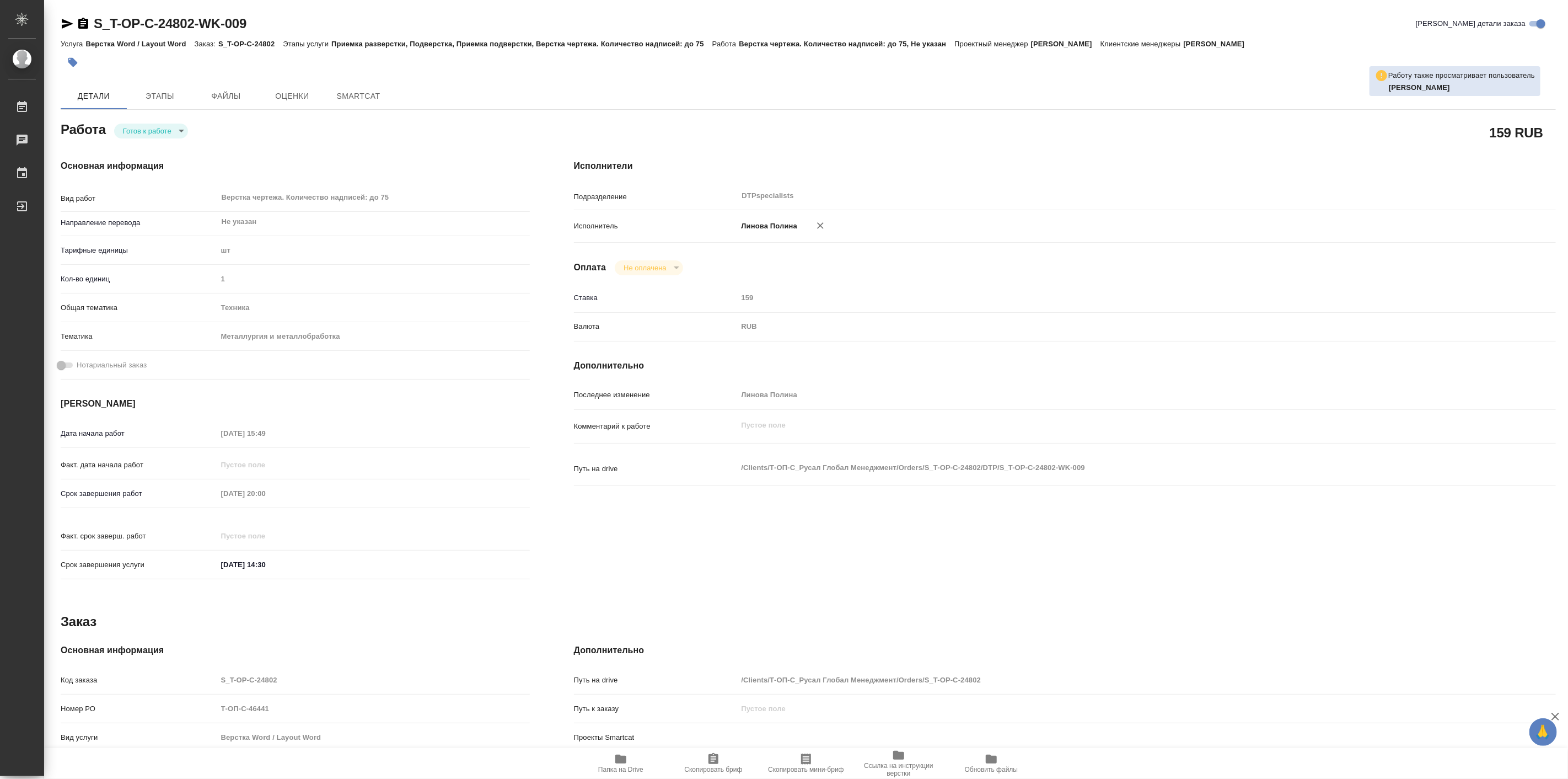
type textarea "x"
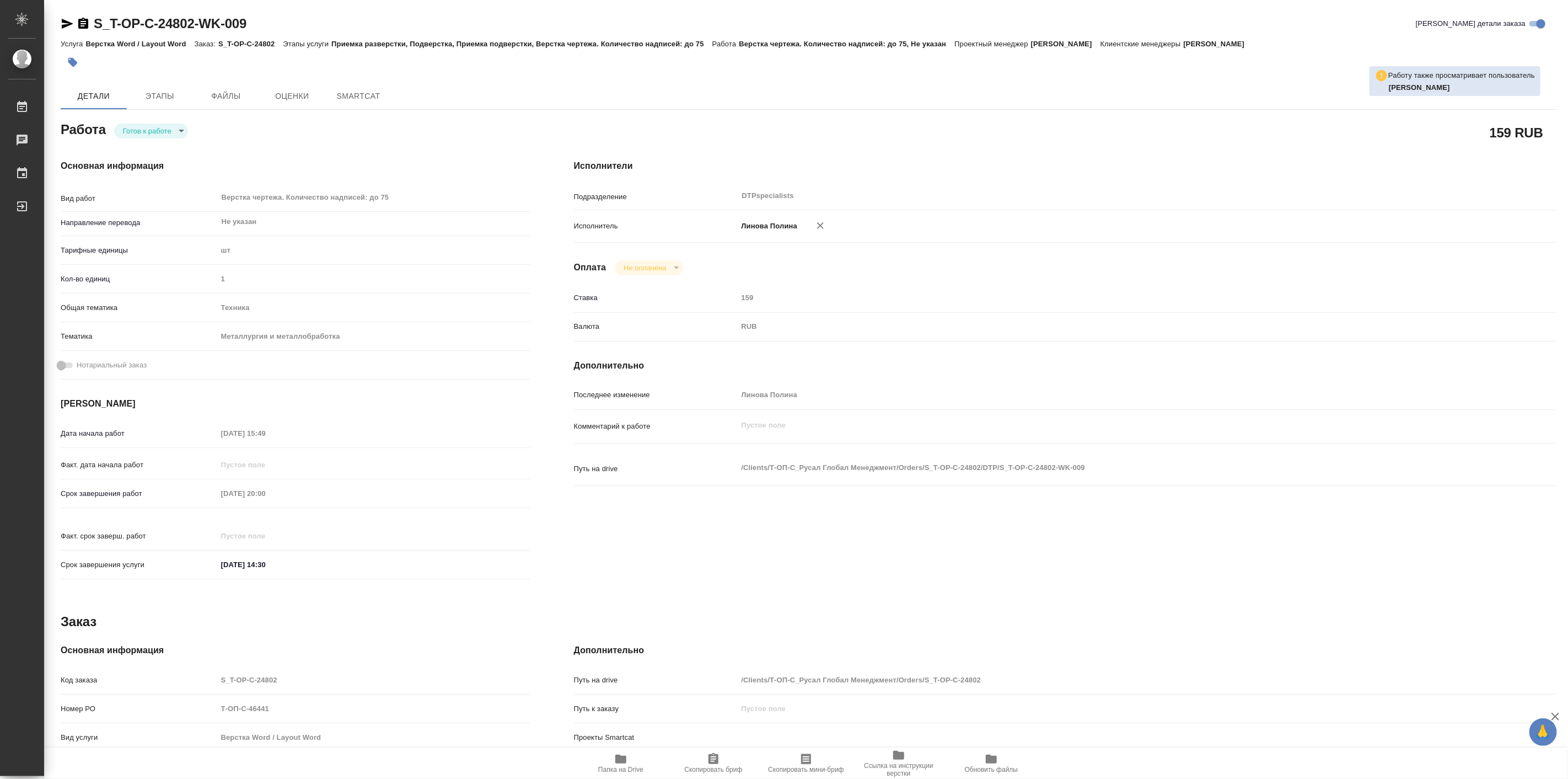
type textarea "x"
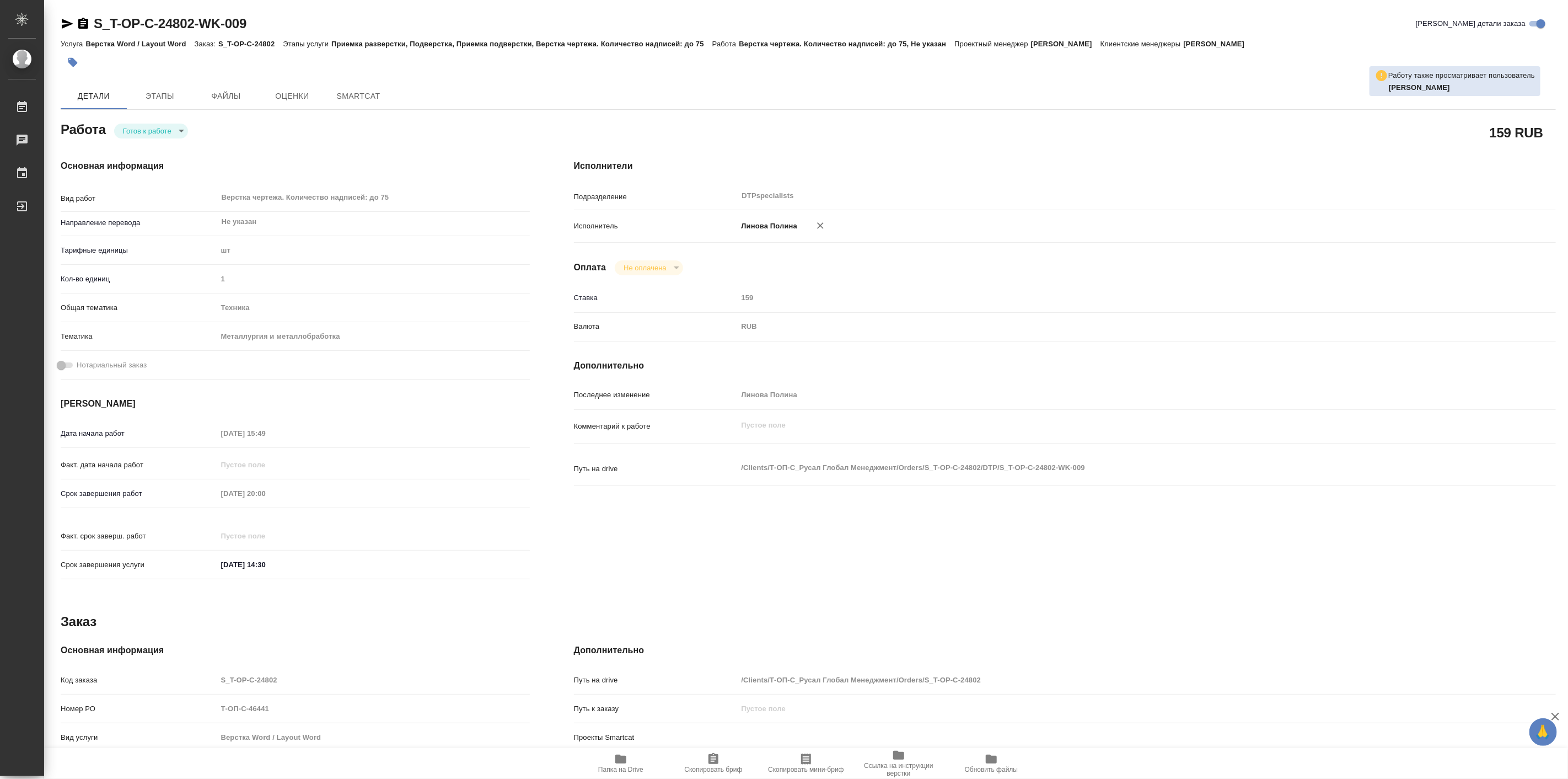
type textarea "x"
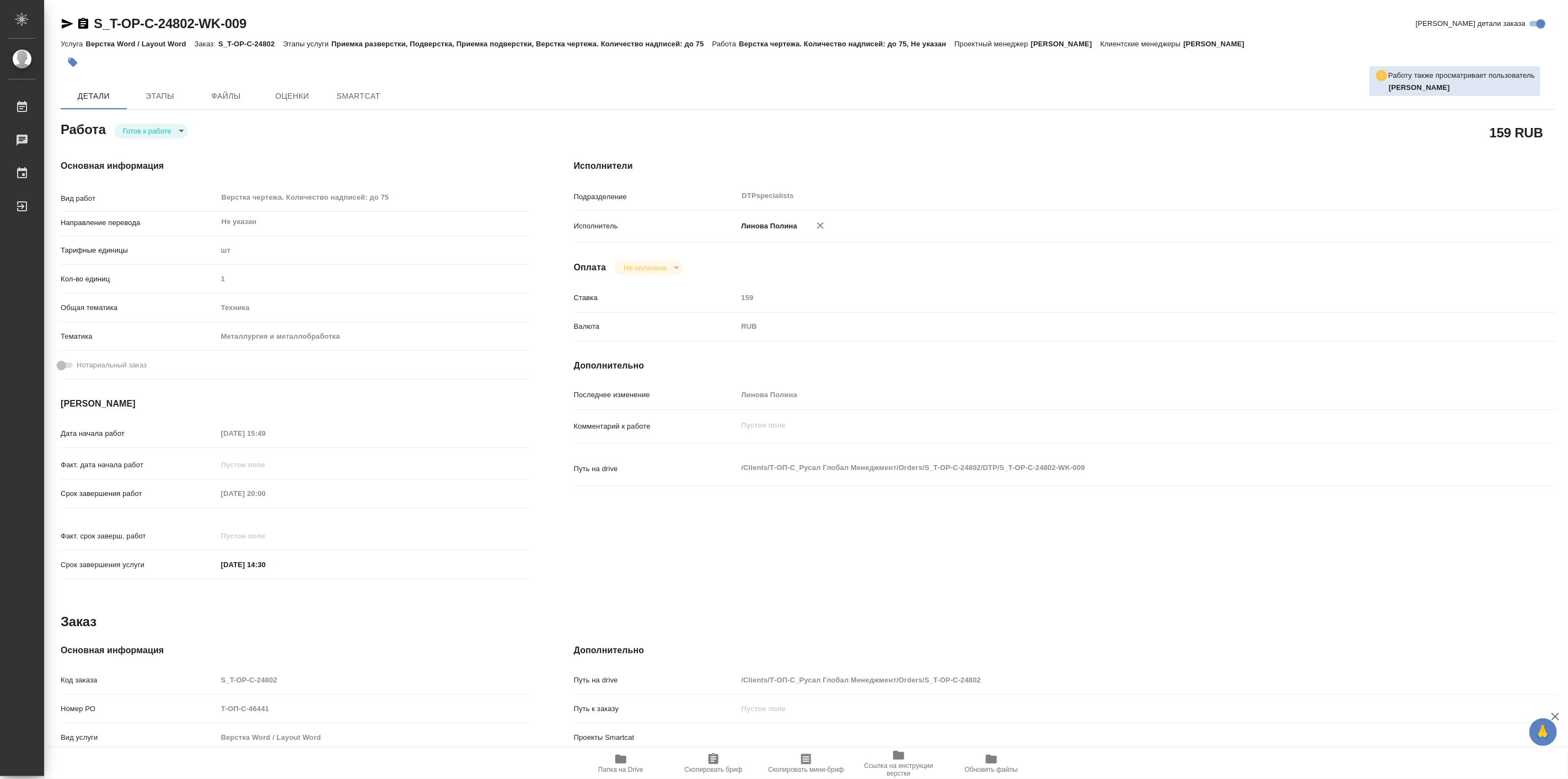
type textarea "x"
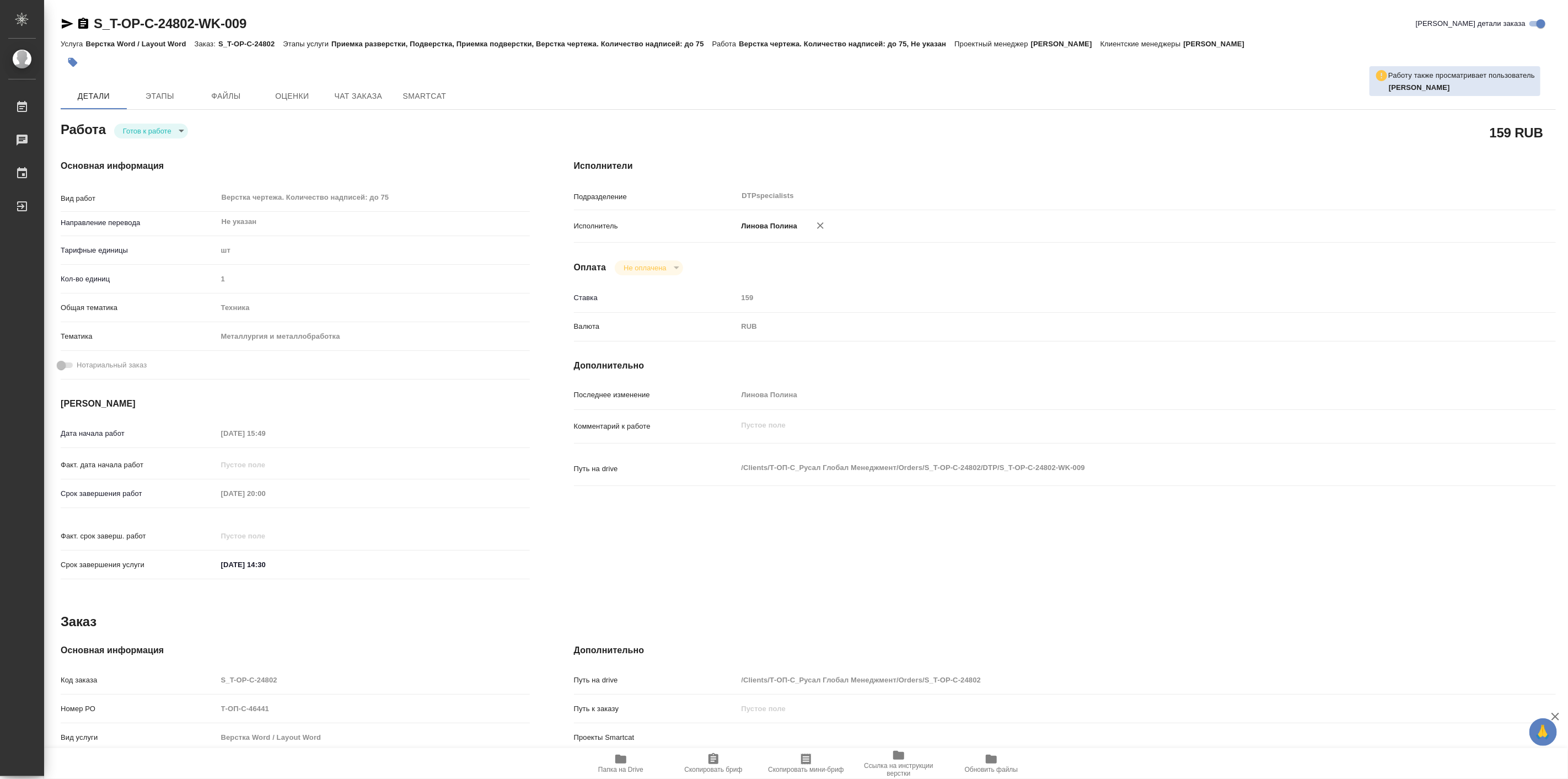
type textarea "x"
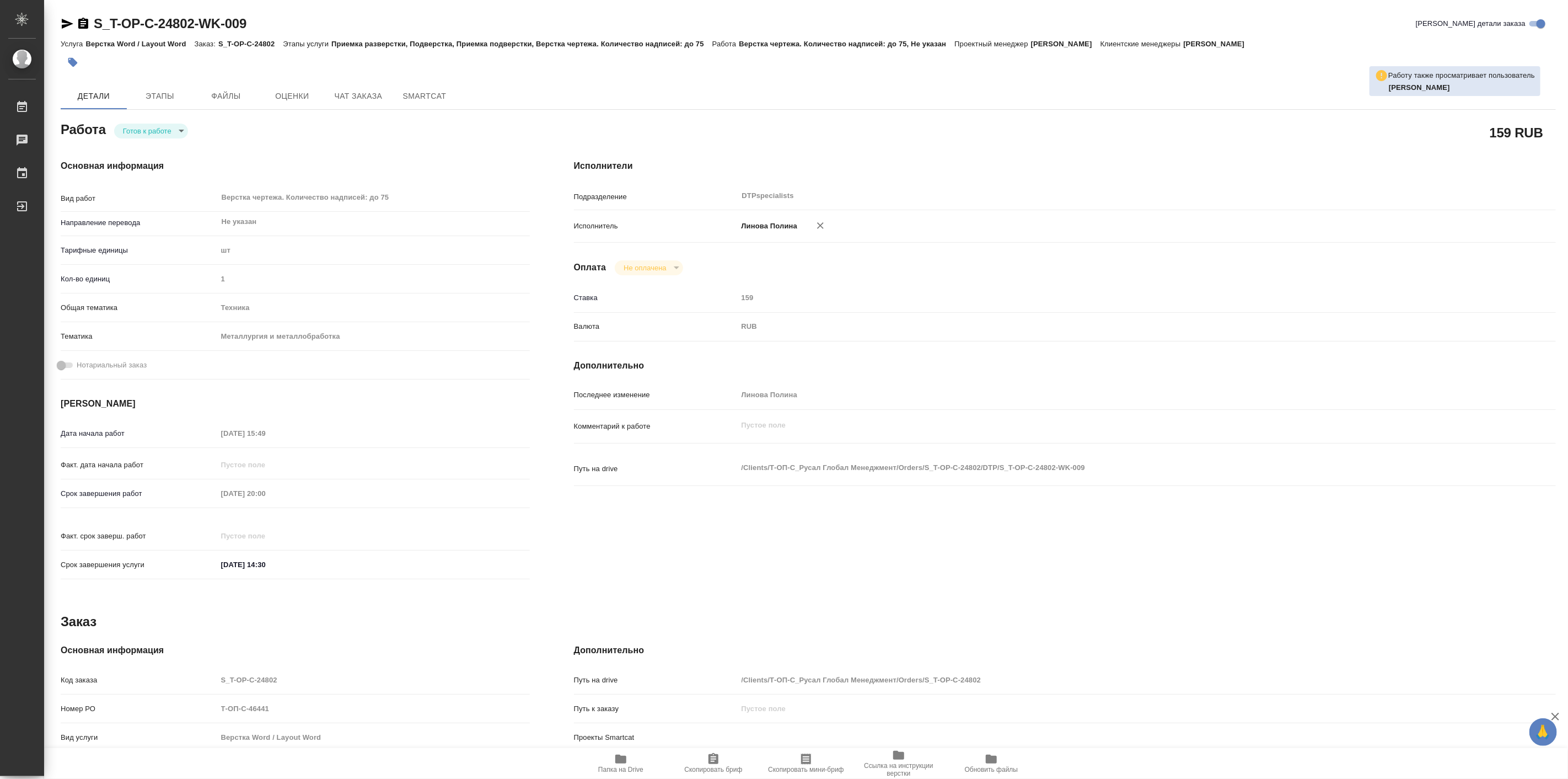
type textarea "x"
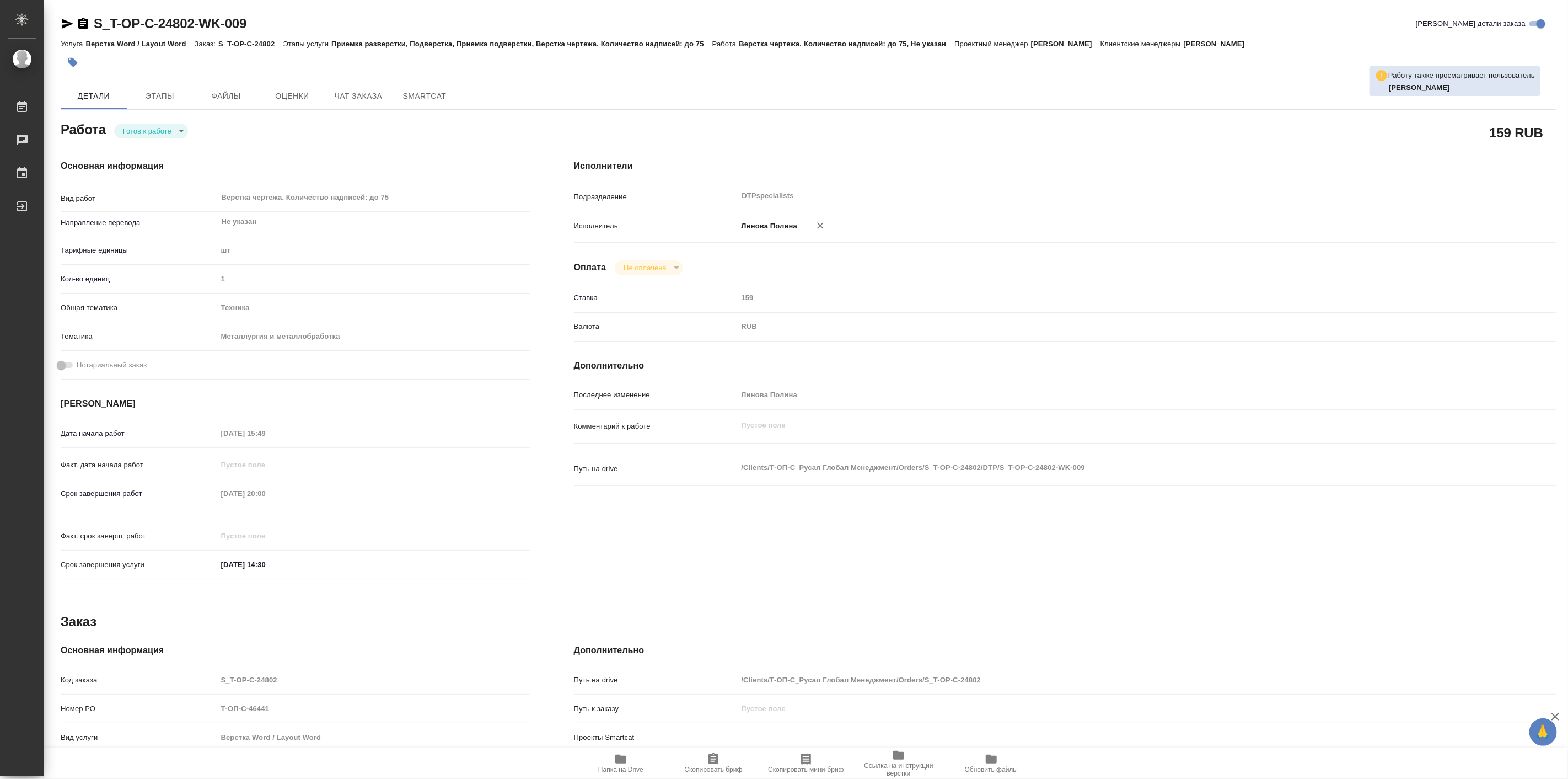
click at [137, 139] on div "Основная информация Вид работ Верстка чертежа. Количество надписей: до 75 x ​ Н…" at bounding box center [295, 373] width 513 height 471
click at [155, 132] on body "🙏 .cls-1 fill:#fff; AWATERA Linova Polina Работы Чаты График Выйти S_T-OP-C-248…" at bounding box center [784, 389] width 1568 height 779
type textarea "x"
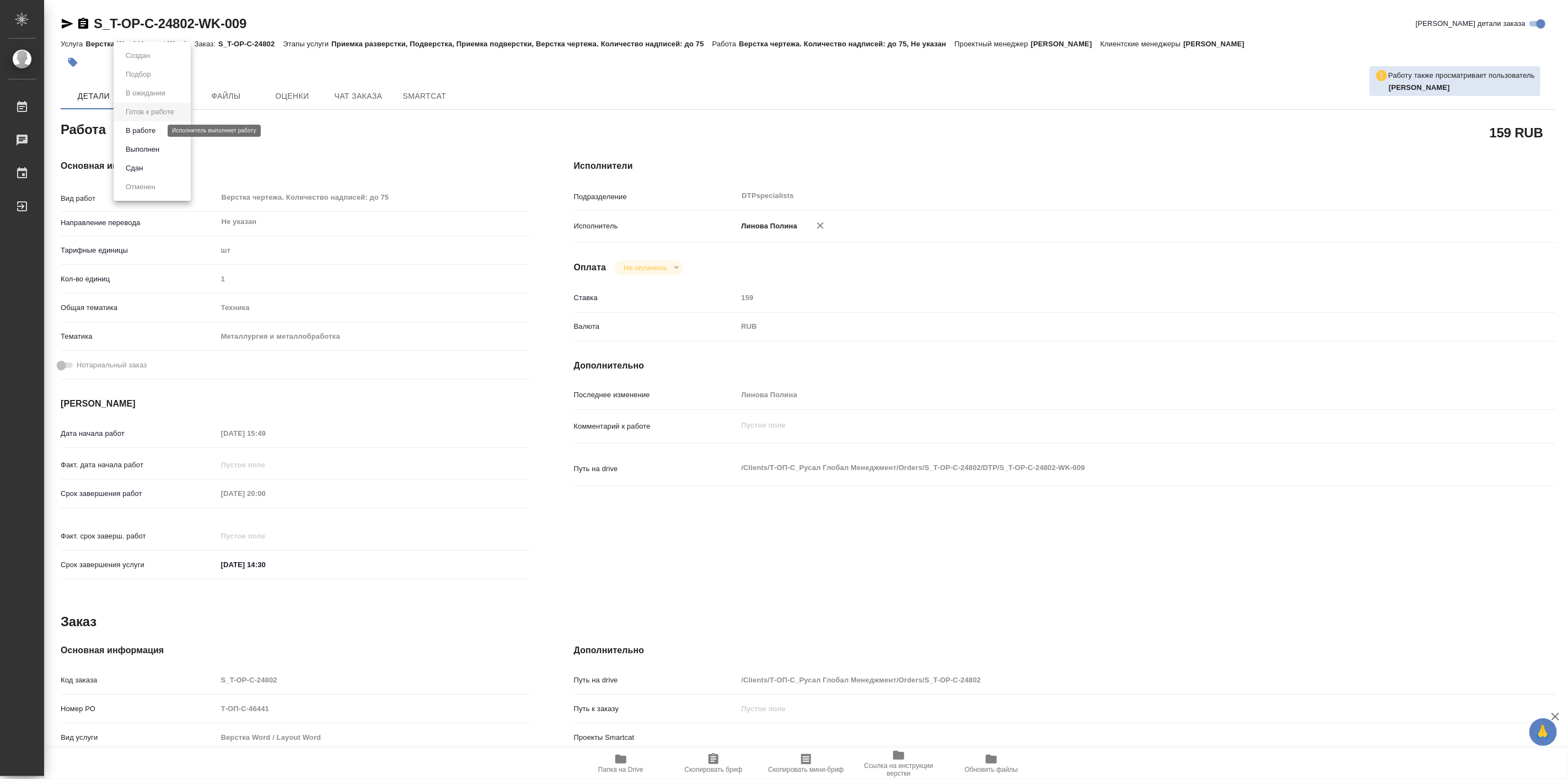
type textarea "x"
click at [158, 134] on button "В работе" at bounding box center [141, 131] width 37 height 12
type textarea "x"
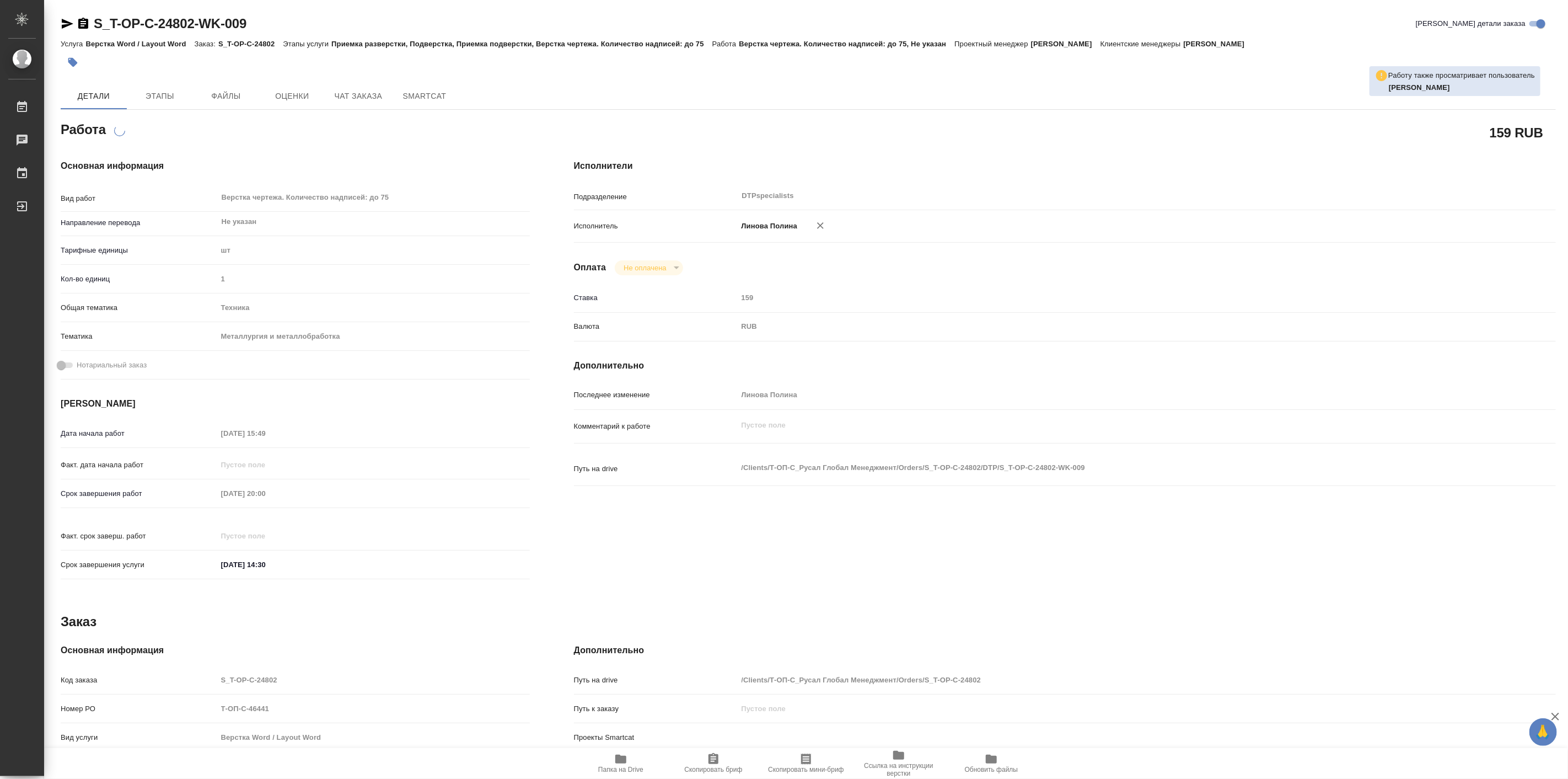
type textarea "x"
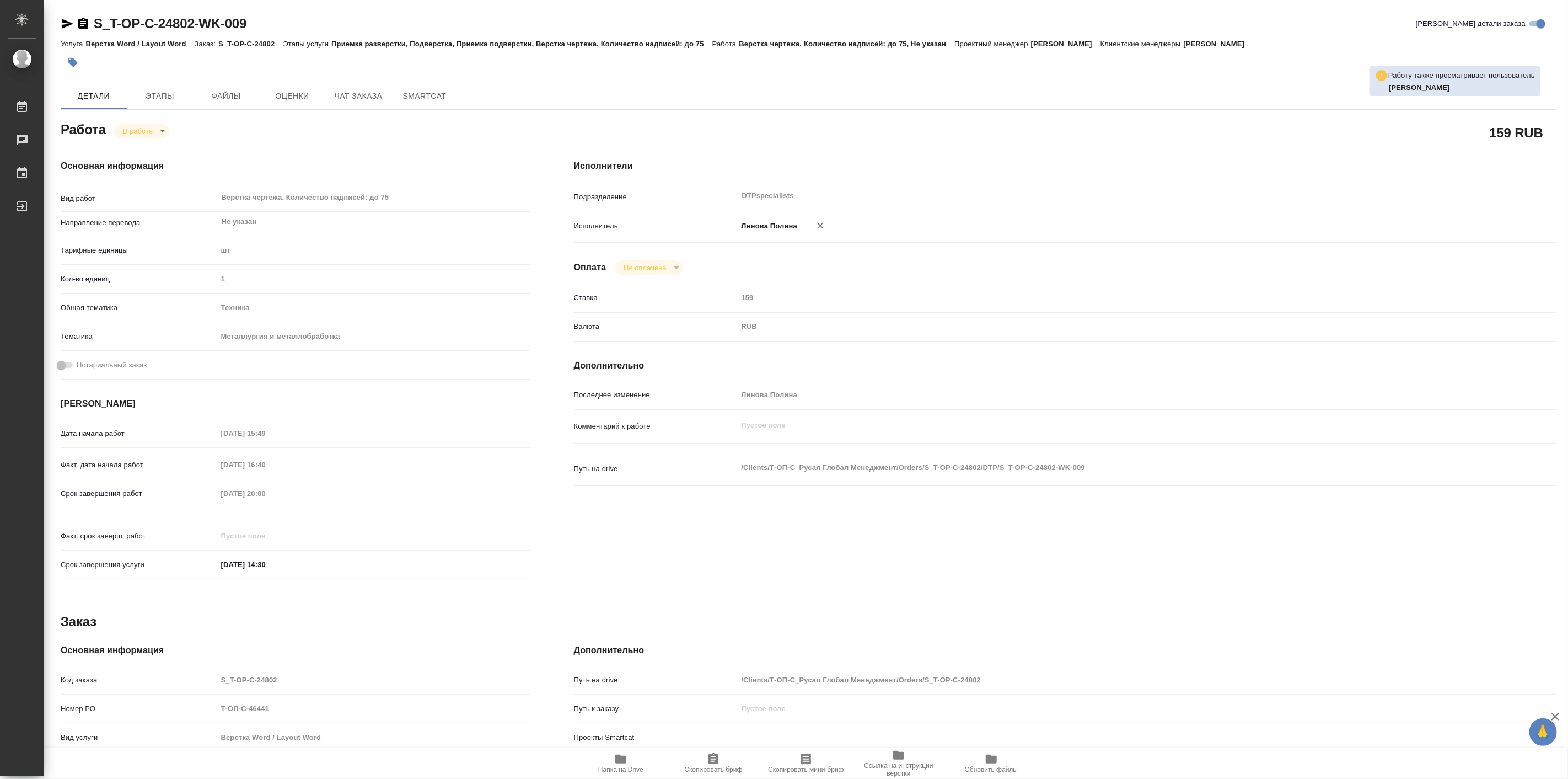
type textarea "x"
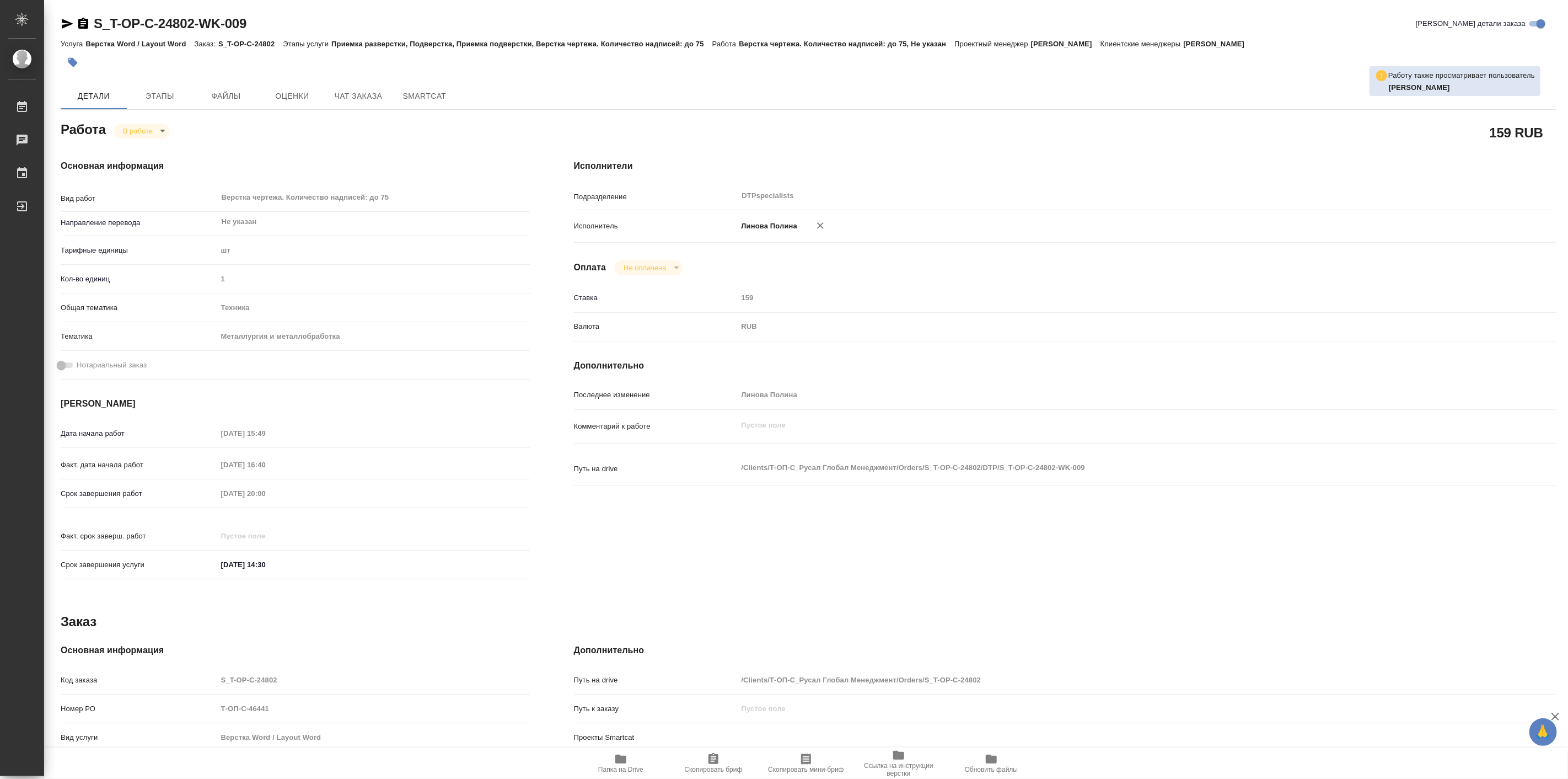
type textarea "x"
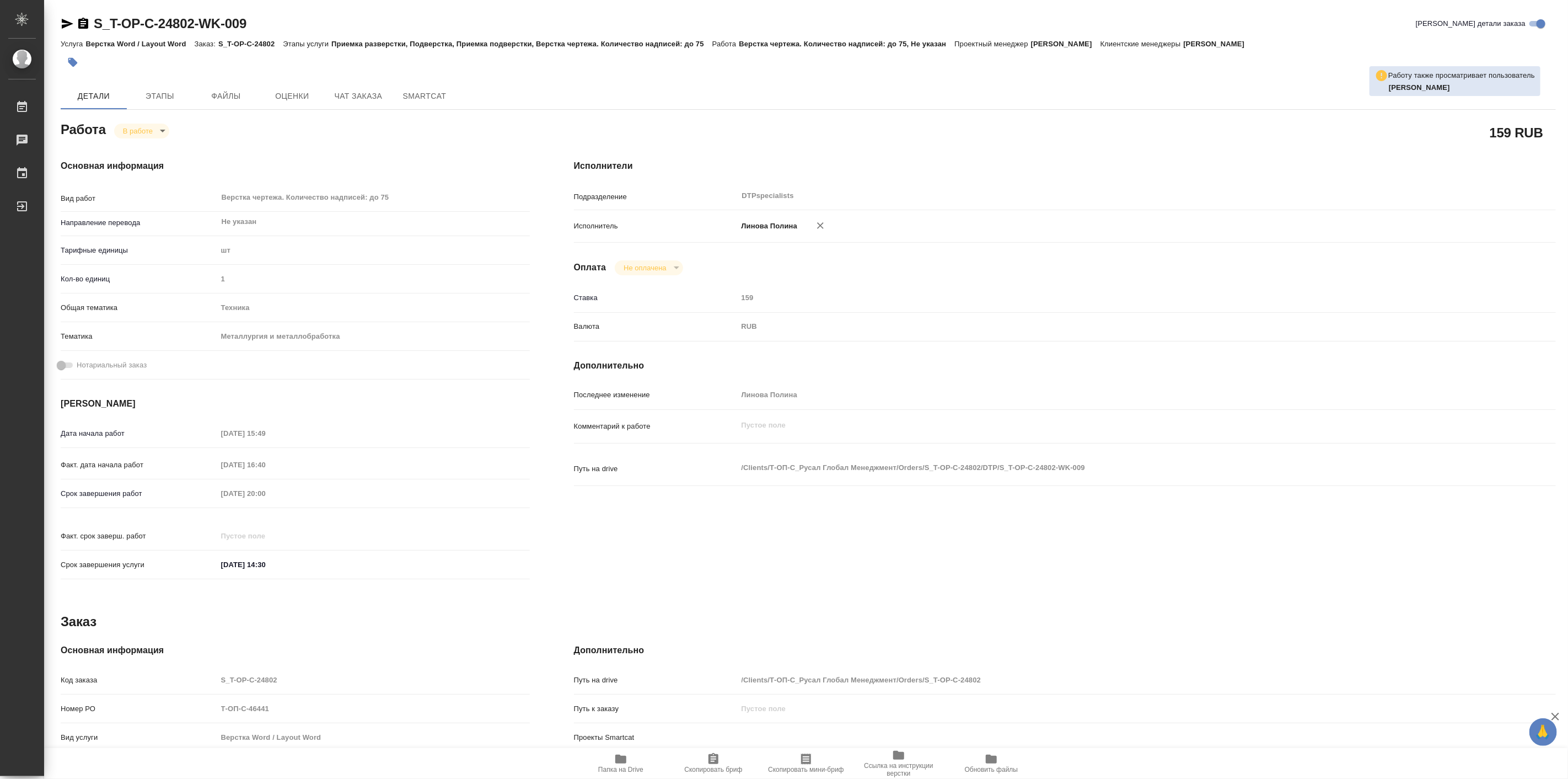
type textarea "x"
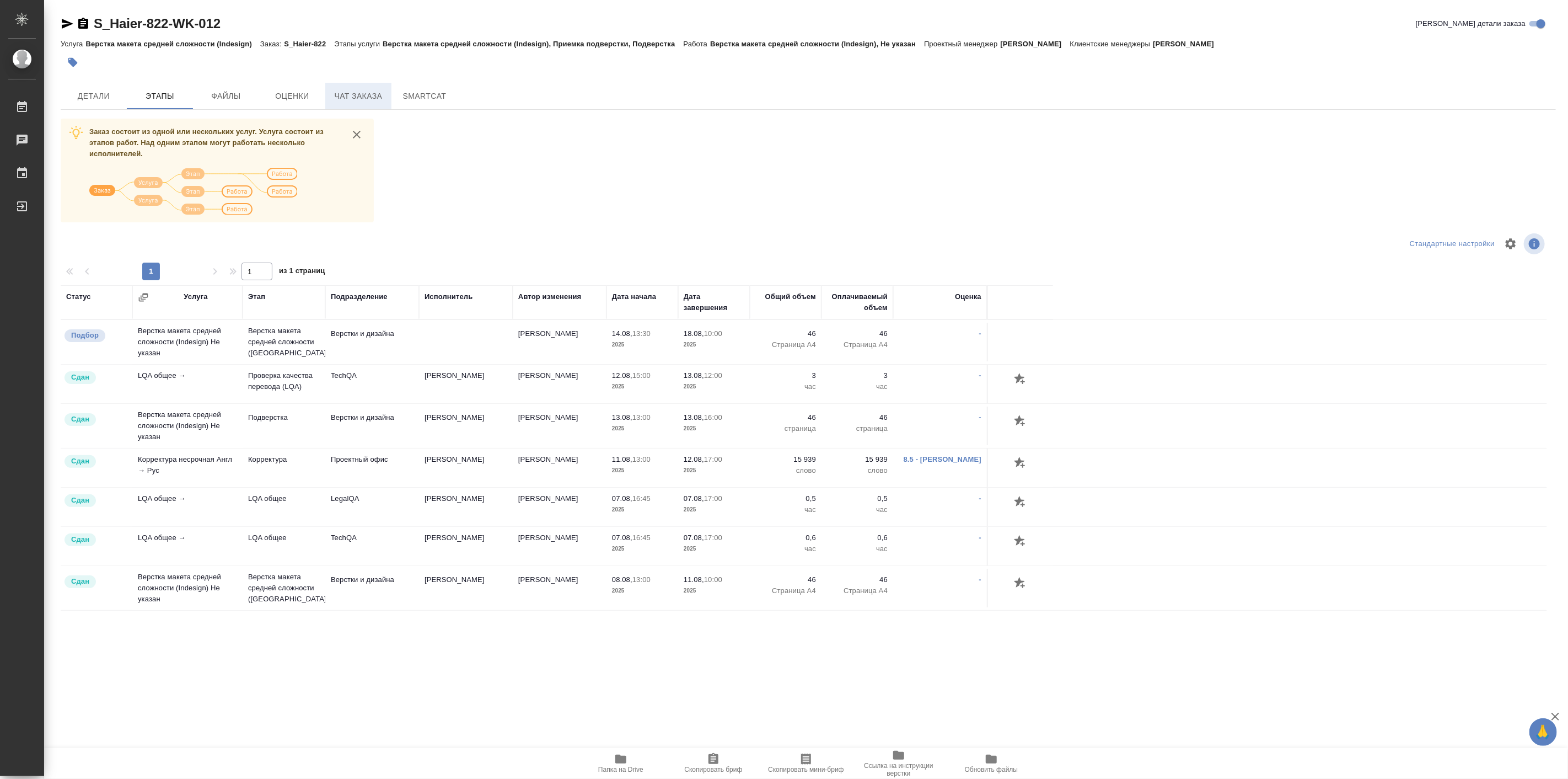
click at [367, 95] on span "Чат заказа" at bounding box center [358, 96] width 53 height 14
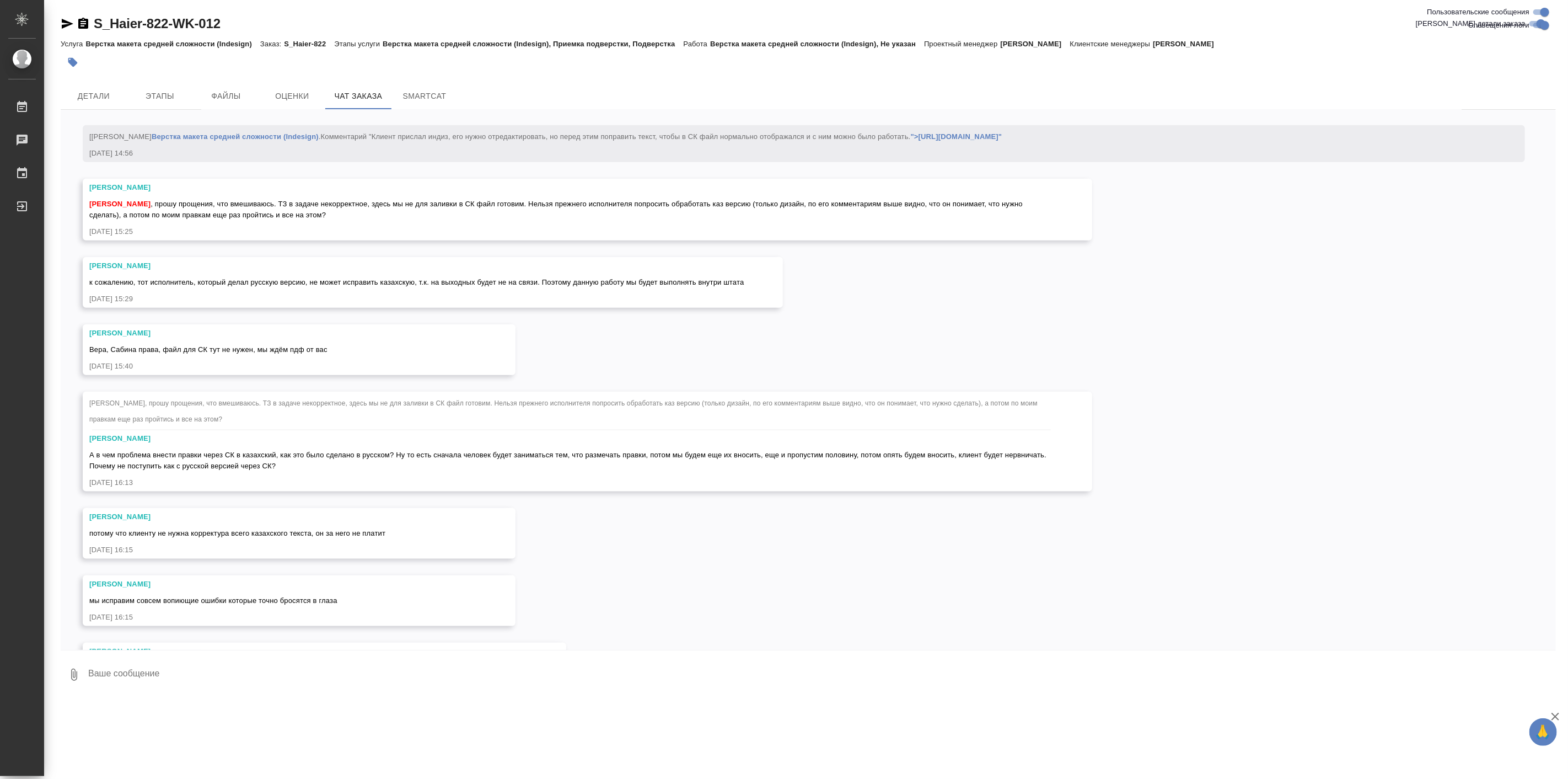
scroll to position [19356, 0]
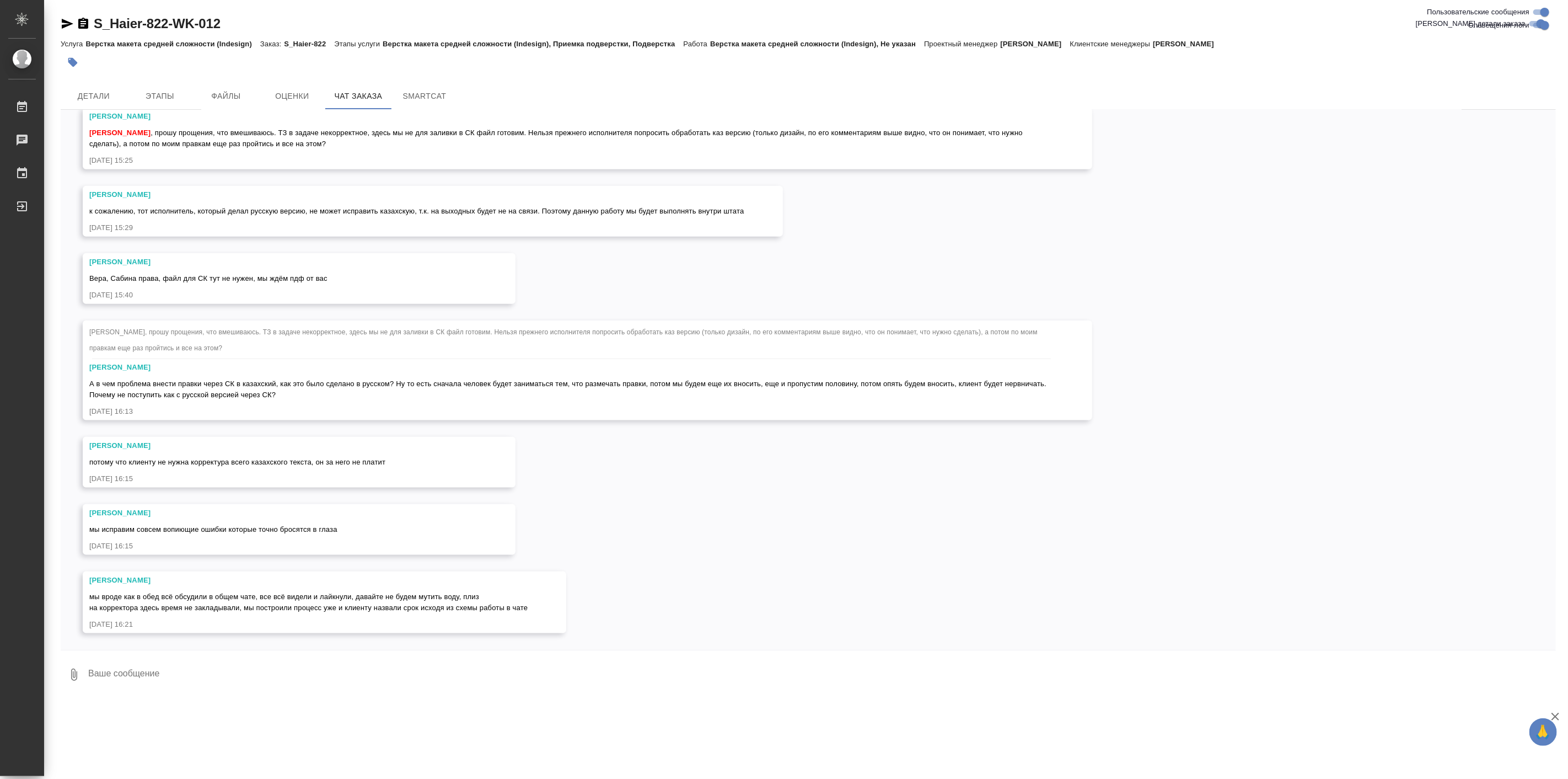
click at [216, 642] on div "07.08, [DATE] [[PERSON_NAME] оставил комментарий: ">[URL][DOMAIN_NAME]" [DATE] …" at bounding box center [808, 379] width 1495 height 540
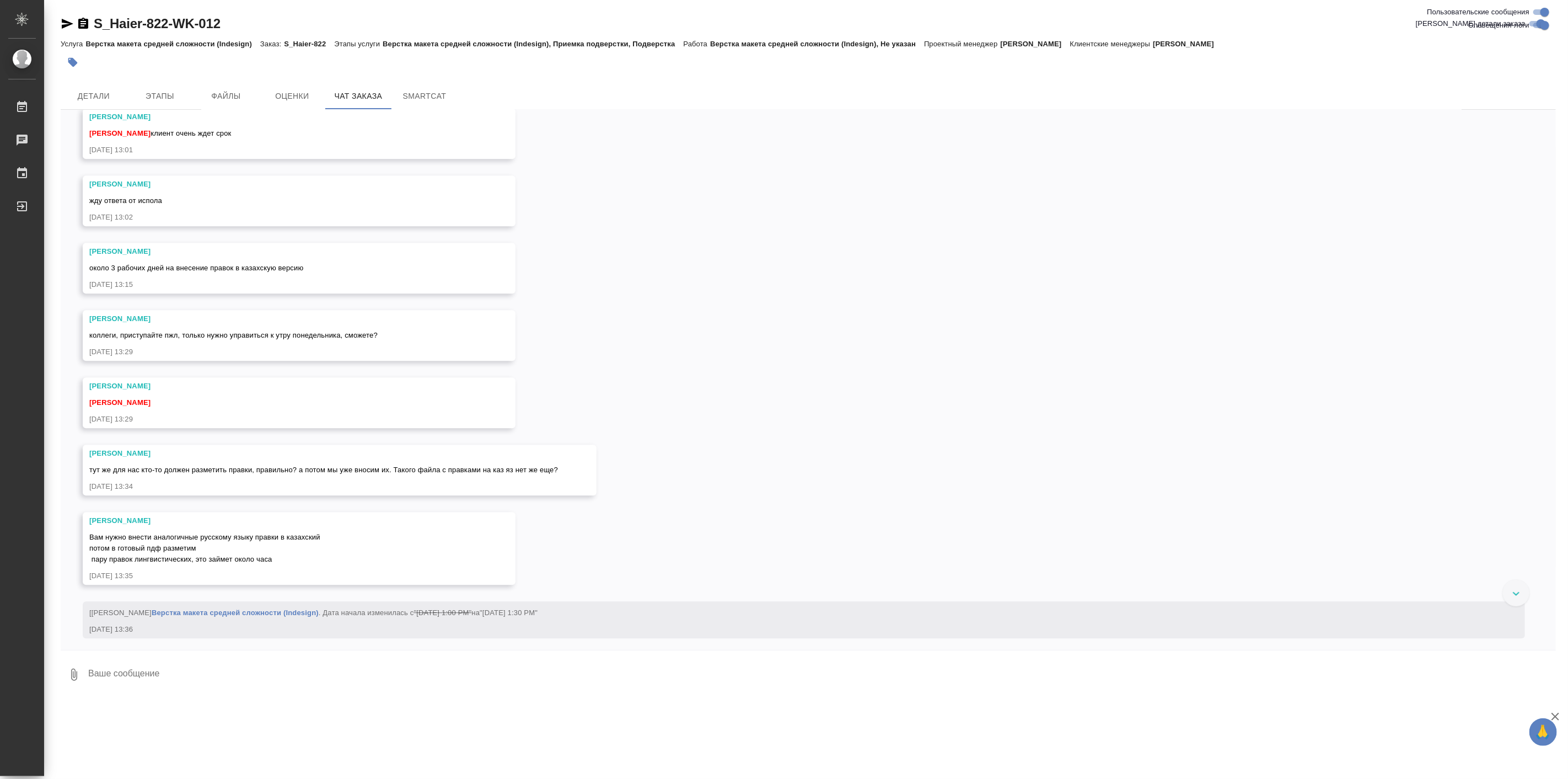
scroll to position [16496, 0]
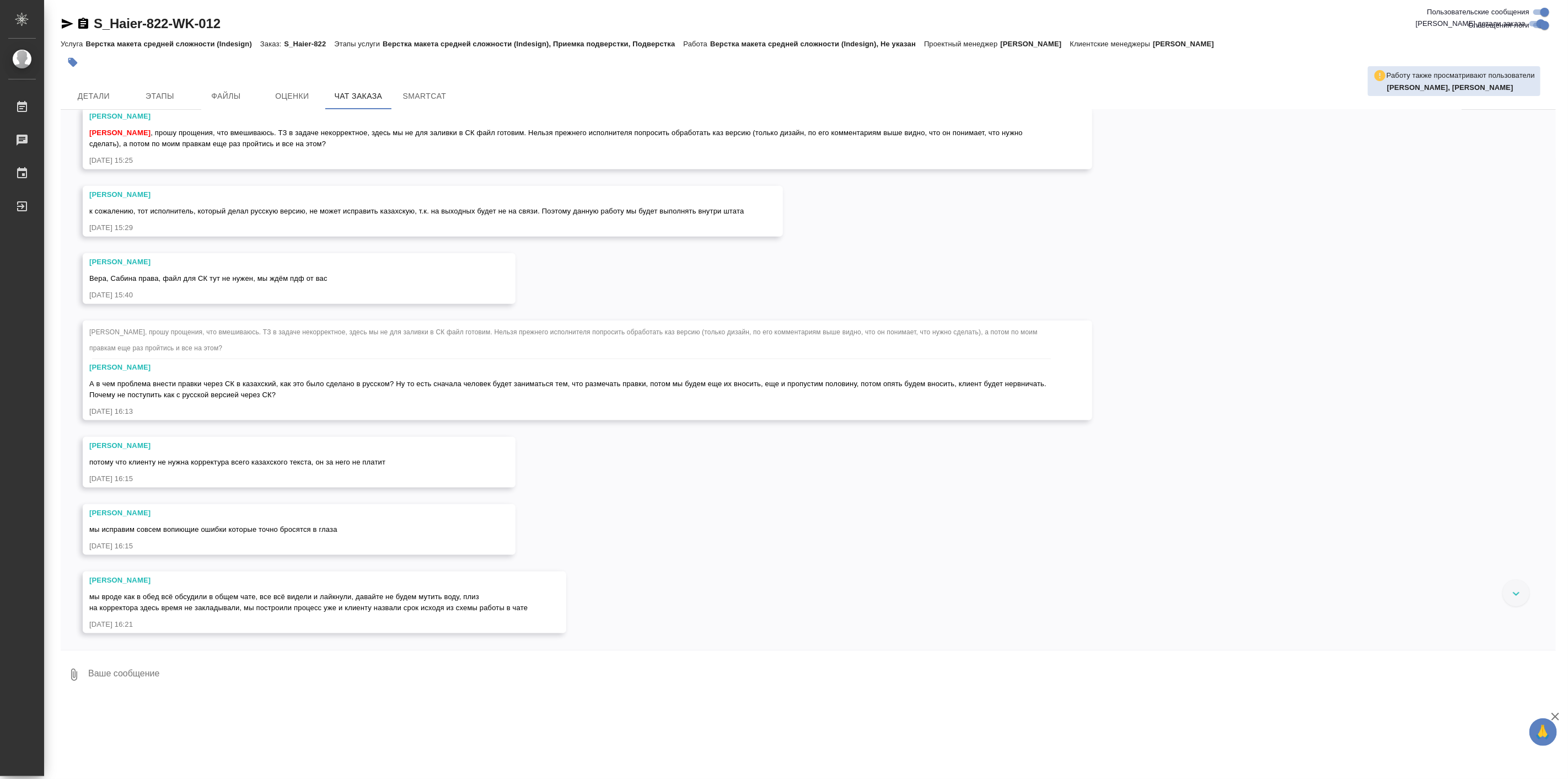
scroll to position [19356, 0]
click at [384, 689] on textarea at bounding box center [821, 674] width 1469 height 37
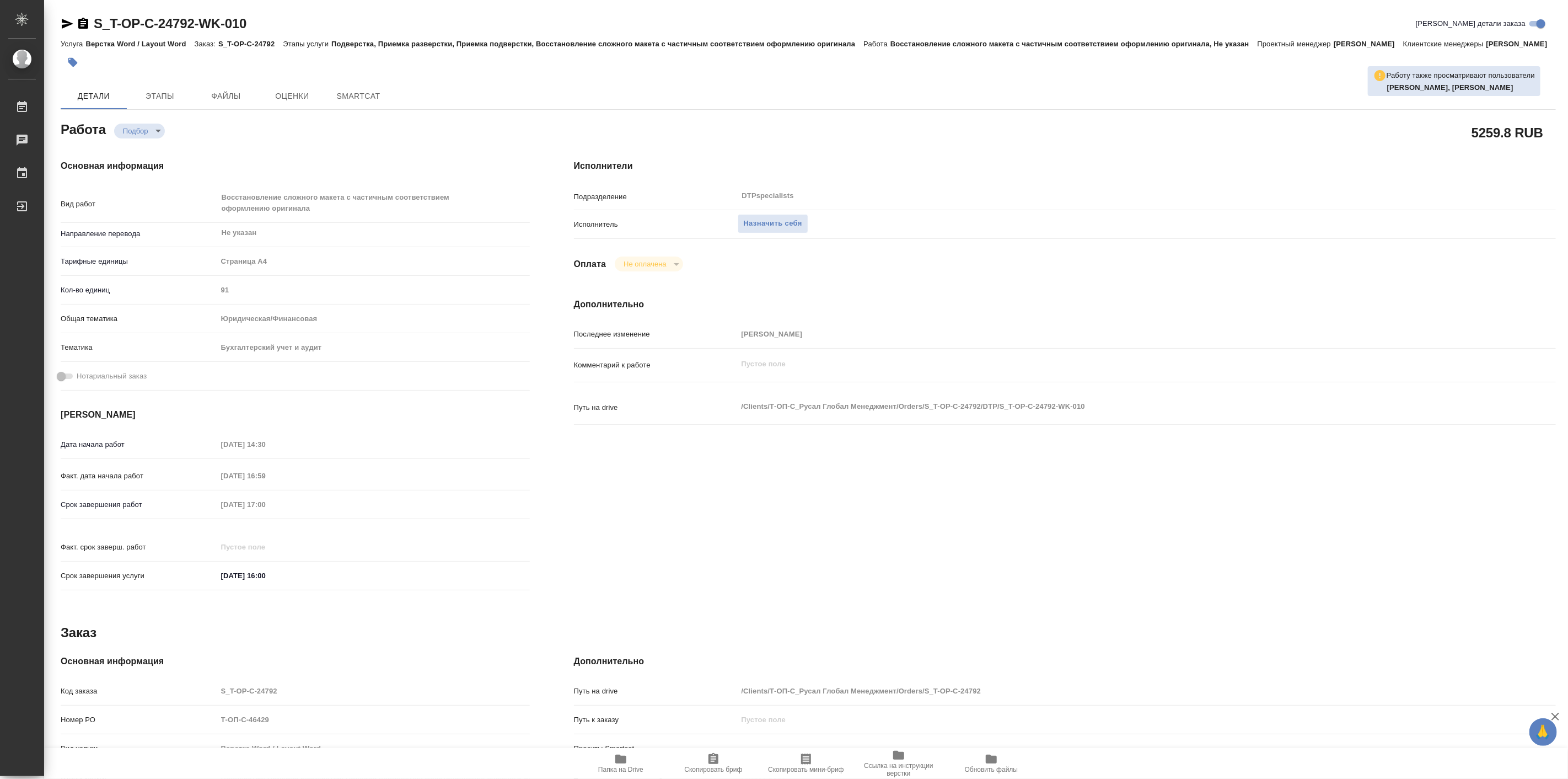
type textarea "x"
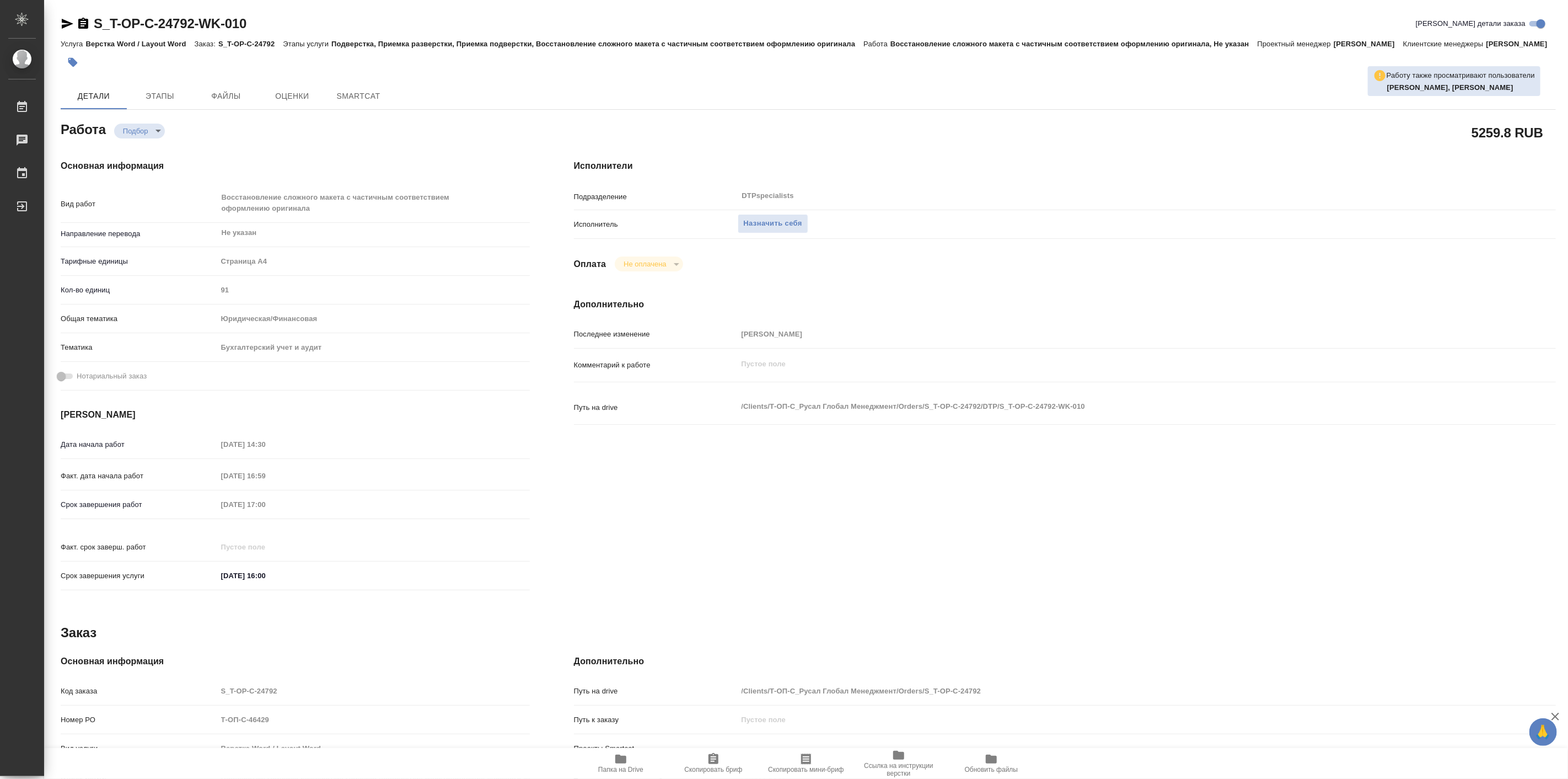
type textarea "x"
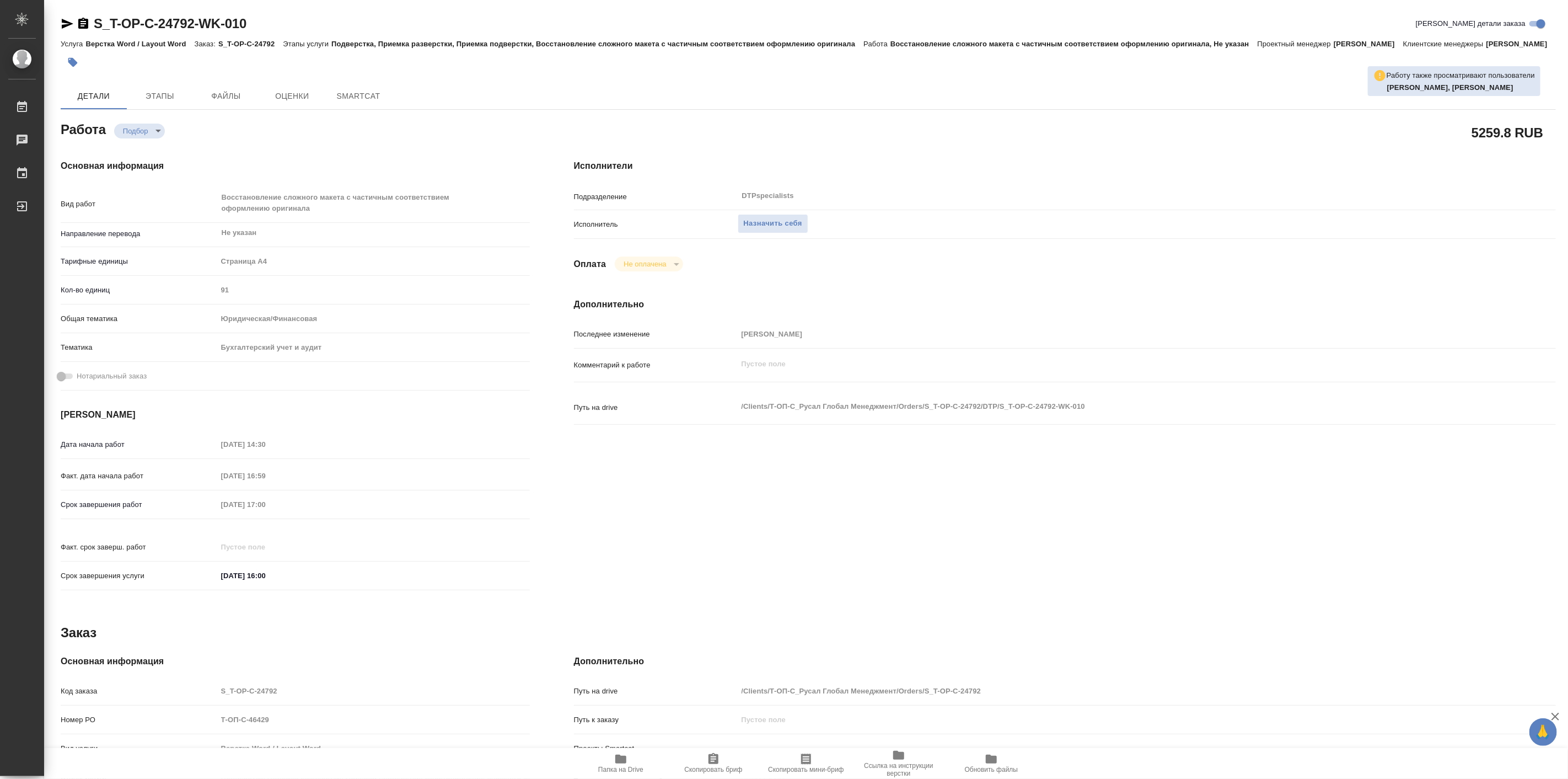
type textarea "x"
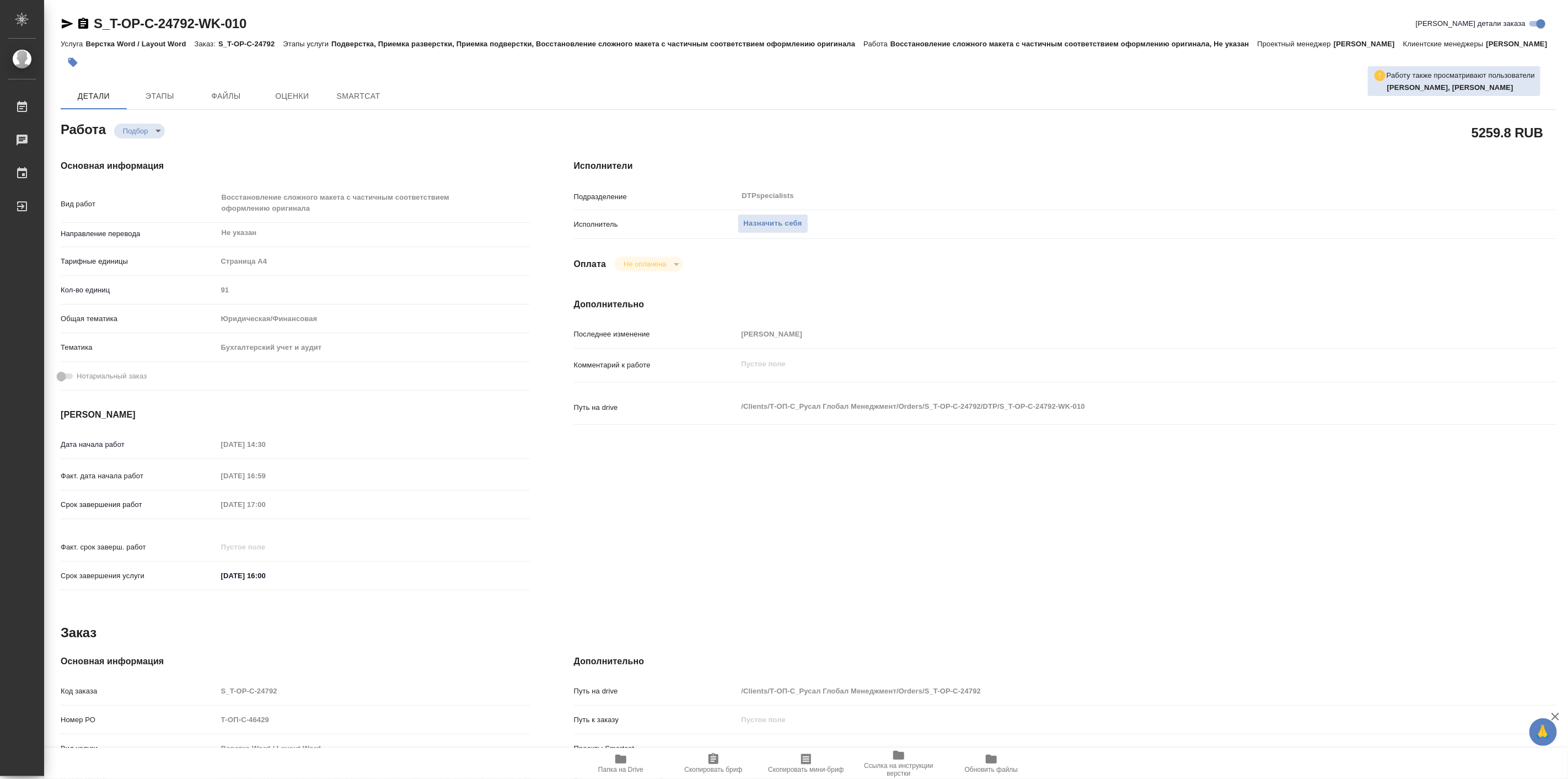
type textarea "x"
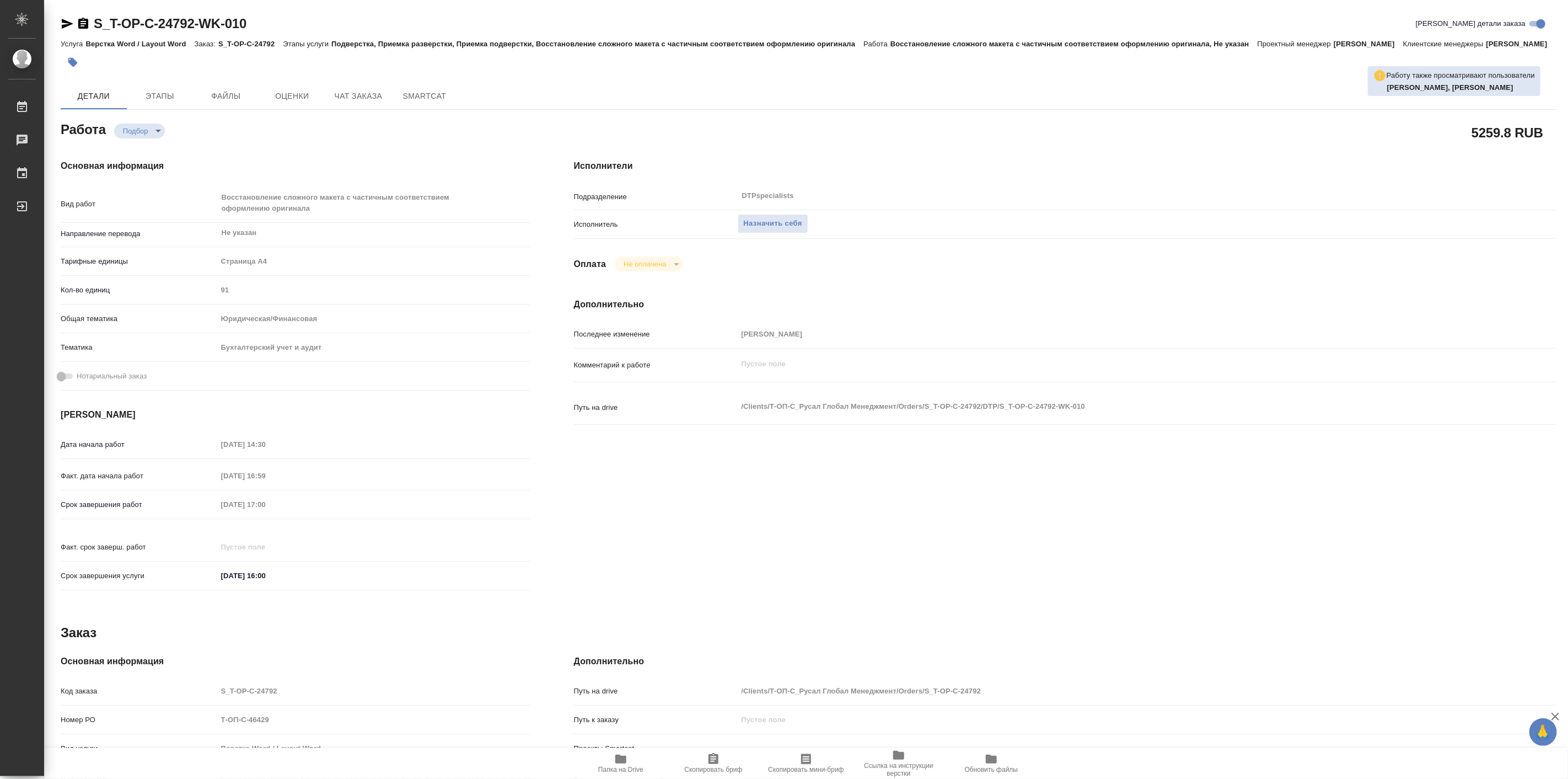
type textarea "x"
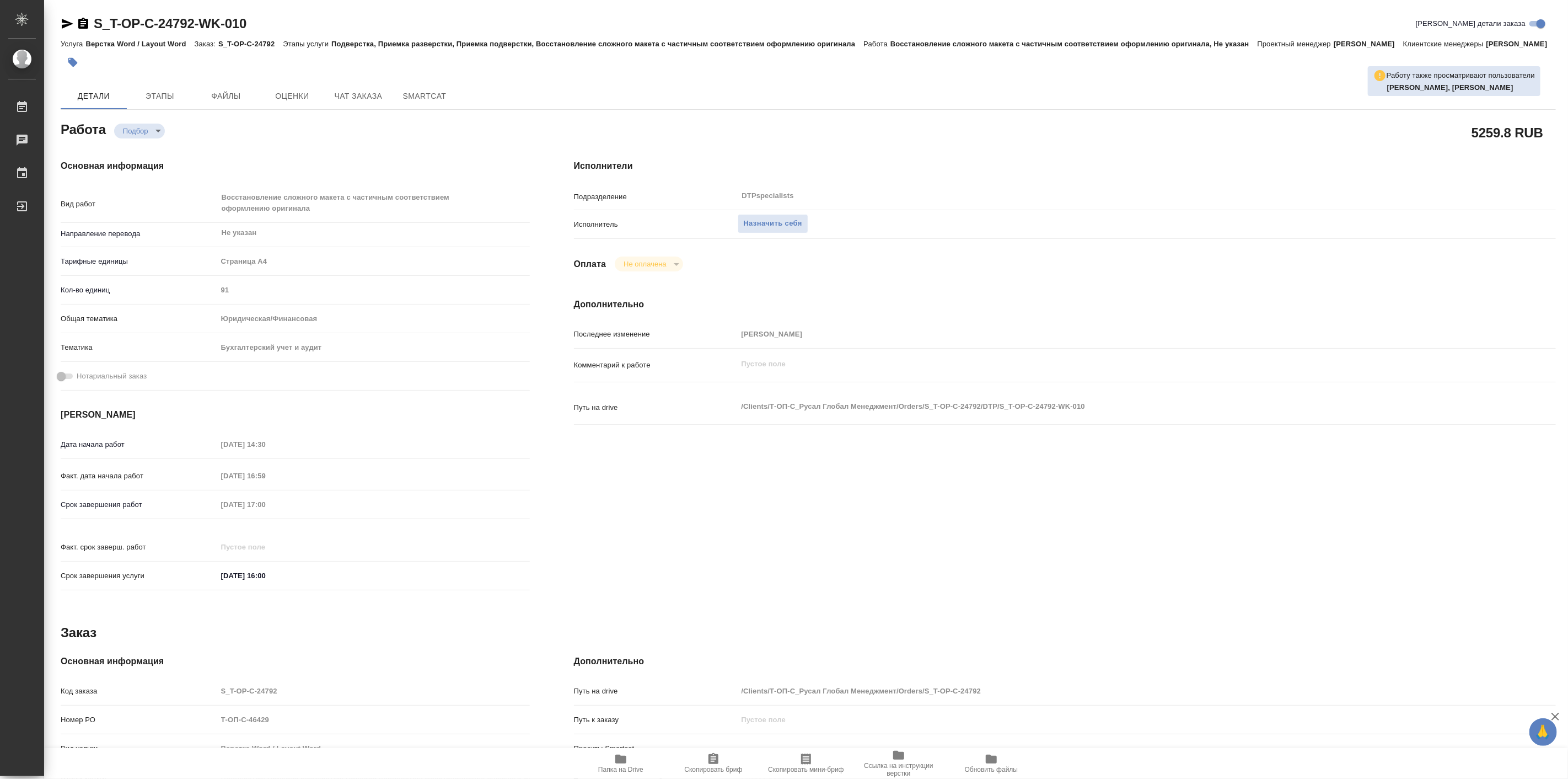
type textarea "x"
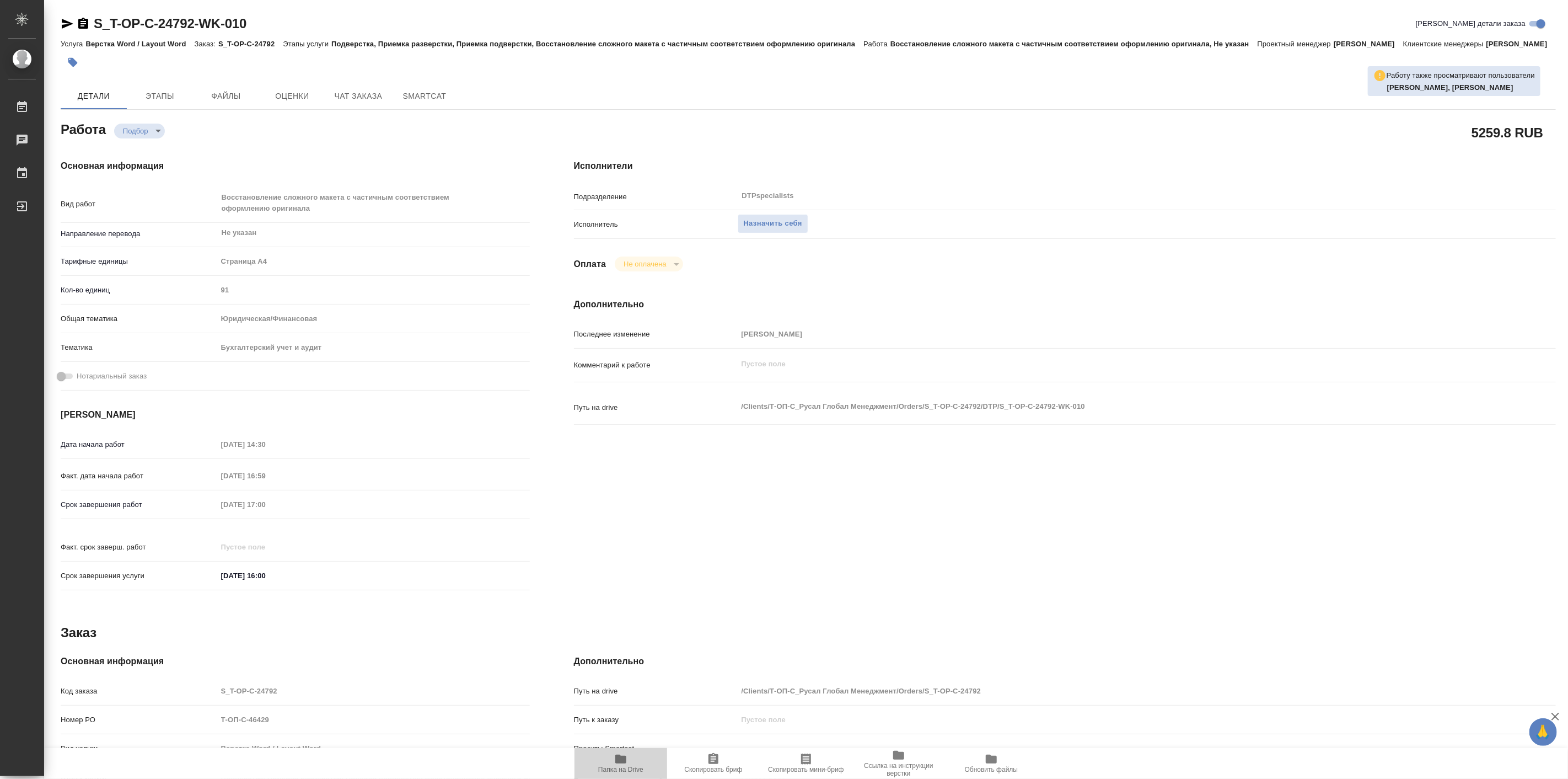
click at [624, 763] on icon "button" at bounding box center [621, 759] width 13 height 13
type textarea "x"
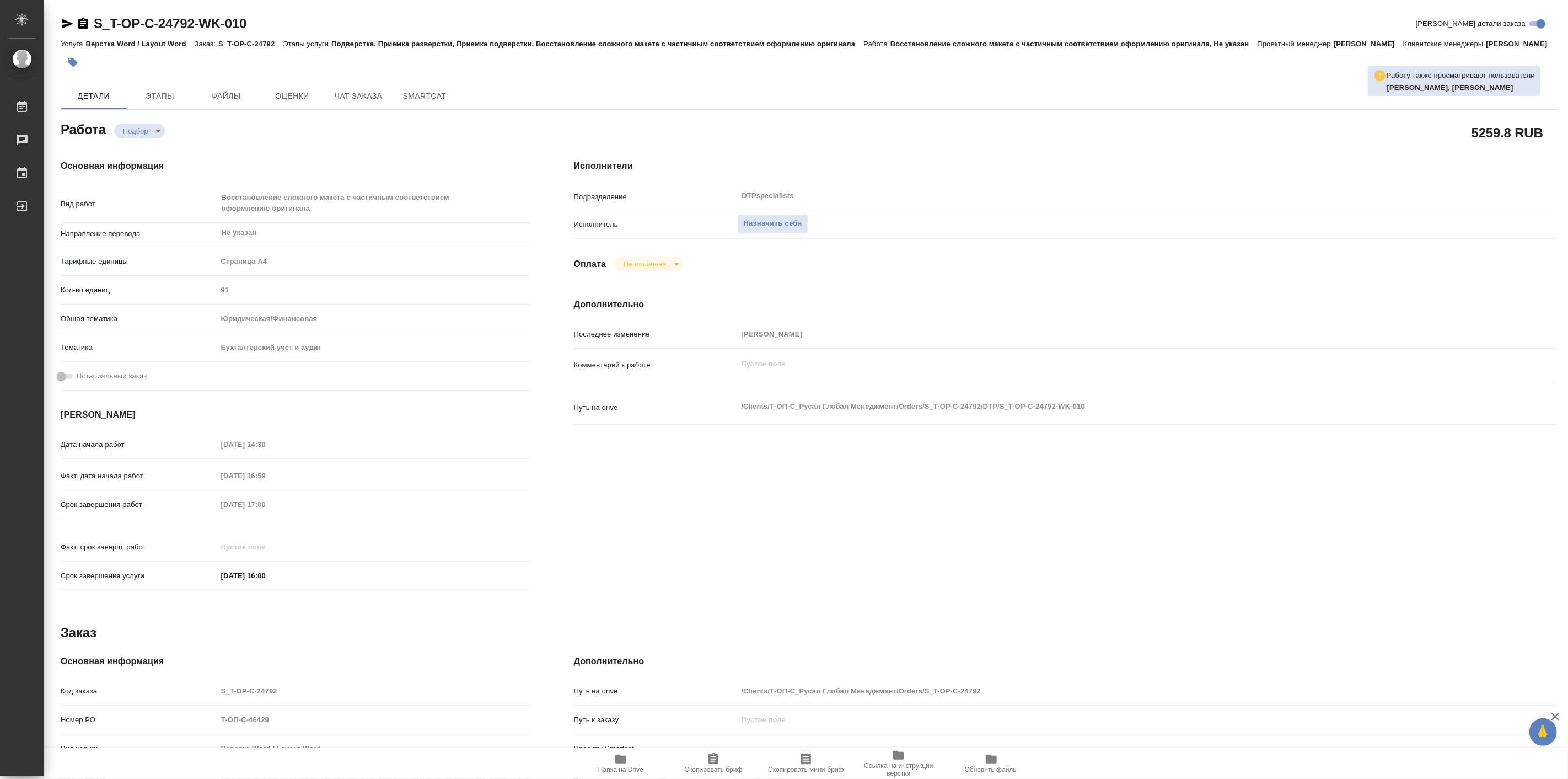
type textarea "x"
